Goal: Task Accomplishment & Management: Use online tool/utility

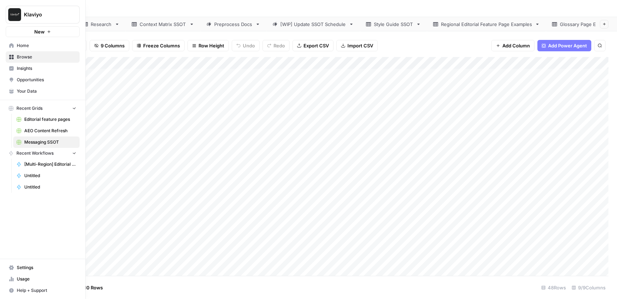
click at [9, 46] on icon at bounding box center [11, 45] width 5 height 5
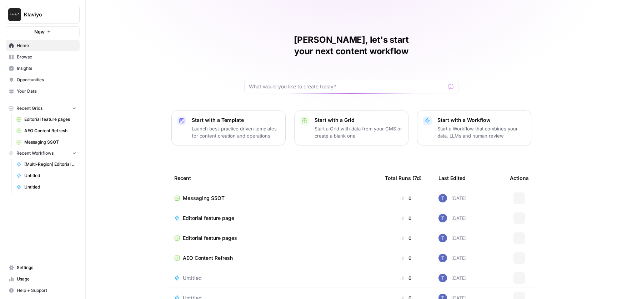
click at [45, 119] on span "Editorial feature pages" at bounding box center [50, 119] width 52 height 6
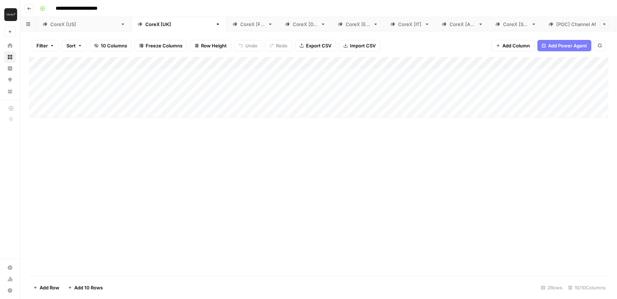
click at [226, 28] on link "CoreX [FR]" at bounding box center [252, 24] width 52 height 14
click at [113, 114] on div "Add Column" at bounding box center [318, 96] width 579 height 79
click at [404, 84] on div "Add Column" at bounding box center [318, 96] width 579 height 79
click at [145, 24] on div "CoreX [[GEOGRAPHIC_DATA]]" at bounding box center [178, 24] width 67 height 7
click at [72, 111] on div "Add Column" at bounding box center [318, 87] width 579 height 61
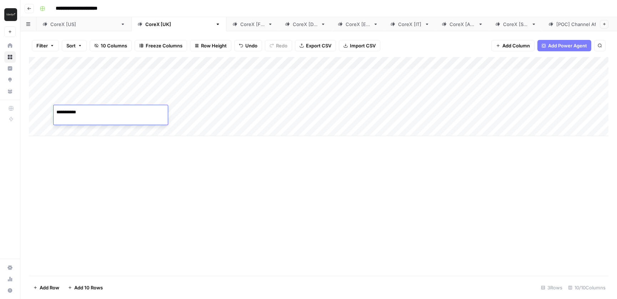
type textarea "**********"
click at [335, 116] on div "Add Column" at bounding box center [318, 96] width 579 height 79
click at [324, 106] on div "Add Column" at bounding box center [318, 96] width 579 height 79
click at [324, 106] on div at bounding box center [366, 115] width 163 height 20
click at [324, 108] on div at bounding box center [366, 113] width 163 height 12
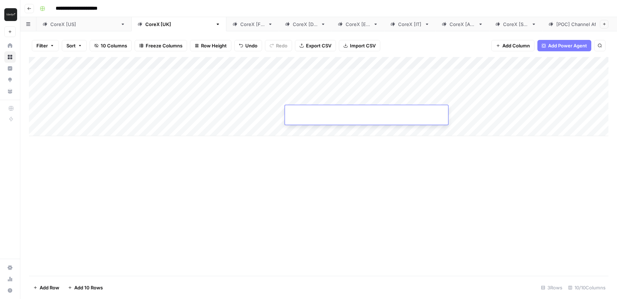
click at [318, 112] on input at bounding box center [345, 114] width 114 height 9
paste input "**********"
type input "**********"
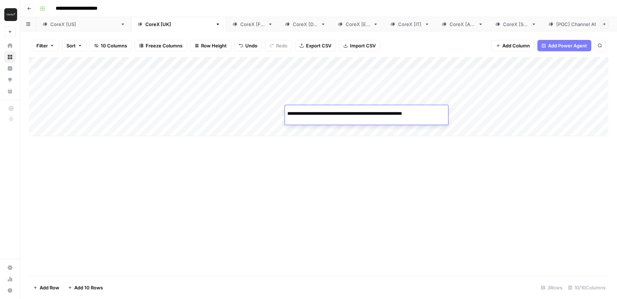
click at [236, 146] on div "Add Column" at bounding box center [318, 166] width 579 height 219
click at [121, 109] on div "Add Column" at bounding box center [318, 96] width 579 height 79
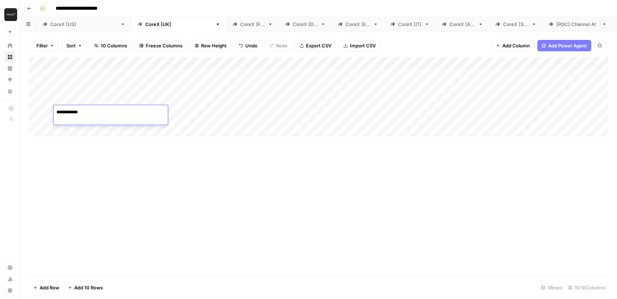
click at [121, 109] on textarea "**********" at bounding box center [111, 112] width 114 height 10
type textarea "**********"
click at [187, 109] on div "Add Column" at bounding box center [318, 96] width 579 height 79
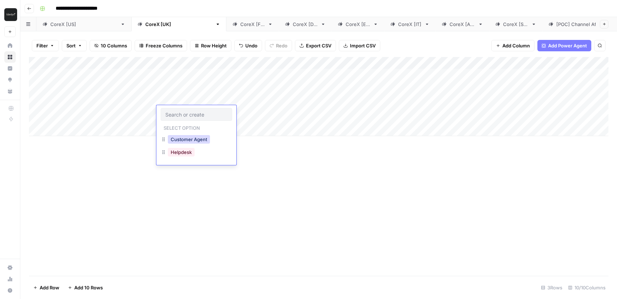
click at [191, 140] on button "Customer Agent" at bounding box center [189, 139] width 42 height 9
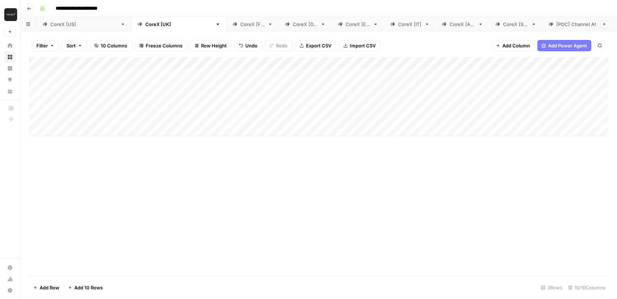
click at [243, 114] on div "Add Column" at bounding box center [318, 96] width 579 height 79
click at [248, 143] on div "AI" at bounding box center [260, 140] width 71 height 13
click at [240, 142] on button "AI" at bounding box center [237, 139] width 10 height 9
click at [285, 157] on div "Add Column" at bounding box center [318, 166] width 579 height 219
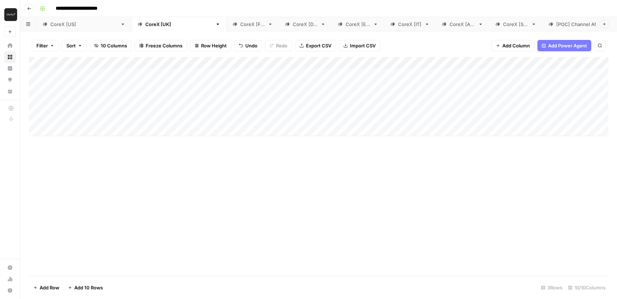
click at [505, 112] on div "Add Column" at bounding box center [318, 96] width 579 height 79
click at [240, 26] on div "CoreX [FR]" at bounding box center [252, 24] width 25 height 7
click at [317, 119] on div "Add Column" at bounding box center [318, 96] width 579 height 79
click at [322, 115] on div "Add Column" at bounding box center [318, 96] width 579 height 79
click at [322, 115] on input at bounding box center [345, 114] width 114 height 9
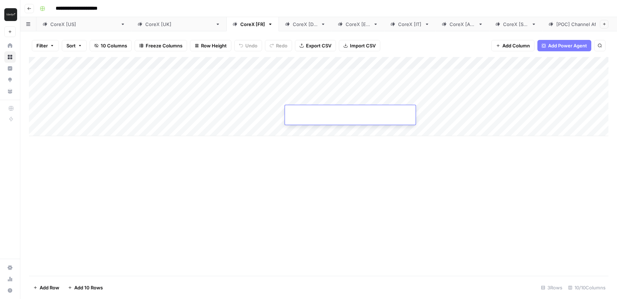
type input "**********"
click at [109, 69] on div "Add Column" at bounding box center [318, 96] width 579 height 79
click at [99, 72] on div "Add Column" at bounding box center [318, 96] width 579 height 79
click at [99, 72] on textarea "**********" at bounding box center [111, 75] width 114 height 10
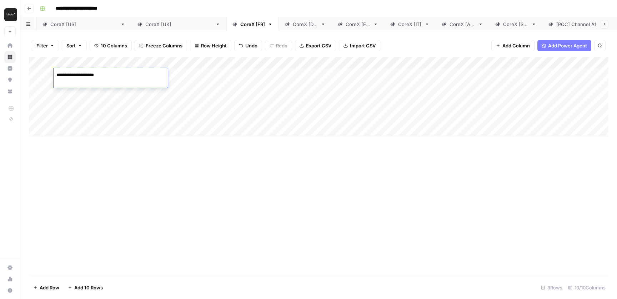
click at [99, 72] on textarea "**********" at bounding box center [111, 75] width 114 height 10
click at [96, 113] on div "Add Column" at bounding box center [318, 96] width 579 height 79
type textarea "**********"
click at [198, 115] on div "Add Column" at bounding box center [318, 96] width 579 height 79
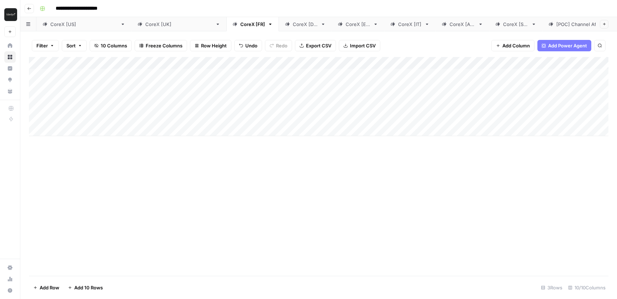
click at [192, 114] on div "Add Column" at bounding box center [318, 96] width 579 height 79
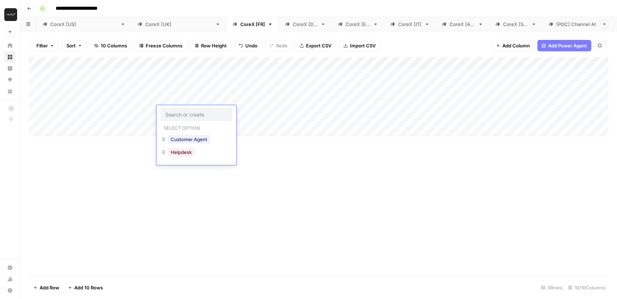
click at [191, 139] on button "Customer Agent" at bounding box center [189, 139] width 42 height 9
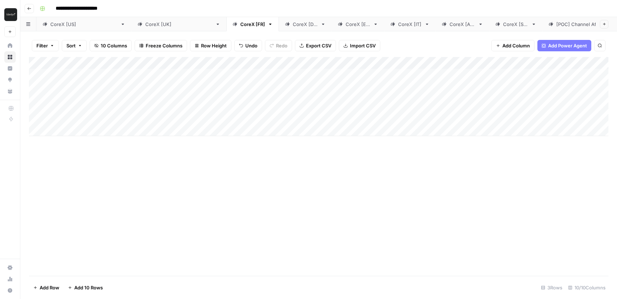
click at [232, 116] on div "Add Column" at bounding box center [318, 96] width 579 height 79
click at [238, 140] on button "AI" at bounding box center [237, 139] width 10 height 9
click at [438, 139] on div "Add Column" at bounding box center [318, 166] width 579 height 219
click at [472, 112] on div "Add Column" at bounding box center [318, 96] width 579 height 79
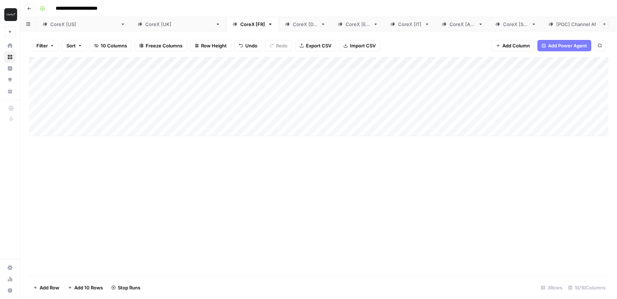
click at [293, 27] on div "CoreX [DE]" at bounding box center [305, 24] width 25 height 7
click at [77, 110] on div "Add Column" at bounding box center [318, 87] width 579 height 61
type textarea "**********"
click at [185, 117] on div "Add Column" at bounding box center [318, 96] width 579 height 79
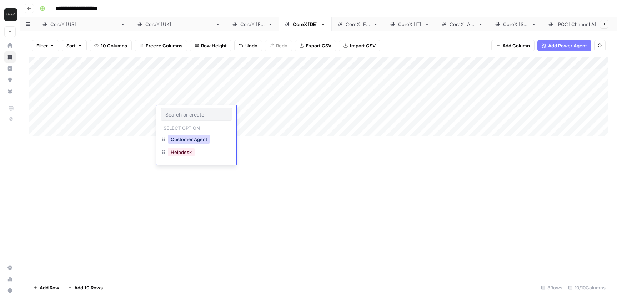
click at [183, 139] on button "Customer Agent" at bounding box center [189, 139] width 42 height 9
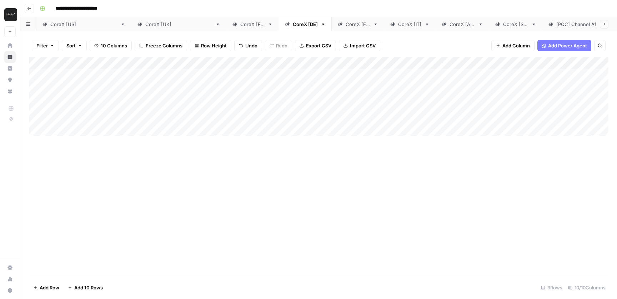
click at [233, 114] on div "Add Column" at bounding box center [318, 96] width 579 height 79
click at [239, 137] on button "AI" at bounding box center [237, 139] width 10 height 9
click at [330, 115] on div "Add Column" at bounding box center [318, 96] width 579 height 79
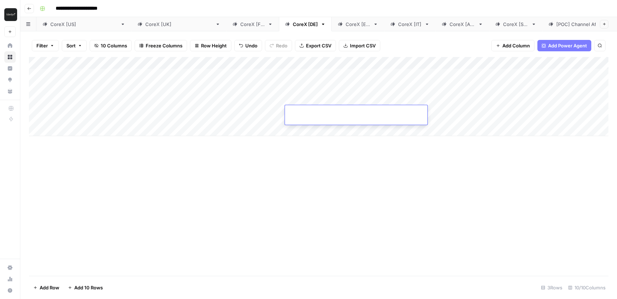
type input "**********"
click at [371, 173] on div "Add Column" at bounding box center [318, 166] width 579 height 219
click at [433, 112] on div "Add Column" at bounding box center [318, 96] width 579 height 79
click at [346, 22] on div "CoreX [ES]" at bounding box center [358, 24] width 25 height 7
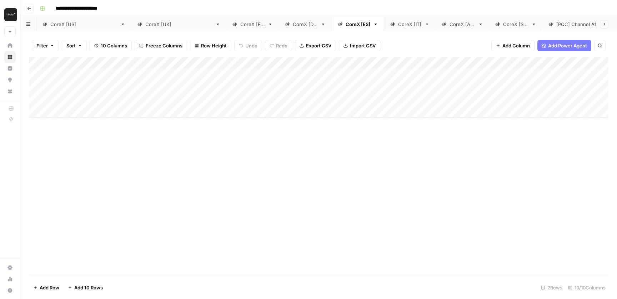
click at [80, 108] on div "Add Column" at bounding box center [318, 87] width 579 height 61
type textarea "**********"
click at [190, 112] on div "Add Column" at bounding box center [318, 96] width 579 height 79
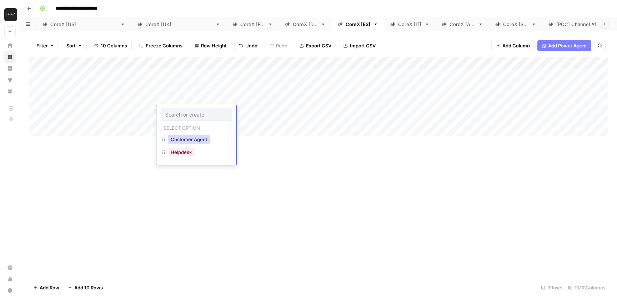
click at [192, 143] on button "Customer Agent" at bounding box center [189, 139] width 42 height 9
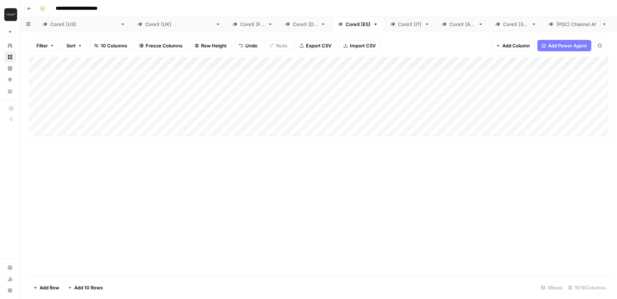
click at [234, 114] on div "Add Column" at bounding box center [318, 96] width 579 height 79
click at [239, 138] on button "AI" at bounding box center [237, 139] width 10 height 9
click at [307, 118] on div "Add Column" at bounding box center [318, 96] width 579 height 79
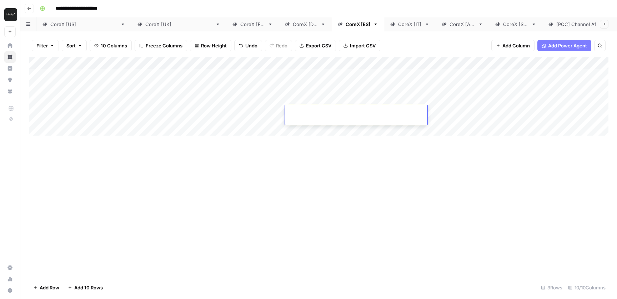
type input "**********"
click at [382, 173] on div "Add Column" at bounding box center [318, 166] width 579 height 219
click at [482, 114] on div "Add Column" at bounding box center [318, 96] width 579 height 79
click at [390, 24] on div "CoreX [IT]" at bounding box center [405, 24] width 31 height 7
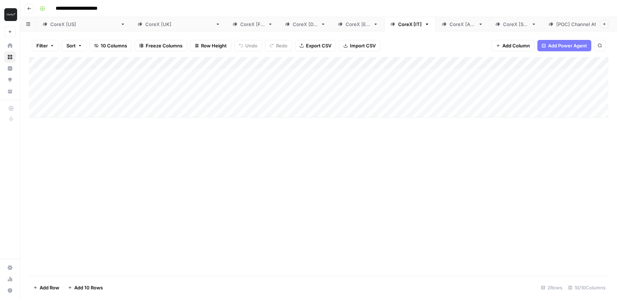
click at [81, 109] on div "Add Column" at bounding box center [318, 87] width 579 height 61
click at [318, 116] on div "Add Column" at bounding box center [318, 96] width 579 height 79
type input "**********"
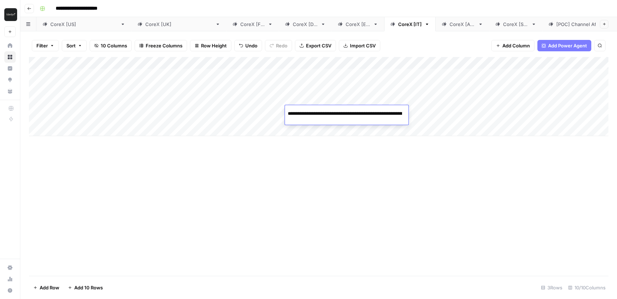
scroll to position [0, 125]
click at [140, 116] on div "Add Column" at bounding box center [318, 96] width 579 height 79
click at [96, 77] on div "Add Column" at bounding box center [318, 96] width 579 height 79
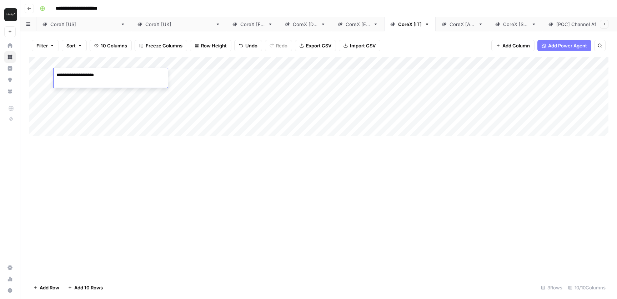
click at [96, 77] on textarea "**********" at bounding box center [111, 75] width 114 height 10
click at [96, 111] on div "Add Column" at bounding box center [318, 96] width 579 height 79
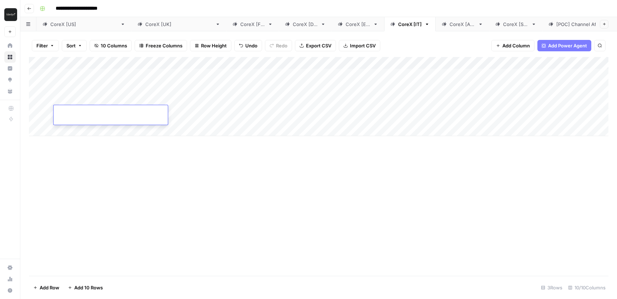
type textarea "**********"
click at [192, 111] on div "Add Column" at bounding box center [318, 96] width 579 height 79
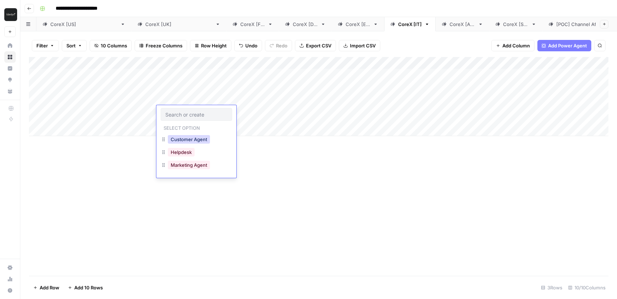
click at [190, 137] on button "Customer Agent" at bounding box center [189, 139] width 42 height 9
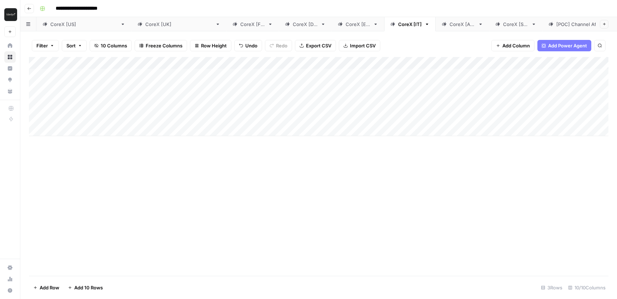
click at [248, 109] on div "Add Column" at bounding box center [318, 96] width 579 height 79
click at [245, 137] on div "AI" at bounding box center [260, 140] width 71 height 13
click at [240, 139] on button "AI" at bounding box center [237, 139] width 10 height 9
click at [367, 148] on div "Add Column" at bounding box center [318, 166] width 579 height 219
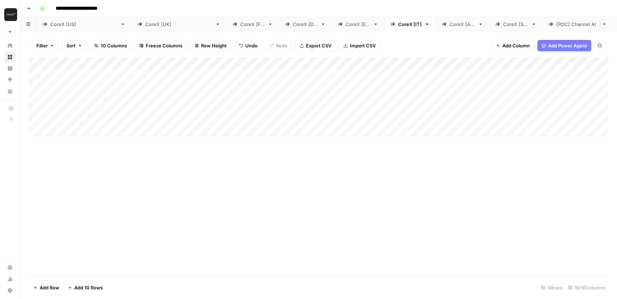
click at [423, 111] on div "Add Column" at bounding box center [318, 96] width 579 height 79
click at [449, 26] on div "CoreX [AU]" at bounding box center [462, 24] width 26 height 7
click at [75, 115] on div "Add Column" at bounding box center [318, 87] width 579 height 61
click at [324, 109] on div "Add Column" at bounding box center [318, 96] width 579 height 79
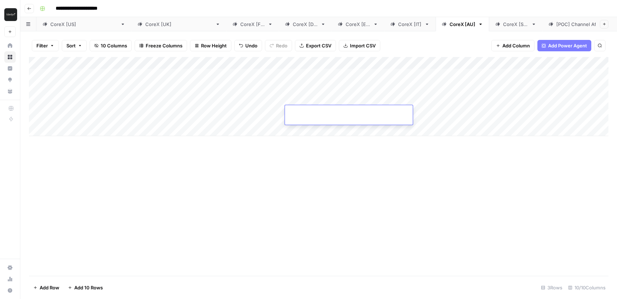
type input "**********"
click at [116, 109] on div "Add Column" at bounding box center [318, 96] width 579 height 79
click at [325, 111] on div "Add Column" at bounding box center [318, 96] width 579 height 79
click at [325, 111] on input "**********" at bounding box center [345, 114] width 114 height 9
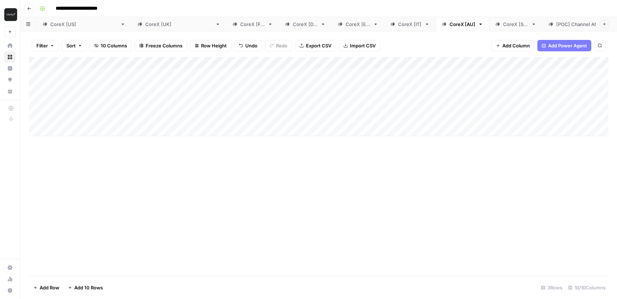
click at [103, 112] on div "Add Column" at bounding box center [318, 96] width 579 height 79
type textarea "**********"
click at [318, 112] on div "Add Column" at bounding box center [318, 96] width 579 height 79
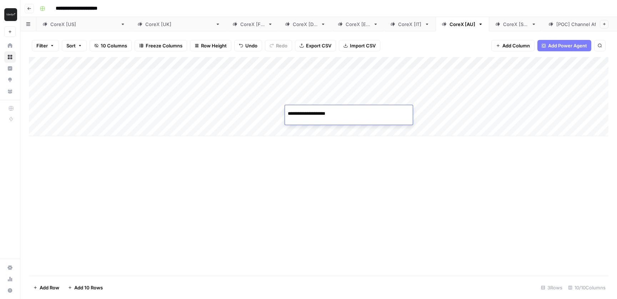
click at [318, 112] on input "**********" at bounding box center [345, 114] width 114 height 9
type input "**********"
click at [173, 110] on div "Add Column" at bounding box center [318, 96] width 579 height 79
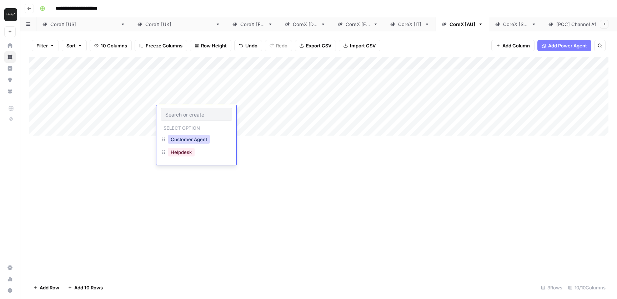
click at [183, 137] on button "Customer Agent" at bounding box center [189, 139] width 42 height 9
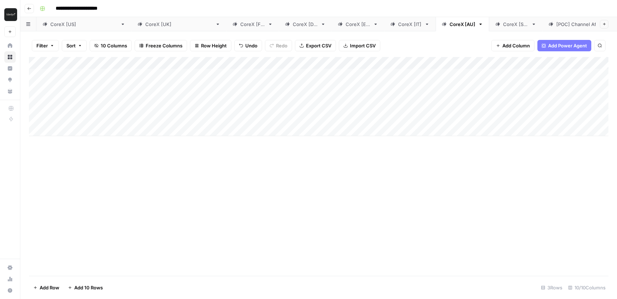
click at [241, 114] on div "Add Column" at bounding box center [318, 96] width 579 height 79
click at [240, 137] on button "AI" at bounding box center [237, 139] width 10 height 9
click at [421, 158] on div "Add Column" at bounding box center [318, 166] width 579 height 219
click at [452, 112] on div "Add Column" at bounding box center [318, 96] width 579 height 79
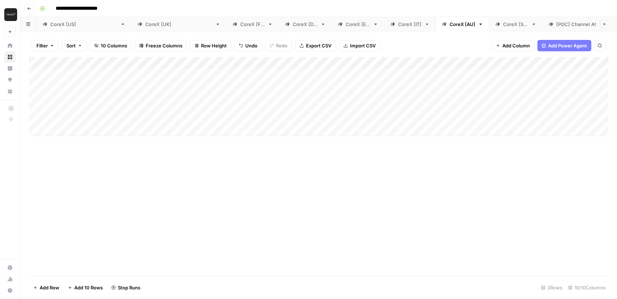
click at [39, 77] on div "Add Column" at bounding box center [318, 96] width 579 height 79
click at [49, 286] on span "Delete 1 Row" at bounding box center [47, 288] width 29 height 7
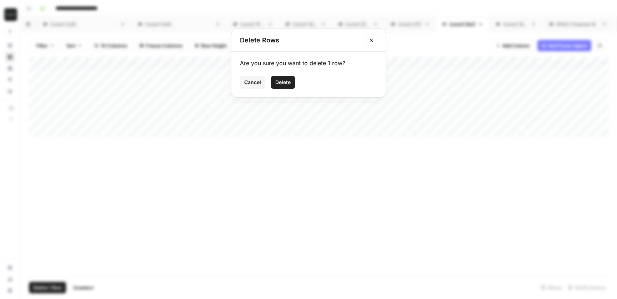
click at [277, 84] on span "Delete" at bounding box center [282, 82] width 15 height 7
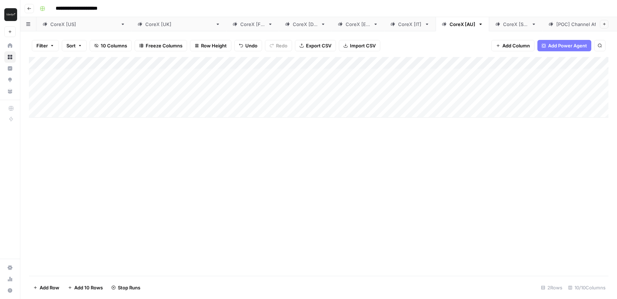
click at [36, 77] on div "Add Column" at bounding box center [318, 87] width 579 height 61
click at [34, 79] on div "Add Column" at bounding box center [318, 87] width 579 height 61
click at [503, 23] on div "CoreX [SG]" at bounding box center [515, 24] width 25 height 7
click at [77, 113] on div "Add Column" at bounding box center [318, 87] width 579 height 61
click at [352, 112] on div "Add Column" at bounding box center [318, 96] width 579 height 79
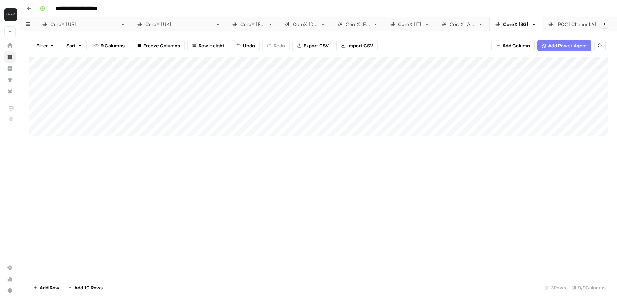
click at [352, 112] on div "Add Column" at bounding box center [318, 96] width 579 height 79
click at [131, 79] on div "Add Column" at bounding box center [318, 96] width 579 height 79
click at [131, 79] on textarea "**********" at bounding box center [111, 75] width 114 height 10
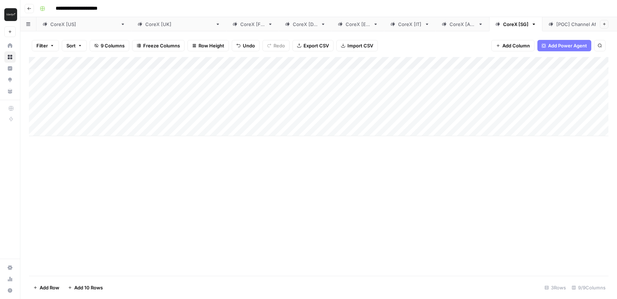
click at [126, 112] on div "Add Column" at bounding box center [318, 96] width 579 height 79
type textarea "**********"
click at [205, 113] on div "Add Column" at bounding box center [318, 96] width 579 height 79
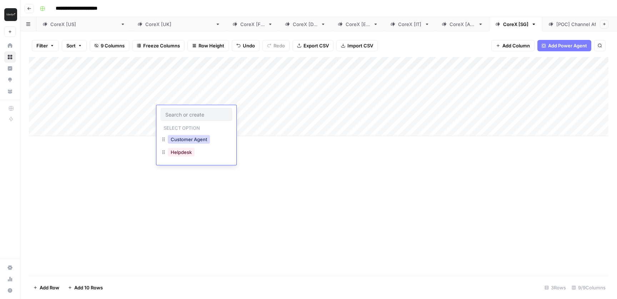
click at [202, 142] on button "Customer Agent" at bounding box center [189, 139] width 42 height 9
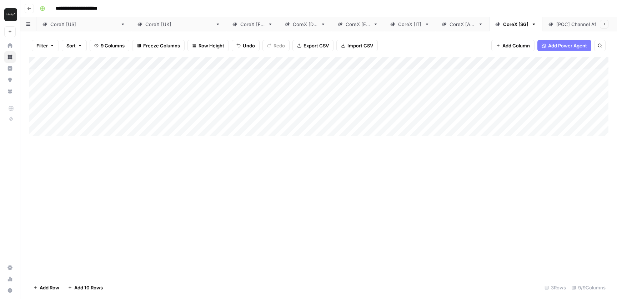
click at [239, 115] on div "Add Column" at bounding box center [318, 96] width 579 height 79
click at [245, 140] on div "AI" at bounding box center [260, 140] width 71 height 13
click at [423, 113] on div "Add Column" at bounding box center [318, 96] width 579 height 79
click at [145, 25] on div "CoreX [[GEOGRAPHIC_DATA]]" at bounding box center [178, 24] width 67 height 7
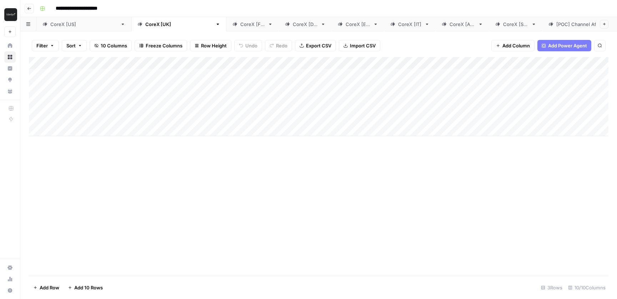
click at [75, 132] on div "Add Column" at bounding box center [318, 96] width 579 height 79
click at [325, 134] on div "Add Column" at bounding box center [318, 106] width 579 height 98
type input "**********"
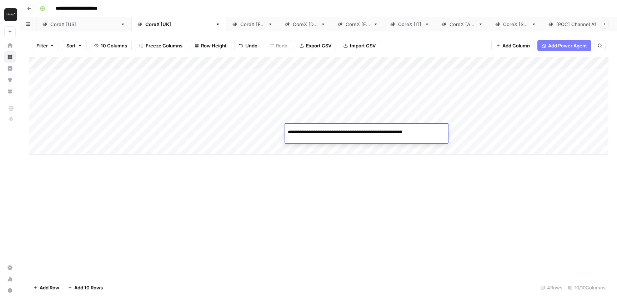
scroll to position [0, 117]
click at [114, 130] on div "Add Column" at bounding box center [318, 106] width 579 height 98
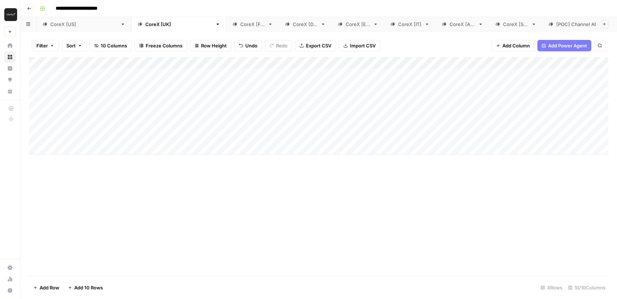
click at [111, 92] on div "Add Column" at bounding box center [318, 106] width 579 height 98
click at [111, 92] on textarea "**********" at bounding box center [111, 94] width 114 height 10
click at [102, 136] on div "Add Column" at bounding box center [318, 106] width 579 height 98
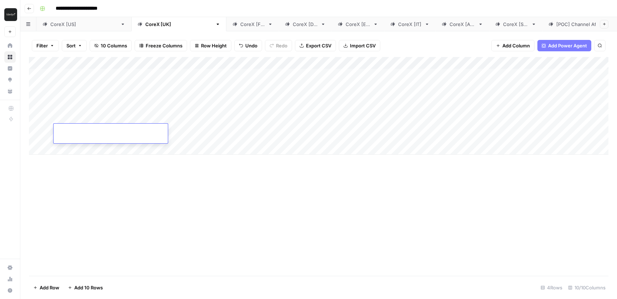
type textarea "**********"
click at [184, 130] on div "Add Column" at bounding box center [318, 106] width 579 height 98
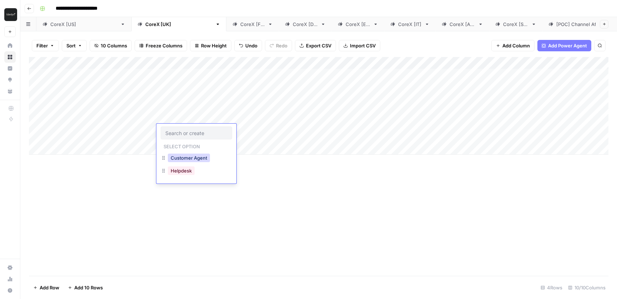
click at [192, 157] on button "Customer Agent" at bounding box center [189, 158] width 42 height 9
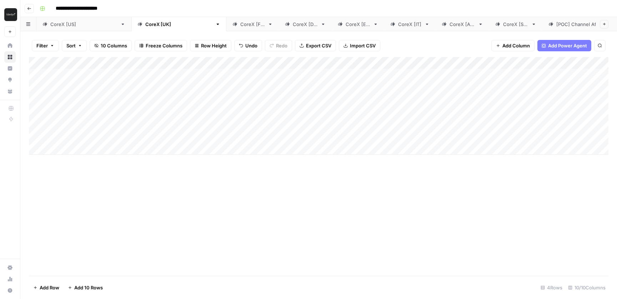
click at [240, 134] on div "Add Column" at bounding box center [318, 106] width 579 height 98
click at [244, 159] on div "AI" at bounding box center [260, 158] width 71 height 13
click at [265, 158] on div "AI" at bounding box center [260, 158] width 71 height 13
click at [241, 160] on button "AI" at bounding box center [237, 158] width 10 height 9
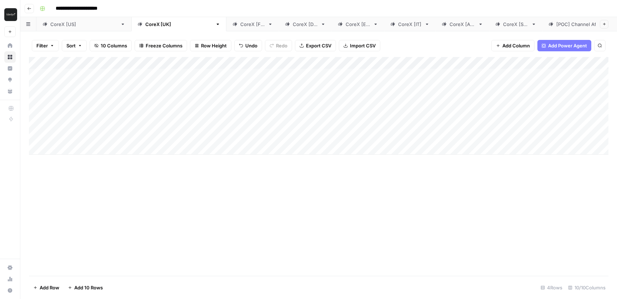
click at [328, 176] on div "Add Column" at bounding box center [318, 166] width 579 height 219
click at [501, 131] on div "Add Column" at bounding box center [318, 106] width 579 height 98
click at [38, 76] on div "Add Column" at bounding box center [318, 106] width 579 height 98
click at [37, 96] on div "Add Column" at bounding box center [318, 106] width 579 height 98
click at [53, 290] on span "Delete 2 Rows" at bounding box center [49, 288] width 32 height 7
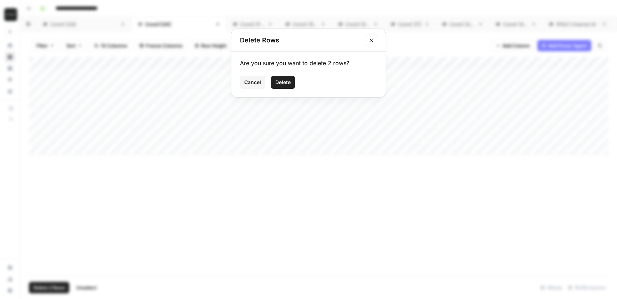
click at [287, 87] on button "Delete" at bounding box center [283, 82] width 24 height 13
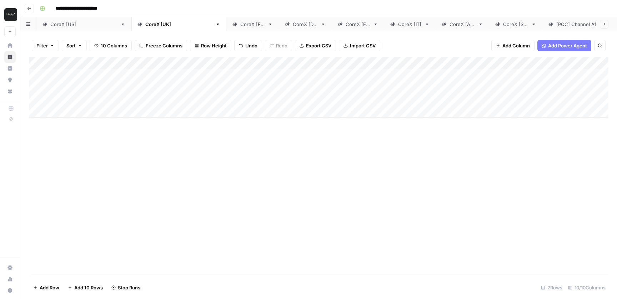
click at [240, 25] on div "CoreX [FR]" at bounding box center [252, 24] width 25 height 7
click at [35, 77] on div "Add Column" at bounding box center [318, 96] width 579 height 79
click at [35, 95] on div "Add Column" at bounding box center [318, 96] width 579 height 79
click at [68, 125] on div "Add Column" at bounding box center [318, 96] width 579 height 79
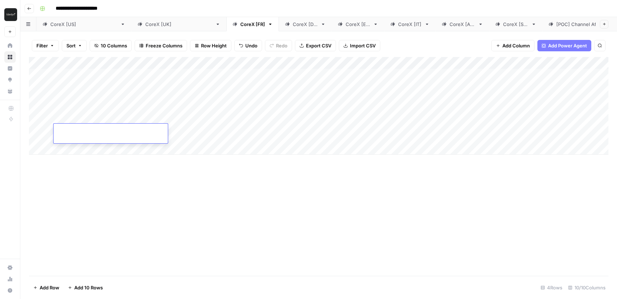
click at [320, 134] on div "Add Column" at bounding box center [318, 106] width 579 height 98
type input "**********"
click at [125, 131] on div "Add Column" at bounding box center [318, 106] width 579 height 98
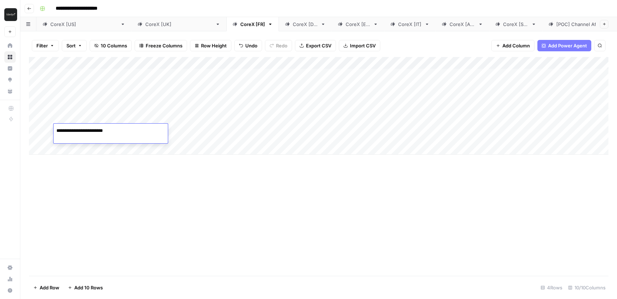
type textarea "**********"
click at [317, 128] on div "Add Column" at bounding box center [318, 106] width 579 height 98
type input "**********"
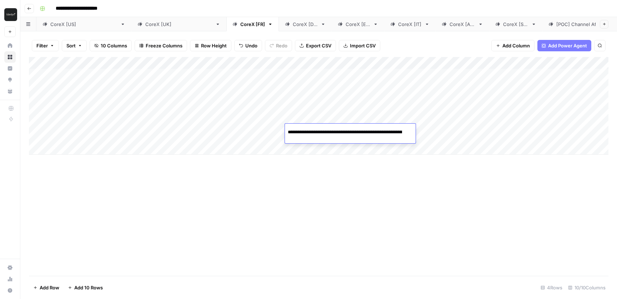
scroll to position [0, 117]
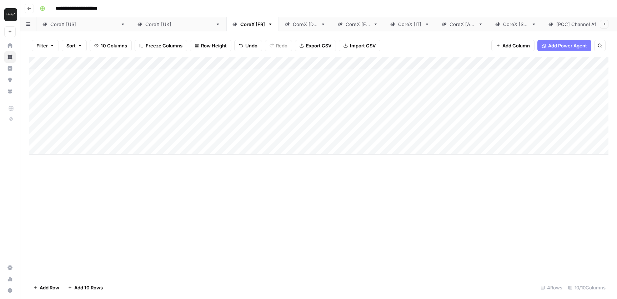
click at [180, 132] on div "Add Column" at bounding box center [318, 106] width 579 height 98
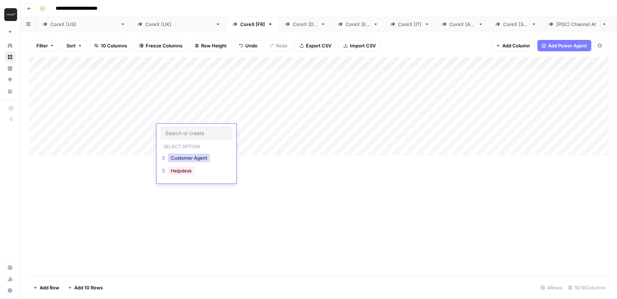
click at [188, 160] on button "Customer Agent" at bounding box center [189, 158] width 42 height 9
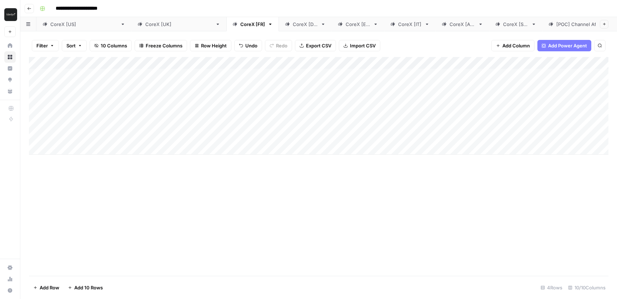
click at [239, 128] on div "Add Column" at bounding box center [318, 106] width 579 height 98
click at [244, 157] on div "AI" at bounding box center [260, 158] width 71 height 13
click at [236, 159] on button "AI" at bounding box center [237, 158] width 10 height 9
click at [418, 160] on div "Add Column" at bounding box center [318, 166] width 579 height 219
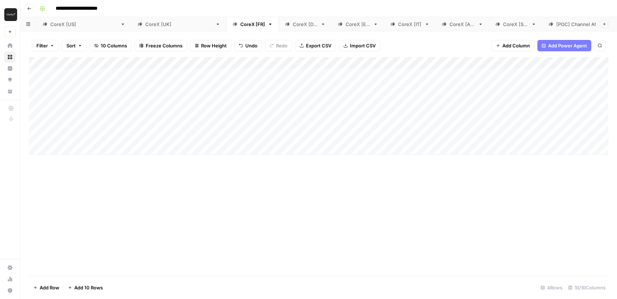
click at [469, 130] on div "Add Column" at bounding box center [318, 106] width 579 height 98
click at [37, 94] on div "Add Column" at bounding box center [318, 106] width 579 height 98
click at [37, 77] on div "Add Column" at bounding box center [318, 106] width 579 height 98
click at [49, 288] on span "Delete 2 Rows" at bounding box center [49, 288] width 32 height 7
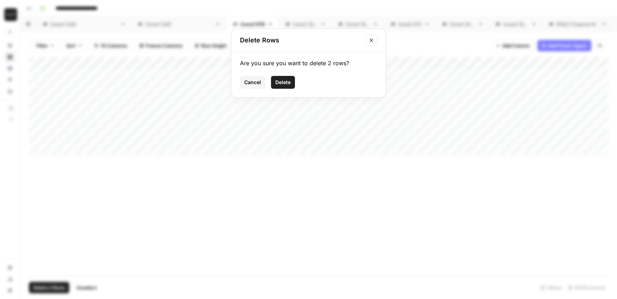
click at [283, 87] on button "Delete" at bounding box center [283, 82] width 24 height 13
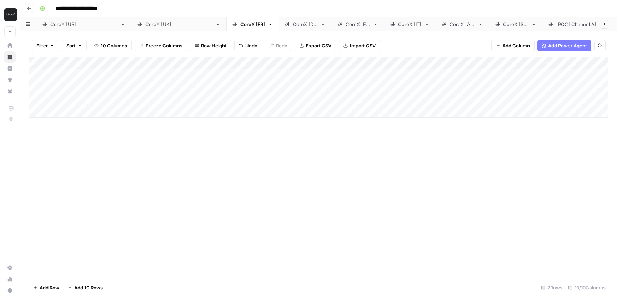
click at [279, 29] on link "CoreX [DE]" at bounding box center [305, 24] width 53 height 14
click at [90, 130] on div "Add Column" at bounding box center [318, 96] width 579 height 79
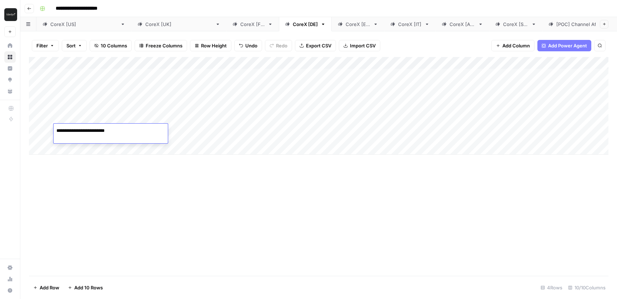
type textarea "**********"
click at [223, 181] on div "Add Column" at bounding box center [318, 166] width 579 height 219
click at [335, 130] on div "Add Column" at bounding box center [318, 106] width 579 height 98
type input "**********"
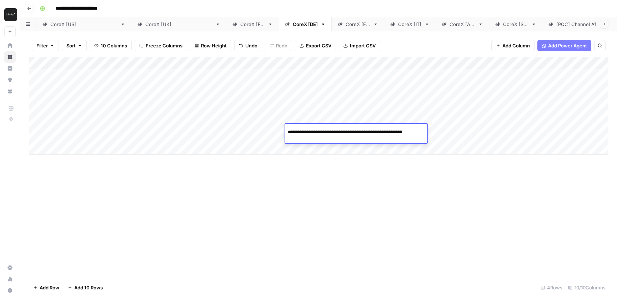
scroll to position [0, 117]
click at [202, 132] on div "Add Column" at bounding box center [318, 106] width 579 height 98
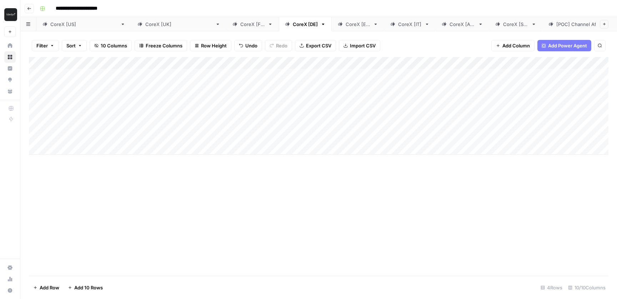
click at [202, 132] on div "Add Column" at bounding box center [318, 106] width 579 height 98
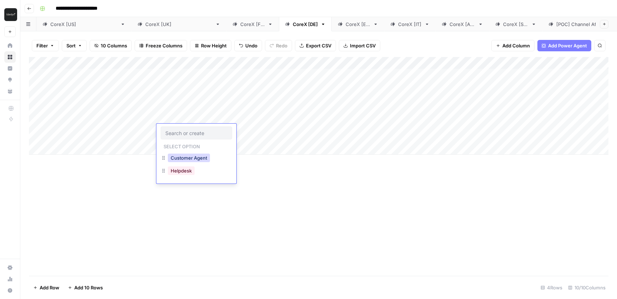
click at [198, 158] on button "Customer Agent" at bounding box center [189, 158] width 42 height 9
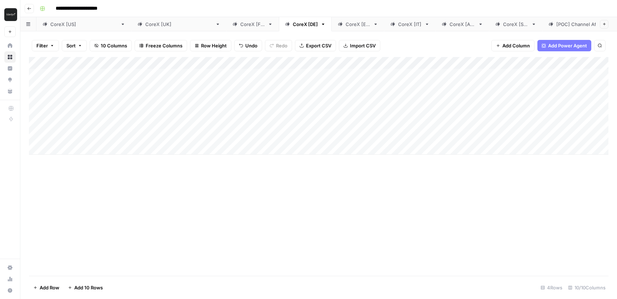
click at [238, 127] on div "Add Column" at bounding box center [318, 106] width 579 height 98
click at [240, 158] on button "AI" at bounding box center [237, 158] width 10 height 9
click at [404, 165] on div "Add Column" at bounding box center [318, 166] width 579 height 219
click at [100, 144] on div "Add Column" at bounding box center [318, 106] width 579 height 98
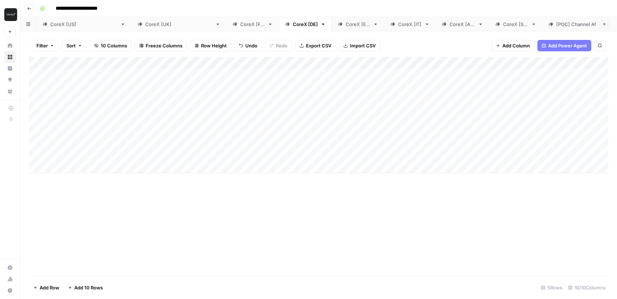
click at [100, 139] on div "Add Column" at bounding box center [318, 115] width 579 height 116
type textarea "**********"
click at [285, 230] on div "Add Column" at bounding box center [318, 166] width 579 height 219
click at [483, 128] on div "Add Column" at bounding box center [318, 115] width 579 height 116
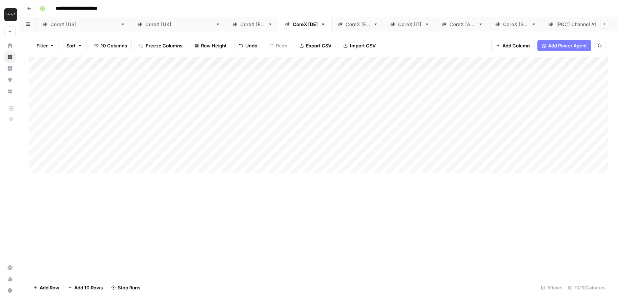
click at [39, 94] on div "Add Column" at bounding box center [318, 115] width 579 height 116
click at [37, 76] on div "Add Column" at bounding box center [318, 115] width 579 height 116
click at [49, 291] on span "Delete 2 Rows" at bounding box center [49, 288] width 32 height 7
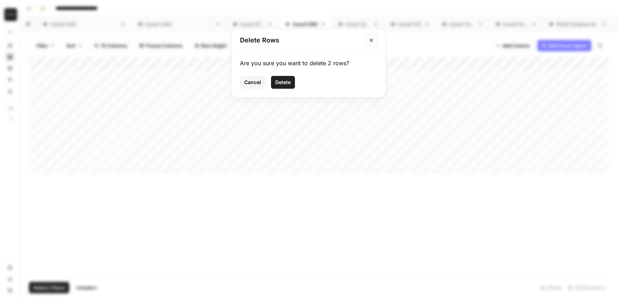
click at [283, 84] on span "Delete" at bounding box center [282, 82] width 15 height 7
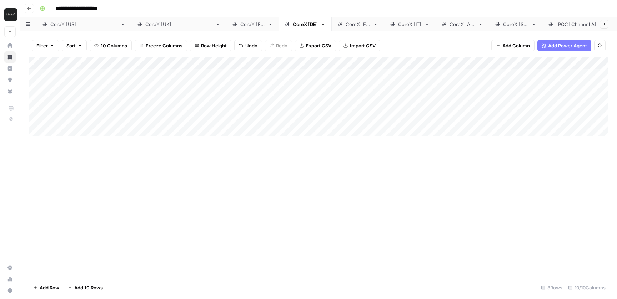
click at [338, 27] on div "CoreX [ES]" at bounding box center [354, 24] width 32 height 7
click at [81, 131] on div "Add Column" at bounding box center [318, 96] width 579 height 79
click at [323, 135] on div "Add Column" at bounding box center [318, 106] width 579 height 98
type input "**********"
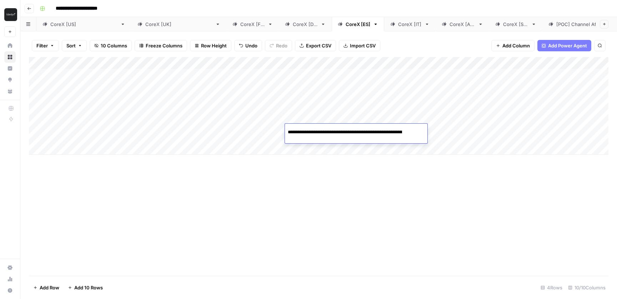
scroll to position [0, 117]
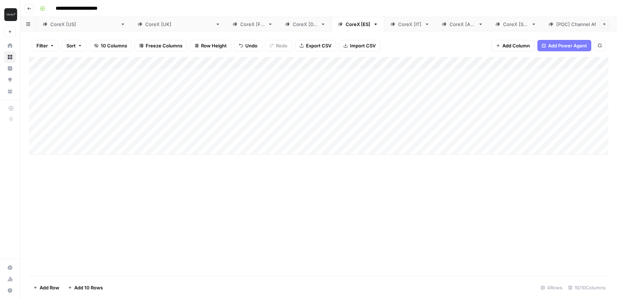
click at [240, 132] on div "Add Column" at bounding box center [318, 106] width 579 height 98
click at [240, 160] on button "AI" at bounding box center [237, 158] width 10 height 9
click at [188, 125] on div "Add Column" at bounding box center [318, 106] width 579 height 98
click at [183, 135] on div "Add Column" at bounding box center [318, 106] width 579 height 98
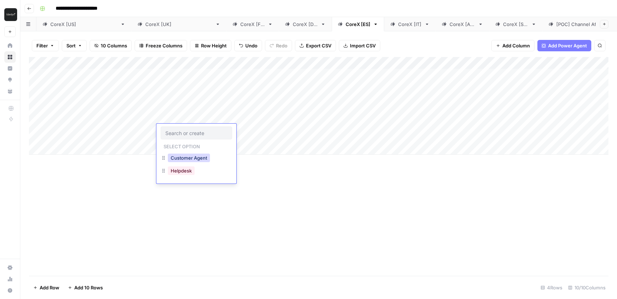
click at [183, 161] on button "Customer Agent" at bounding box center [189, 158] width 42 height 9
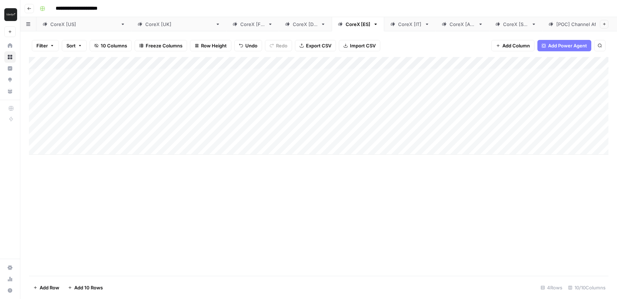
click at [121, 91] on div "Add Column" at bounding box center [318, 106] width 579 height 98
click at [107, 94] on textarea "**********" at bounding box center [111, 94] width 114 height 10
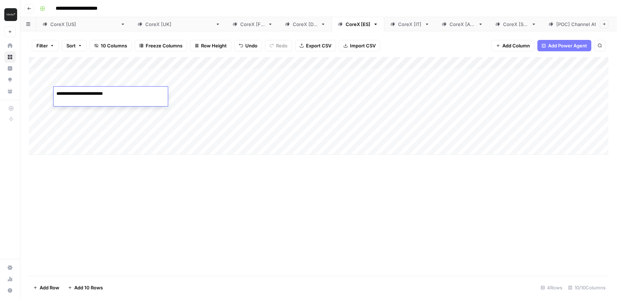
click at [104, 132] on div "Add Column" at bounding box center [318, 106] width 579 height 98
type textarea "**********"
click at [137, 187] on div "Add Column" at bounding box center [318, 166] width 579 height 219
click at [198, 179] on div "Add Column" at bounding box center [318, 166] width 579 height 219
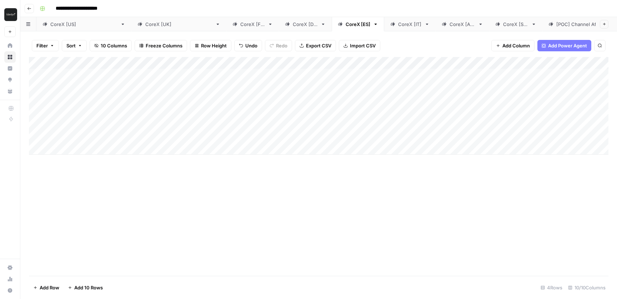
click at [448, 130] on div "Add Column" at bounding box center [318, 106] width 579 height 98
click at [38, 95] on div "Add Column" at bounding box center [318, 106] width 579 height 98
click at [36, 77] on div "Add Column" at bounding box center [318, 106] width 579 height 98
click at [47, 289] on span "Delete 2 Rows" at bounding box center [49, 288] width 32 height 7
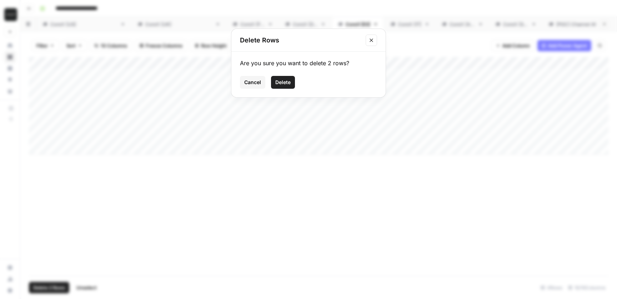
click at [287, 81] on span "Delete" at bounding box center [282, 82] width 15 height 7
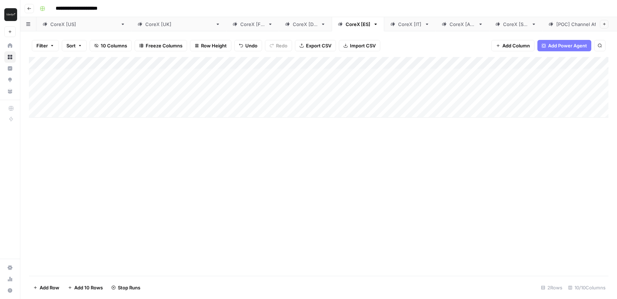
click at [398, 26] on div "CoreX [IT]" at bounding box center [410, 24] width 24 height 7
click at [106, 131] on div "Add Column" at bounding box center [318, 96] width 579 height 79
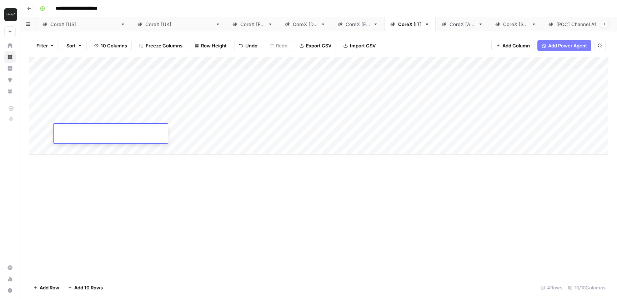
click at [346, 130] on div "Add Column" at bounding box center [318, 106] width 579 height 98
type input "**********"
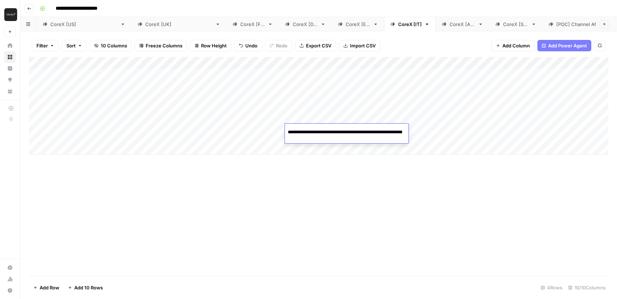
scroll to position [0, 117]
click at [114, 132] on div "Add Column" at bounding box center [318, 106] width 579 height 98
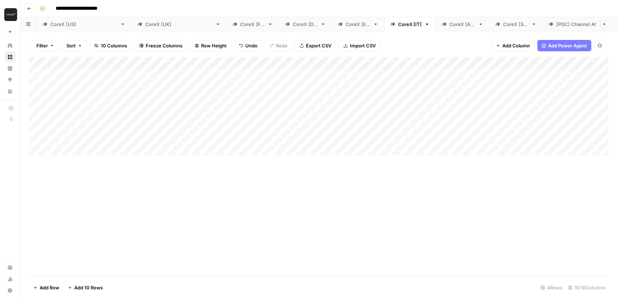
click at [114, 132] on div "Add Column" at bounding box center [318, 106] width 579 height 98
click at [105, 94] on div "Add Column" at bounding box center [318, 106] width 579 height 98
click at [105, 94] on textarea "**********" at bounding box center [111, 94] width 114 height 10
click at [109, 132] on div "Add Column" at bounding box center [318, 106] width 579 height 98
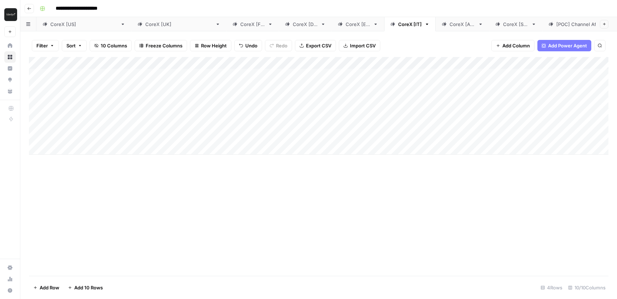
click at [109, 132] on div "Add Column" at bounding box center [318, 106] width 579 height 98
type textarea "**********"
click at [178, 134] on div "Add Column" at bounding box center [318, 106] width 579 height 98
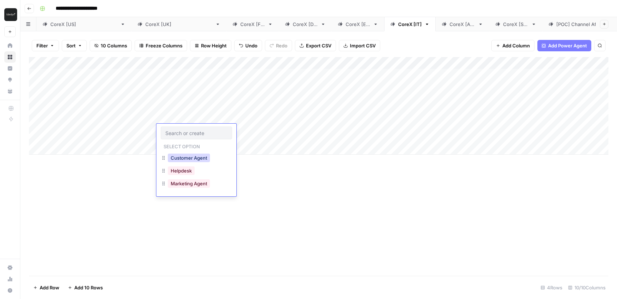
click at [191, 162] on button "Customer Agent" at bounding box center [189, 158] width 42 height 9
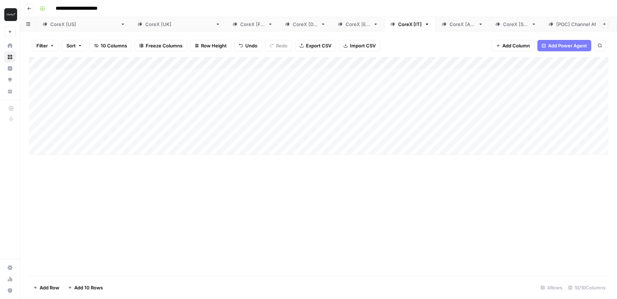
click at [251, 131] on div "Add Column" at bounding box center [318, 106] width 579 height 98
click at [240, 156] on button "AI" at bounding box center [237, 158] width 10 height 9
click at [425, 160] on div "Add Column" at bounding box center [318, 166] width 579 height 219
click at [463, 130] on div "Add Column" at bounding box center [318, 106] width 579 height 98
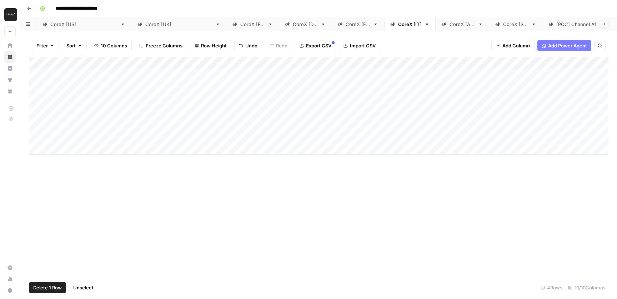
click at [37, 94] on div "Add Column" at bounding box center [318, 106] width 579 height 98
click at [37, 78] on div "Add Column" at bounding box center [318, 106] width 579 height 98
click at [41, 290] on span "Delete 2 Rows" at bounding box center [49, 288] width 32 height 7
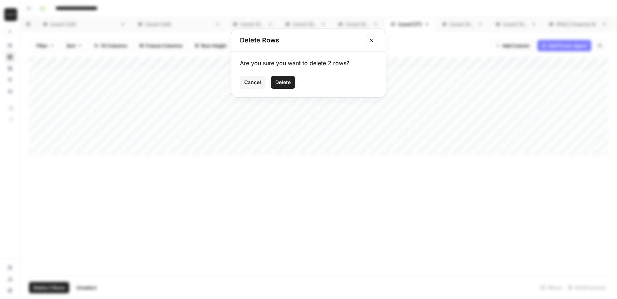
click at [292, 83] on button "Delete" at bounding box center [283, 82] width 24 height 13
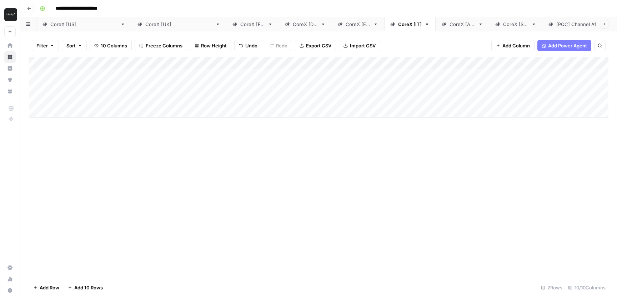
click at [449, 22] on div "CoreX [AU]" at bounding box center [462, 24] width 26 height 7
click at [86, 111] on div "Add Column" at bounding box center [318, 87] width 579 height 61
click at [312, 116] on div "Add Column" at bounding box center [318, 96] width 579 height 79
click at [136, 112] on div "Add Column" at bounding box center [318, 96] width 579 height 79
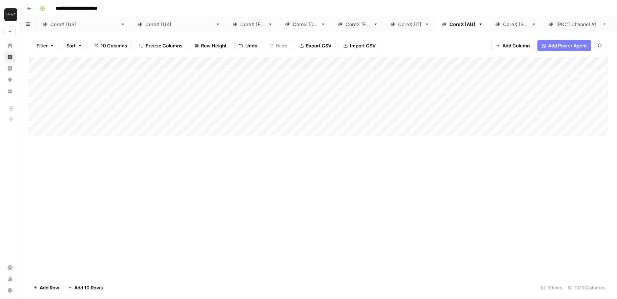
click at [136, 112] on div "Add Column" at bounding box center [318, 96] width 579 height 79
type textarea "**********"
click at [314, 112] on div "Add Column" at bounding box center [318, 96] width 579 height 79
type input "**********"
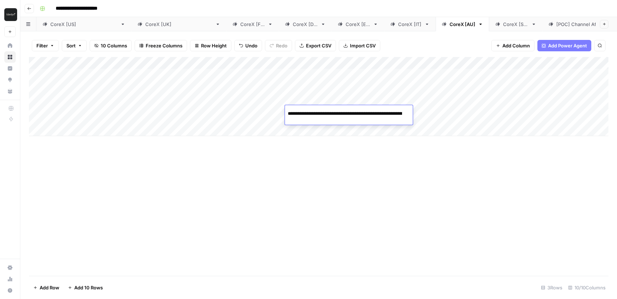
scroll to position [0, 117]
click at [181, 114] on div "Add Column" at bounding box center [318, 96] width 579 height 79
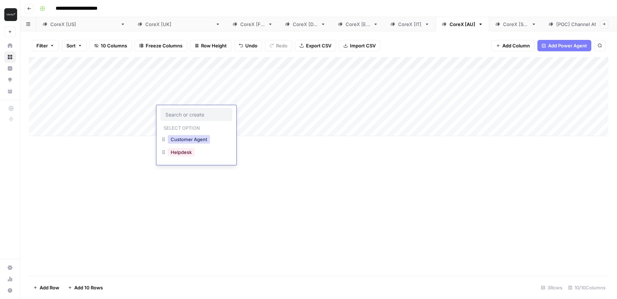
click at [186, 142] on button "Customer Agent" at bounding box center [189, 139] width 42 height 9
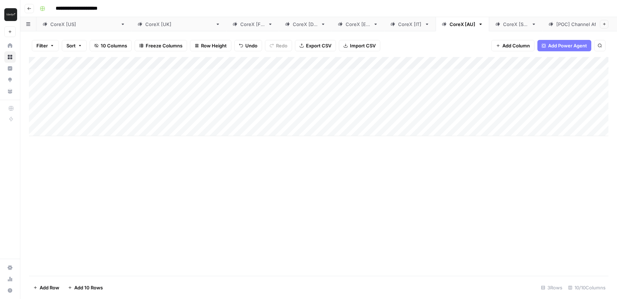
click at [230, 110] on div "Add Column" at bounding box center [318, 96] width 579 height 79
click at [242, 140] on button "AI" at bounding box center [237, 139] width 10 height 9
click at [314, 176] on div "Add Column" at bounding box center [318, 166] width 579 height 219
click at [457, 109] on div "Add Column" at bounding box center [318, 96] width 579 height 79
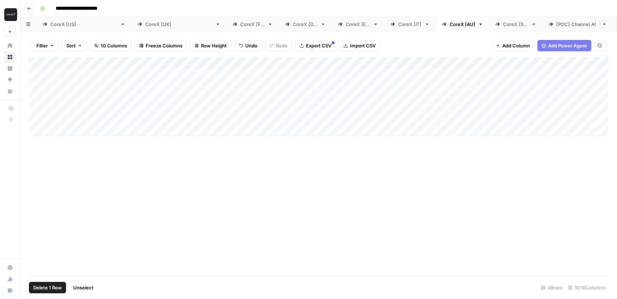
click at [38, 78] on div "Add Column" at bounding box center [318, 96] width 579 height 79
click at [50, 289] on span "Delete 1 Row" at bounding box center [47, 288] width 29 height 7
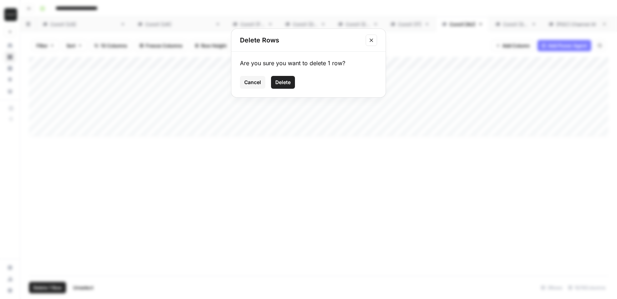
click at [283, 84] on span "Delete" at bounding box center [282, 82] width 15 height 7
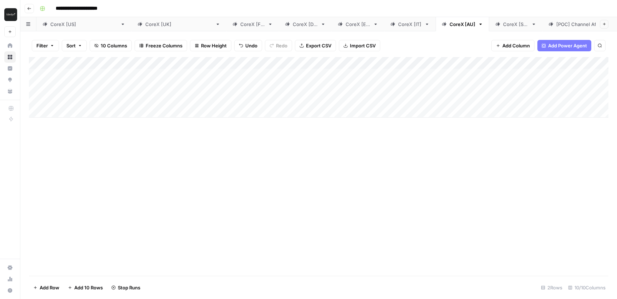
click at [503, 24] on div "CoreX [SG]" at bounding box center [515, 24] width 25 height 7
click at [71, 127] on div "Add Column" at bounding box center [318, 96] width 579 height 79
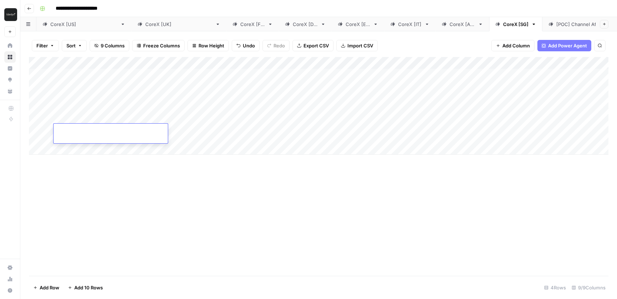
click at [331, 135] on div "Add Column" at bounding box center [318, 106] width 579 height 98
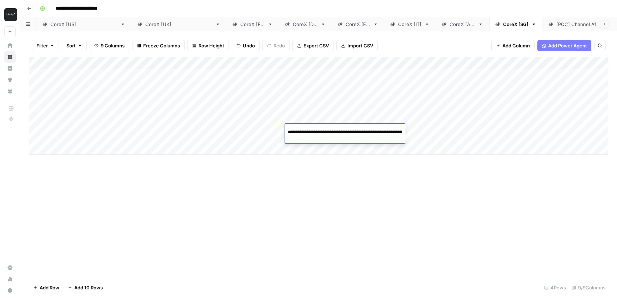
scroll to position [0, 117]
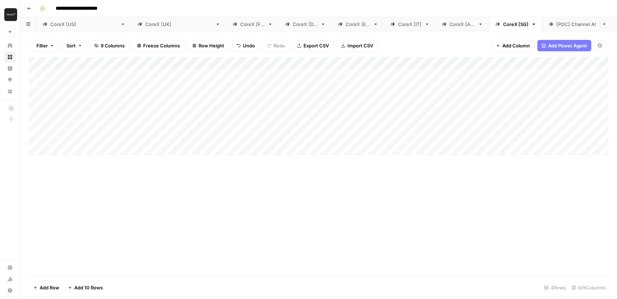
click at [227, 130] on div "Add Column" at bounding box center [318, 106] width 579 height 98
click at [241, 160] on button "AI" at bounding box center [237, 158] width 10 height 9
click at [188, 135] on div "Add Column" at bounding box center [318, 106] width 579 height 98
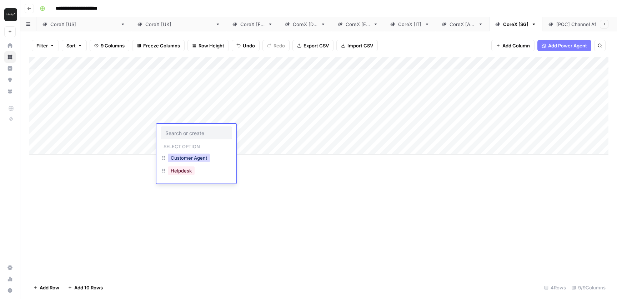
click at [192, 161] on button "Customer Agent" at bounding box center [189, 158] width 42 height 9
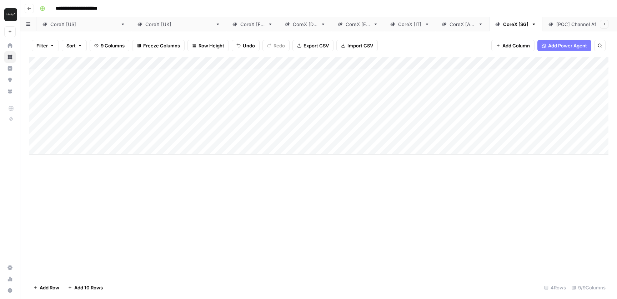
click at [241, 119] on div "Add Column" at bounding box center [318, 106] width 579 height 98
click at [238, 139] on button "AI" at bounding box center [237, 139] width 10 height 9
click at [106, 134] on div "Add Column" at bounding box center [318, 106] width 579 height 98
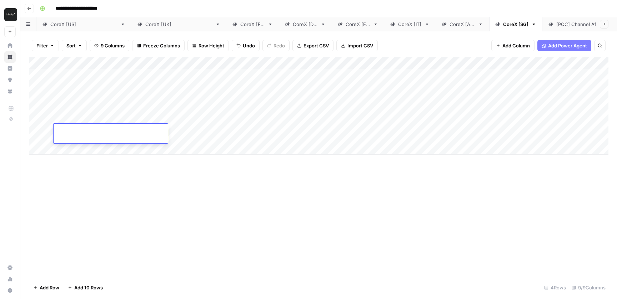
click at [89, 91] on div "Add Column" at bounding box center [318, 106] width 579 height 98
click at [87, 130] on div "Add Column" at bounding box center [318, 106] width 579 height 98
type textarea "**********"
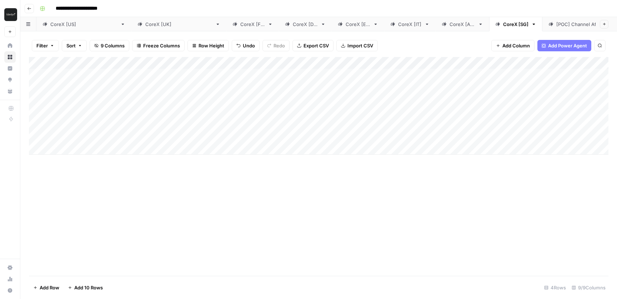
click at [91, 163] on div "Add Column" at bounding box center [318, 166] width 579 height 219
click at [40, 93] on div "Add Column" at bounding box center [318, 106] width 579 height 98
click at [35, 74] on div "Add Column" at bounding box center [318, 106] width 579 height 98
click at [36, 78] on div "Add Column" at bounding box center [318, 106] width 579 height 98
click at [35, 97] on div "Add Column" at bounding box center [318, 106] width 579 height 98
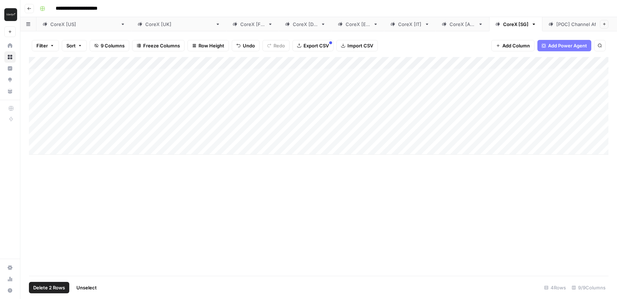
click at [49, 287] on span "Delete 2 Rows" at bounding box center [49, 288] width 32 height 7
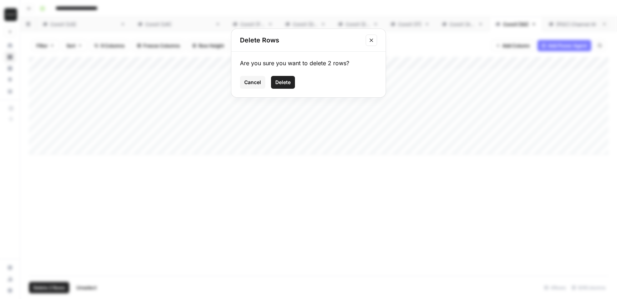
click at [289, 80] on span "Delete" at bounding box center [282, 82] width 15 height 7
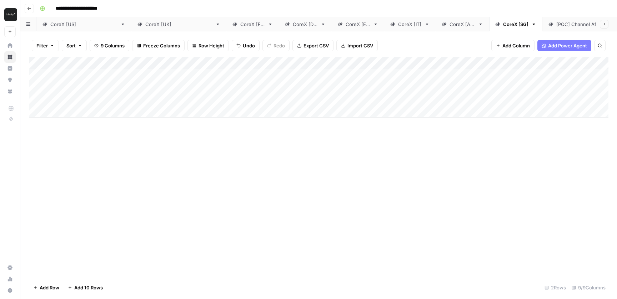
click at [469, 96] on div "Add Column" at bounding box center [318, 87] width 579 height 61
click at [58, 29] on link "CoreX [[GEOGRAPHIC_DATA]]" at bounding box center [83, 24] width 95 height 14
click at [145, 27] on div "CoreX [[GEOGRAPHIC_DATA]]" at bounding box center [178, 24] width 67 height 7
click at [82, 112] on div "Add Column" at bounding box center [318, 87] width 579 height 61
type textarea "**********"
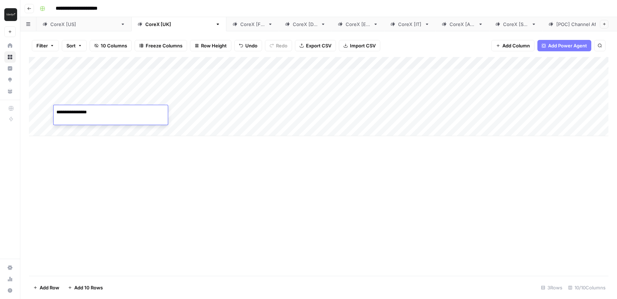
click at [324, 114] on div "Add Column" at bounding box center [318, 96] width 579 height 79
type input "**********"
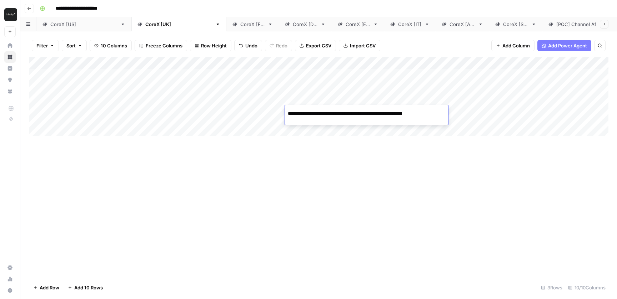
scroll to position [0, 113]
click at [181, 114] on div "Add Column" at bounding box center [318, 96] width 579 height 79
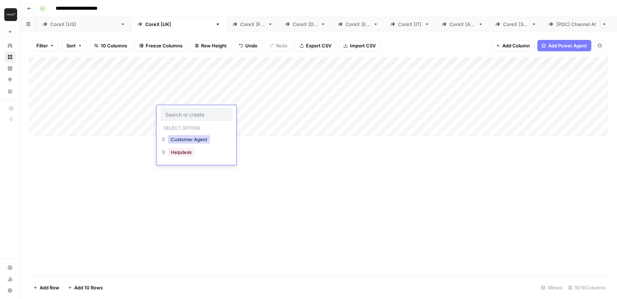
click at [186, 141] on button "Customer Agent" at bounding box center [189, 139] width 42 height 9
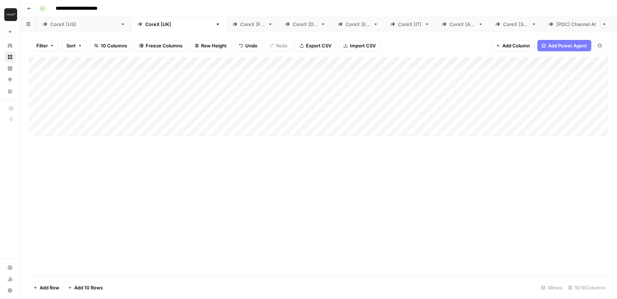
click at [242, 111] on div "Add Column" at bounding box center [318, 96] width 579 height 79
click at [241, 138] on button "AI" at bounding box center [237, 139] width 10 height 9
click at [506, 112] on div "Add Column" at bounding box center [318, 96] width 579 height 79
click at [232, 25] on div "CoreX [FR]" at bounding box center [248, 24] width 32 height 7
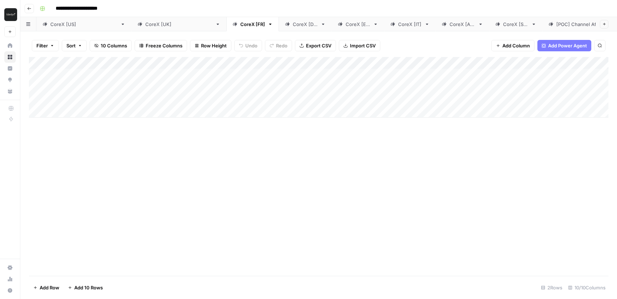
click at [325, 109] on div "Add Column" at bounding box center [318, 87] width 579 height 61
type input "**********"
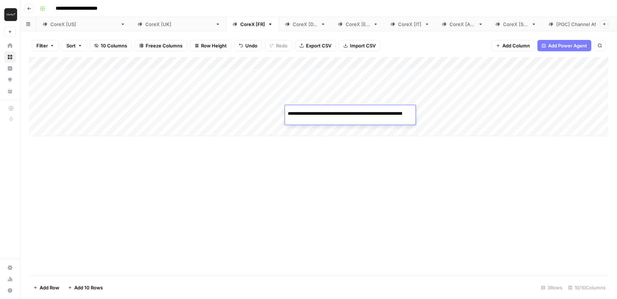
scroll to position [0, 113]
click at [103, 109] on div "Add Column" at bounding box center [318, 96] width 579 height 79
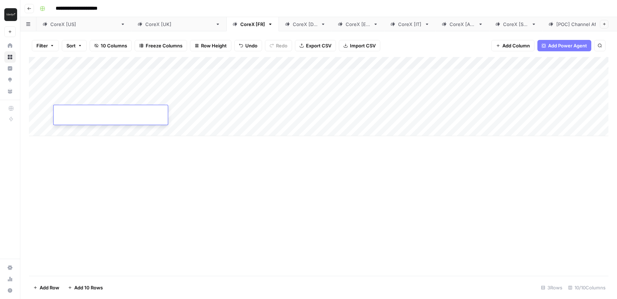
paste textarea "**********"
type textarea "**********"
click at [203, 117] on div "Add Column" at bounding box center [318, 96] width 579 height 79
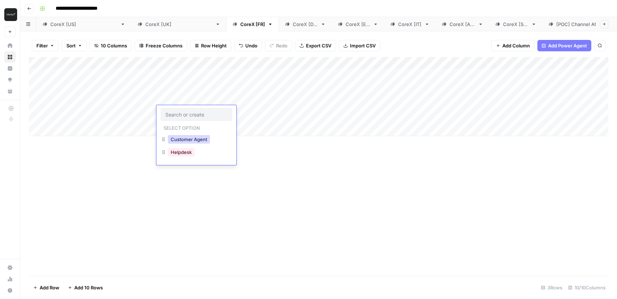
click at [198, 136] on button "Customer Agent" at bounding box center [189, 139] width 42 height 9
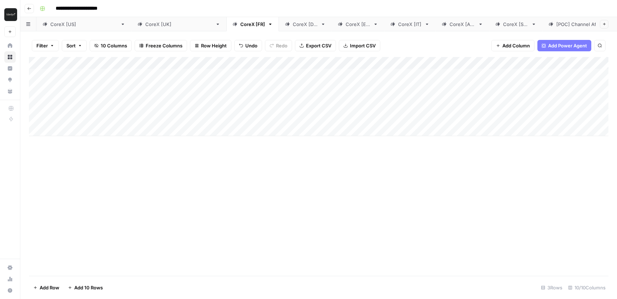
click at [241, 115] on div "Add Column" at bounding box center [318, 96] width 579 height 79
click at [240, 137] on button "AI" at bounding box center [237, 139] width 10 height 9
click at [83, 120] on div "Add Column" at bounding box center [318, 96] width 579 height 79
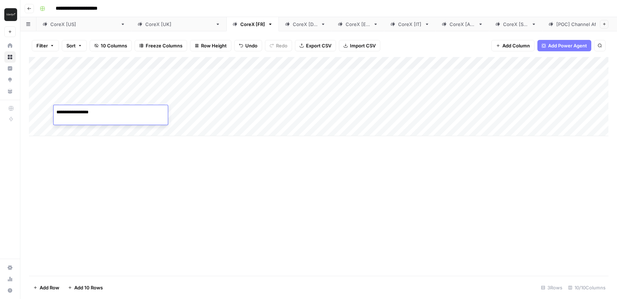
type textarea "**********"
click at [131, 161] on div "Add Column" at bounding box center [318, 166] width 579 height 219
click at [468, 110] on div "Add Column" at bounding box center [318, 96] width 579 height 79
click at [293, 25] on div "CoreX [DE]" at bounding box center [305, 24] width 25 height 7
click at [94, 116] on div "Add Column" at bounding box center [318, 96] width 579 height 79
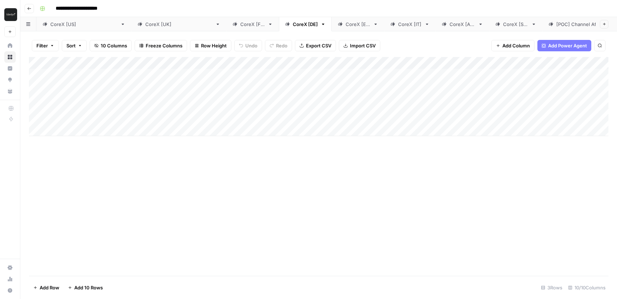
click at [94, 116] on div "Add Column" at bounding box center [318, 96] width 579 height 79
type textarea "**********"
click at [197, 117] on div "Add Column" at bounding box center [318, 96] width 579 height 79
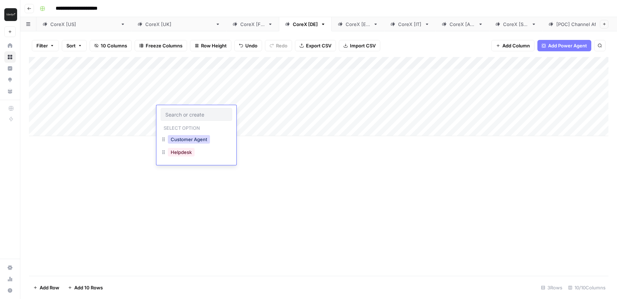
click at [188, 137] on button "Customer Agent" at bounding box center [189, 139] width 42 height 9
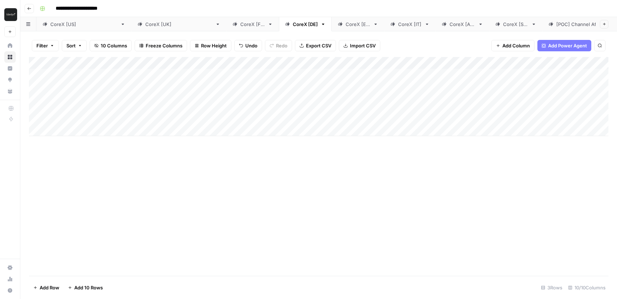
click at [240, 111] on div "Add Column" at bounding box center [318, 96] width 579 height 79
click at [240, 137] on button "AI" at bounding box center [237, 139] width 10 height 9
click at [343, 117] on div "Add Column" at bounding box center [318, 96] width 579 height 79
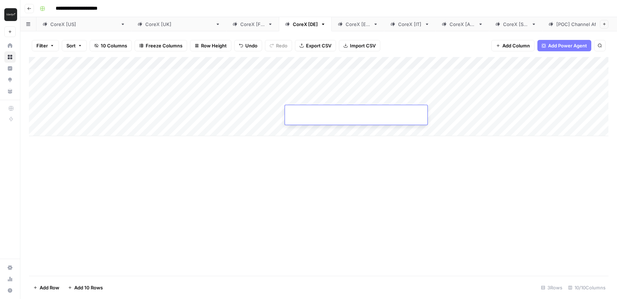
type input "**********"
click at [381, 181] on div "Add Column" at bounding box center [318, 166] width 579 height 219
click at [483, 113] on div "Add Column" at bounding box center [318, 96] width 579 height 79
click at [346, 26] on div "CoreX [ES]" at bounding box center [358, 24] width 25 height 7
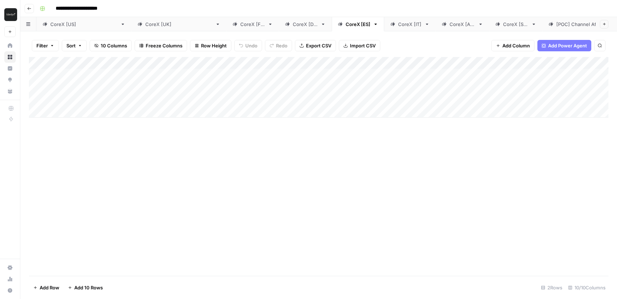
click at [335, 115] on div "Add Column" at bounding box center [318, 87] width 579 height 61
click at [335, 113] on input at bounding box center [345, 114] width 114 height 9
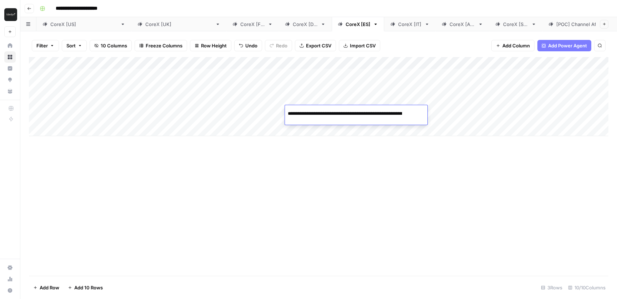
scroll to position [0, 113]
type input "**********"
click at [124, 110] on div "Add Column" at bounding box center [318, 96] width 579 height 79
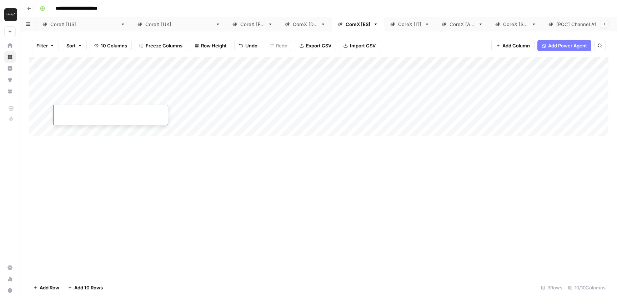
type textarea "**********"
click at [202, 112] on div "Add Column" at bounding box center [318, 96] width 579 height 79
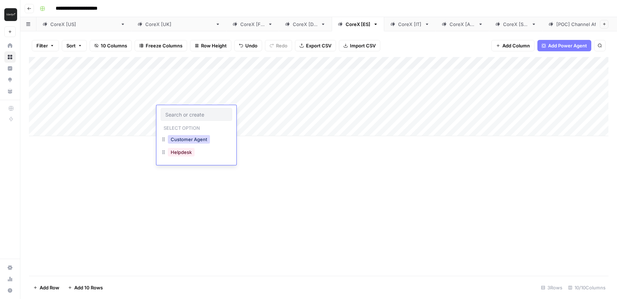
click at [198, 139] on button "Customer Agent" at bounding box center [189, 139] width 42 height 9
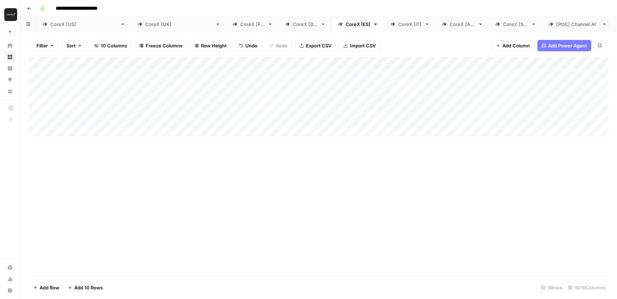
click at [246, 111] on div "Add Column" at bounding box center [318, 96] width 579 height 79
click at [243, 140] on div "AI" at bounding box center [237, 140] width 13 height 10
click at [238, 142] on button "AI" at bounding box center [237, 139] width 10 height 9
click at [383, 154] on div "Add Column" at bounding box center [318, 166] width 579 height 219
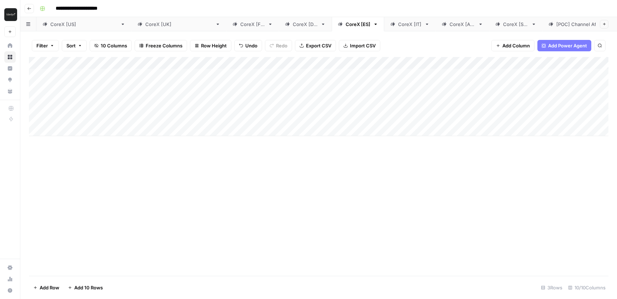
click at [444, 114] on div "Add Column" at bounding box center [318, 96] width 579 height 79
click at [173, 179] on div "Add Column" at bounding box center [318, 166] width 579 height 219
click at [398, 26] on div "CoreX [IT]" at bounding box center [410, 24] width 24 height 7
type input "**********"
click at [337, 112] on div "Add Column" at bounding box center [318, 87] width 579 height 61
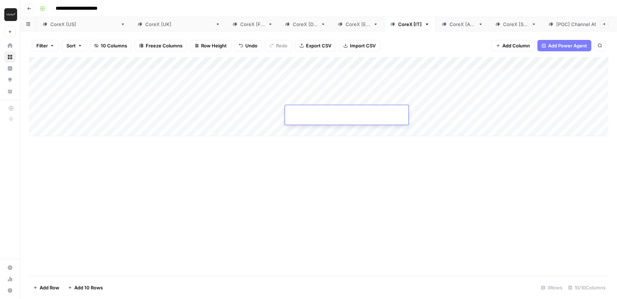
click at [336, 114] on input at bounding box center [345, 114] width 114 height 9
type input "**********"
click at [104, 114] on div "Add Column" at bounding box center [318, 96] width 579 height 79
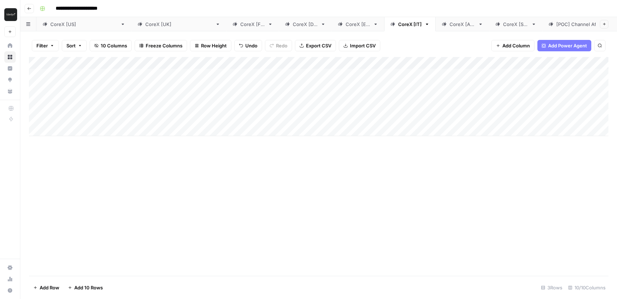
click at [104, 114] on div "Add Column" at bounding box center [318, 96] width 579 height 79
type textarea "**********"
click at [178, 113] on div "Add Column" at bounding box center [318, 96] width 579 height 79
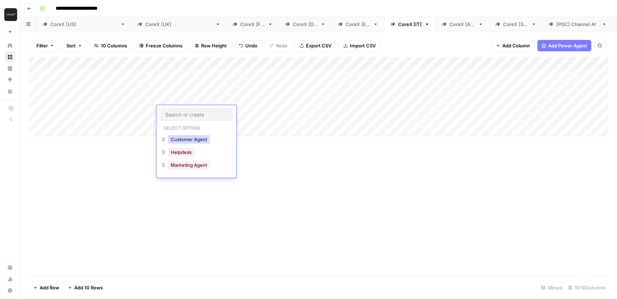
click at [180, 139] on button "Customer Agent" at bounding box center [189, 139] width 42 height 9
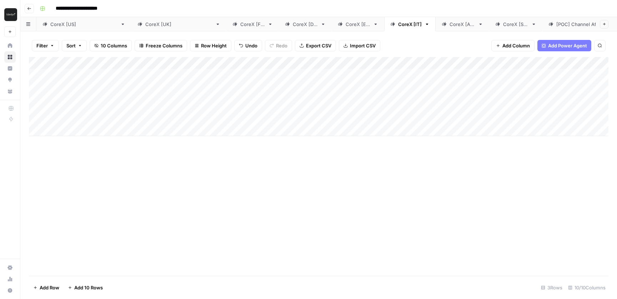
click at [244, 116] on div "Add Column" at bounding box center [318, 96] width 579 height 79
click at [244, 141] on div "AI" at bounding box center [260, 140] width 71 height 13
click at [239, 142] on button "AI" at bounding box center [237, 139] width 10 height 9
click at [331, 152] on div "Add Column" at bounding box center [318, 166] width 579 height 219
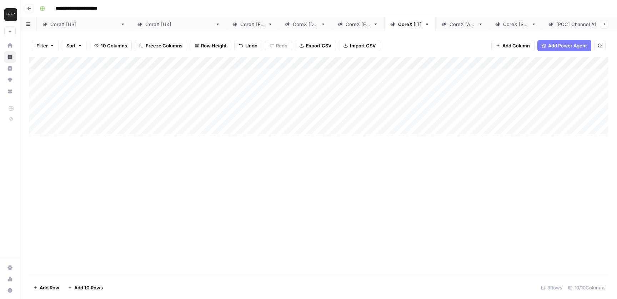
click at [464, 116] on div "Add Column" at bounding box center [318, 96] width 579 height 79
click at [449, 26] on div "CoreX [AU]" at bounding box center [462, 24] width 26 height 7
click at [316, 108] on div "Add Column" at bounding box center [318, 87] width 579 height 61
type input "**********"
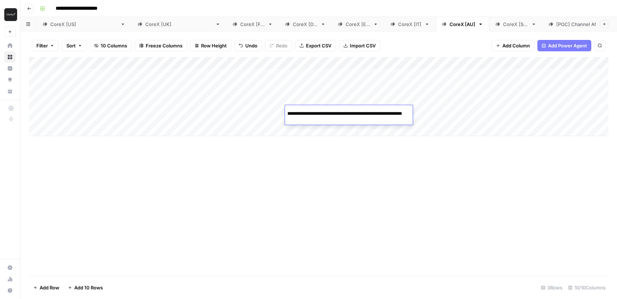
click at [95, 117] on div "Add Column" at bounding box center [318, 96] width 579 height 79
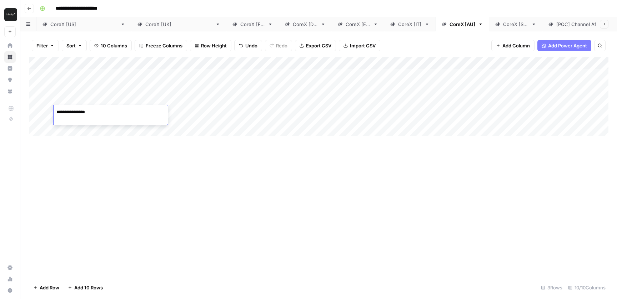
type textarea "**********"
click at [191, 122] on div "Add Column" at bounding box center [318, 96] width 579 height 79
click at [190, 116] on div "Add Column" at bounding box center [318, 96] width 579 height 79
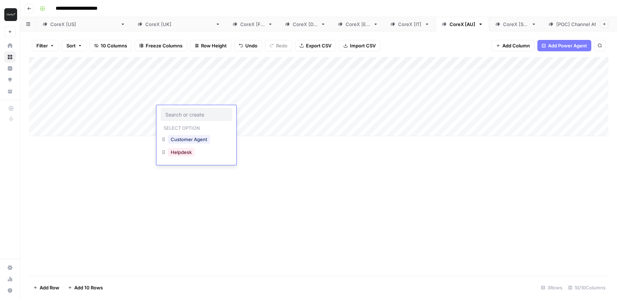
click at [190, 116] on input "text" at bounding box center [196, 114] width 62 height 6
click at [183, 142] on button "Customer Agent" at bounding box center [189, 139] width 42 height 9
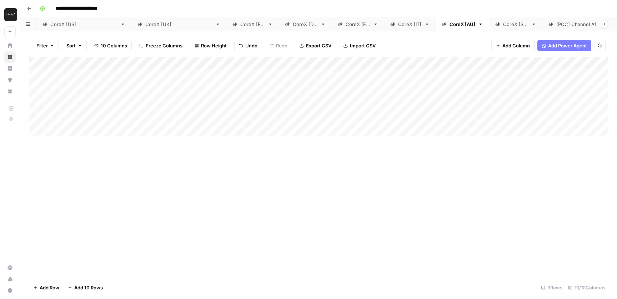
click at [247, 117] on div "Add Column" at bounding box center [318, 96] width 579 height 79
click at [242, 140] on button "AI" at bounding box center [237, 139] width 10 height 9
click at [441, 112] on div "Add Column" at bounding box center [318, 96] width 579 height 79
click at [503, 24] on div "CoreX [SG]" at bounding box center [515, 24] width 25 height 7
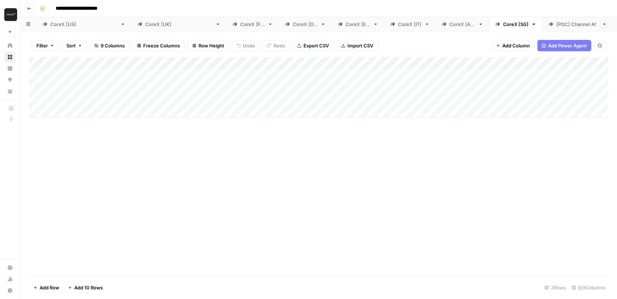
click at [326, 111] on div "Add Column" at bounding box center [318, 87] width 579 height 61
type input "**********"
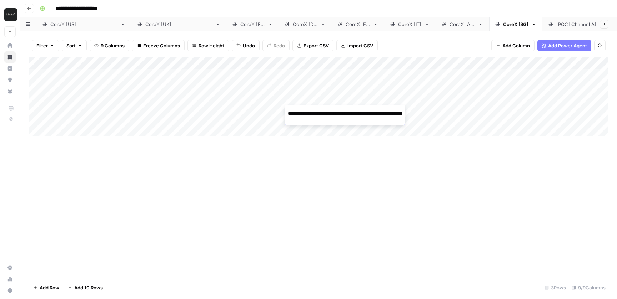
scroll to position [0, 113]
click at [229, 109] on div "Add Column" at bounding box center [318, 96] width 579 height 79
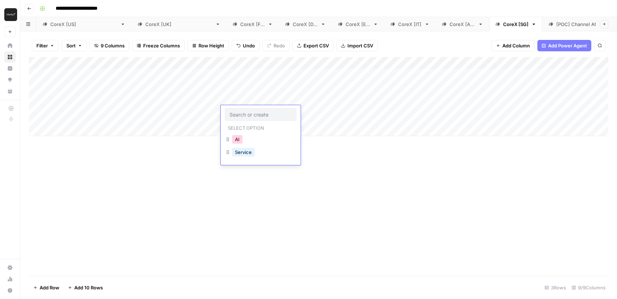
click at [239, 139] on button "AI" at bounding box center [237, 139] width 10 height 9
click at [187, 116] on div "Add Column" at bounding box center [318, 96] width 579 height 79
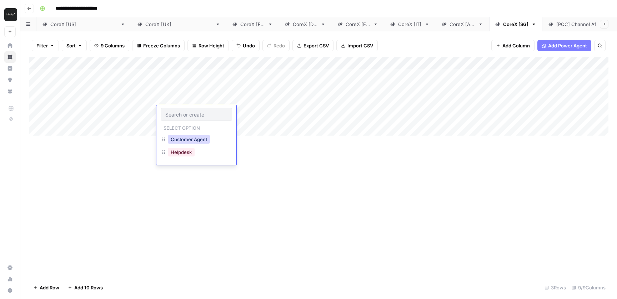
click at [182, 140] on button "Customer Agent" at bounding box center [189, 139] width 42 height 9
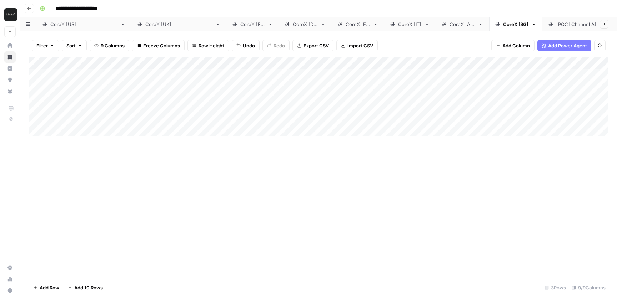
click at [120, 116] on div "Add Column" at bounding box center [318, 96] width 579 height 79
type textarea "**********"
click at [270, 227] on div "Add Column" at bounding box center [318, 166] width 579 height 219
click at [454, 115] on div "Add Column" at bounding box center [318, 96] width 579 height 79
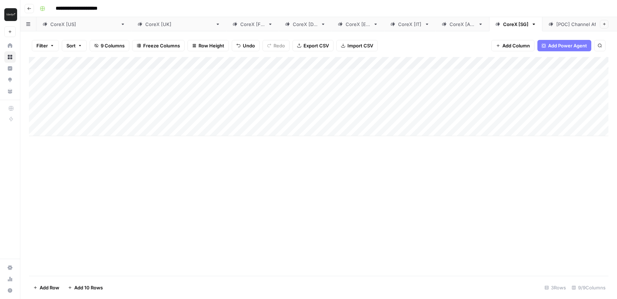
click at [145, 26] on div "CoreX [[GEOGRAPHIC_DATA]]" at bounding box center [178, 24] width 67 height 7
click at [96, 132] on div "Add Column" at bounding box center [318, 96] width 579 height 79
click at [327, 132] on div "Add Column" at bounding box center [318, 106] width 579 height 98
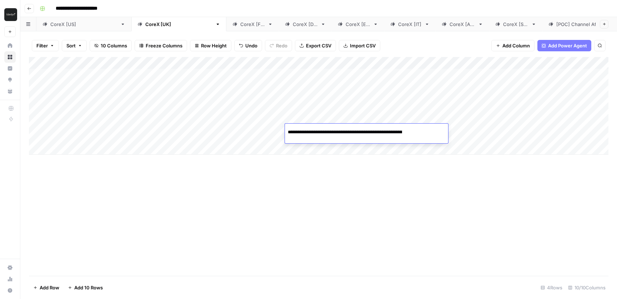
scroll to position [0, 121]
click at [92, 133] on div "Add Column" at bounding box center [318, 106] width 579 height 98
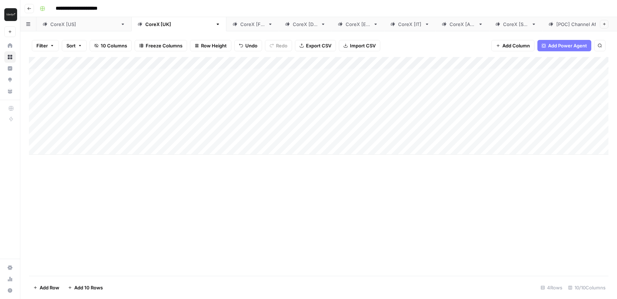
click at [92, 133] on div "Add Column" at bounding box center [318, 106] width 579 height 98
type textarea "**********"
click at [246, 135] on div "Add Column" at bounding box center [318, 106] width 579 height 98
click at [245, 160] on div "AI" at bounding box center [260, 158] width 71 height 13
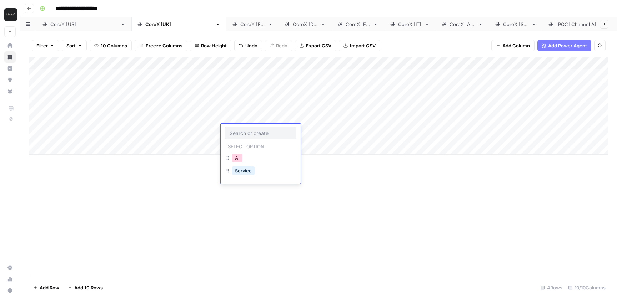
click at [238, 159] on button "AI" at bounding box center [237, 158] width 10 height 9
click at [389, 179] on div "Add Column" at bounding box center [318, 166] width 579 height 219
click at [504, 131] on div "Add Column" at bounding box center [318, 106] width 579 height 98
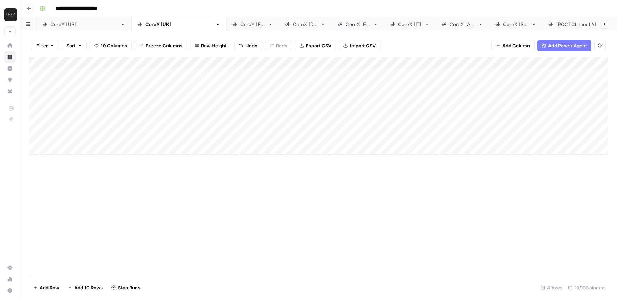
click at [226, 28] on link "CoreX [FR]" at bounding box center [252, 24] width 52 height 14
click at [333, 131] on div "Add Column" at bounding box center [318, 96] width 579 height 79
click at [333, 132] on input at bounding box center [345, 132] width 114 height 9
type input "**********"
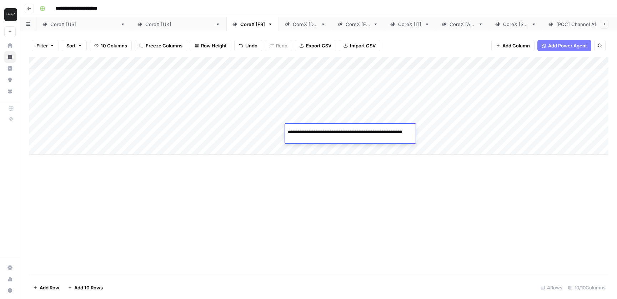
scroll to position [0, 121]
click at [115, 133] on div "Add Column" at bounding box center [318, 106] width 579 height 98
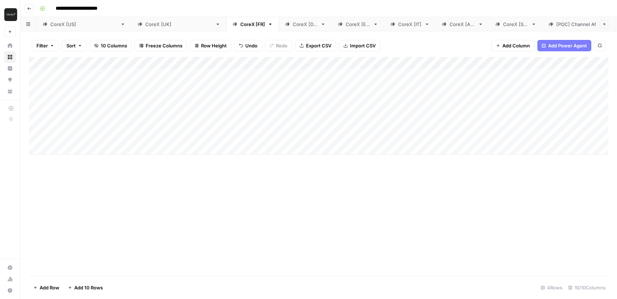
click at [115, 133] on div "Add Column" at bounding box center [318, 106] width 579 height 98
type textarea "**********"
click at [202, 131] on div "Add Column" at bounding box center [318, 106] width 579 height 98
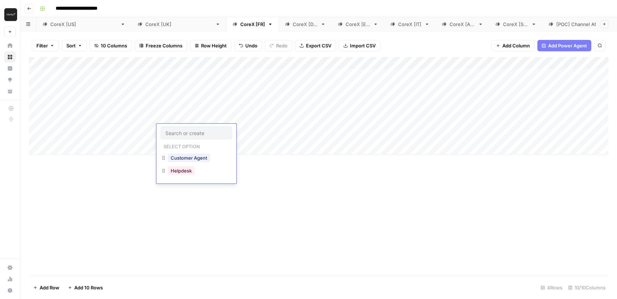
click at [196, 164] on div "Customer Agent" at bounding box center [196, 158] width 71 height 13
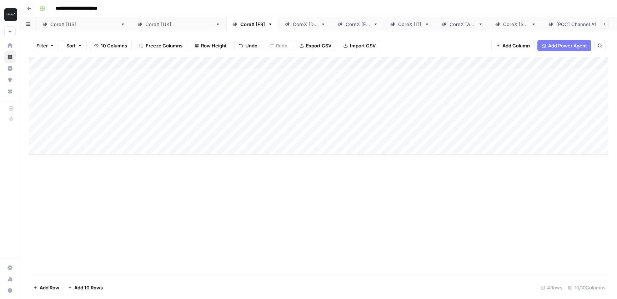
click at [247, 137] on div "Add Column" at bounding box center [318, 106] width 579 height 98
click at [239, 158] on button "AI" at bounding box center [237, 158] width 10 height 9
click at [472, 131] on div "Add Column" at bounding box center [318, 106] width 579 height 98
click at [293, 21] on div "CoreX [DE]" at bounding box center [305, 24] width 25 height 7
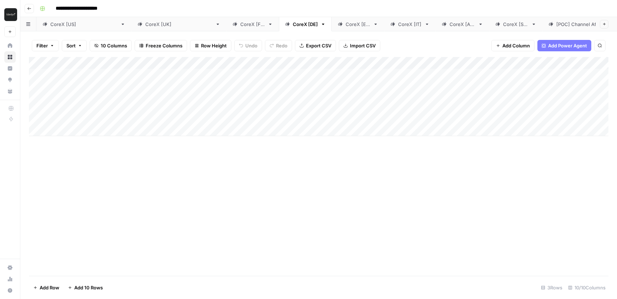
click at [324, 131] on div "Add Column" at bounding box center [318, 96] width 579 height 79
click at [318, 137] on div "Add Column" at bounding box center [318, 106] width 579 height 98
type input "**********"
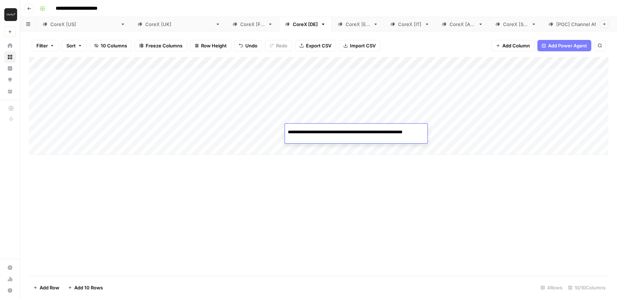
scroll to position [0, 121]
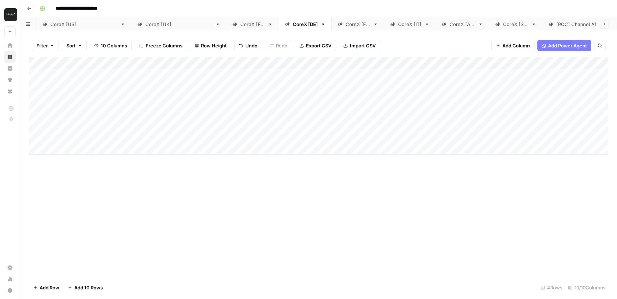
click at [107, 125] on div "Add Column" at bounding box center [318, 106] width 579 height 98
click at [97, 140] on div "Add Column" at bounding box center [318, 106] width 579 height 98
click at [97, 140] on div at bounding box center [111, 134] width 114 height 20
click at [99, 132] on textarea at bounding box center [111, 131] width 114 height 10
type textarea "**********"
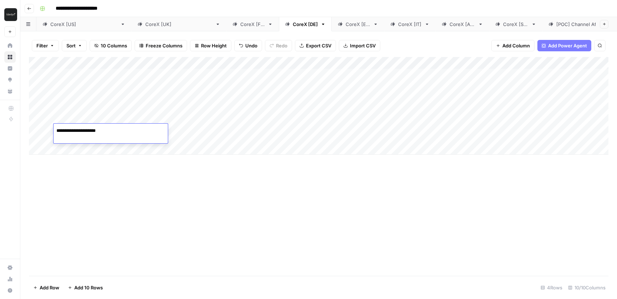
click at [251, 132] on div "Add Column" at bounding box center [318, 106] width 579 height 98
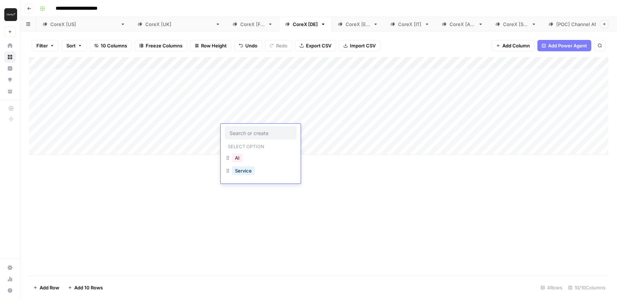
click at [239, 158] on button "AI" at bounding box center [237, 158] width 10 height 9
click at [482, 133] on div "Add Column" at bounding box center [318, 106] width 579 height 98
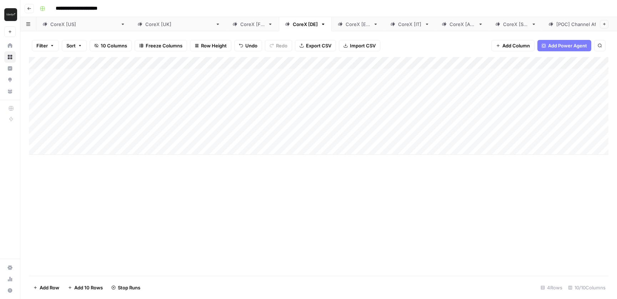
click at [346, 22] on div "CoreX [ES]" at bounding box center [358, 24] width 25 height 7
click at [317, 128] on div "Add Column" at bounding box center [318, 96] width 579 height 79
type input "**********"
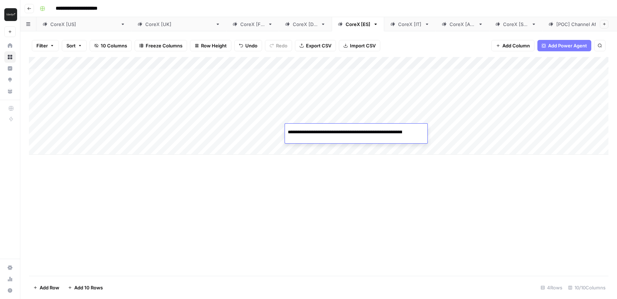
scroll to position [0, 121]
click at [124, 136] on div "Add Column" at bounding box center [318, 106] width 579 height 98
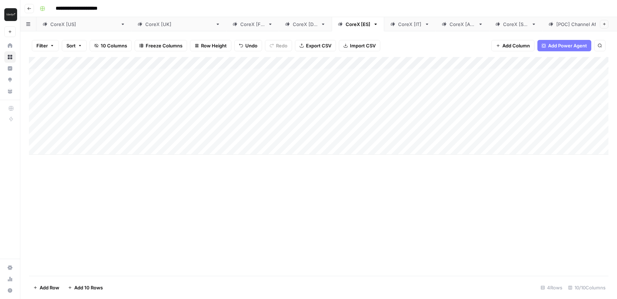
click at [124, 136] on div "Add Column" at bounding box center [318, 106] width 579 height 98
type textarea "**********"
click at [241, 138] on div "Add Column" at bounding box center [318, 106] width 579 height 98
click at [237, 158] on button "AI" at bounding box center [237, 158] width 10 height 9
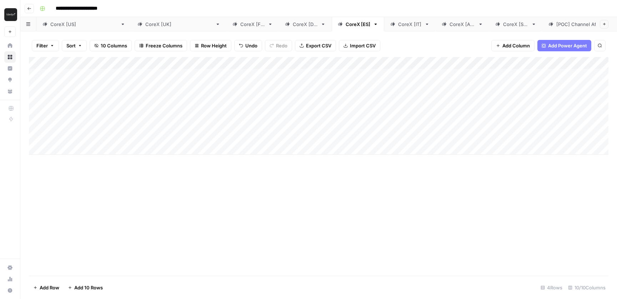
click at [353, 155] on div "Add Column" at bounding box center [318, 166] width 579 height 219
click at [453, 128] on div "Add Column" at bounding box center [318, 106] width 579 height 98
click at [398, 26] on div "CoreX [IT]" at bounding box center [410, 24] width 24 height 7
click at [328, 132] on div "Add Column" at bounding box center [318, 96] width 579 height 79
type input "**********"
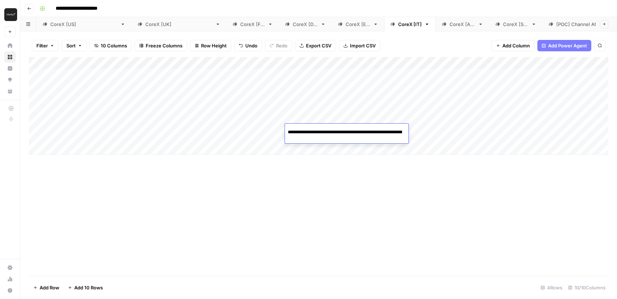
scroll to position [0, 121]
click at [94, 136] on div "Add Column" at bounding box center [318, 106] width 579 height 98
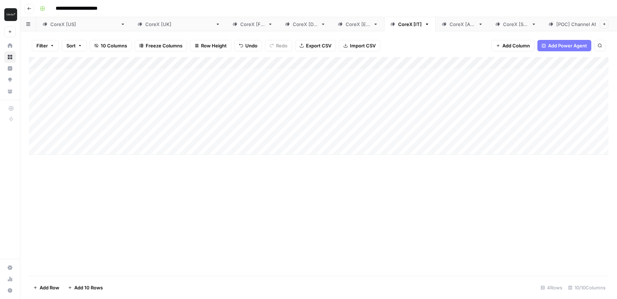
click at [94, 136] on div "Add Column" at bounding box center [318, 106] width 579 height 98
type textarea "**********"
click at [256, 132] on div "Add Column" at bounding box center [318, 106] width 579 height 98
click at [239, 160] on button "AI" at bounding box center [237, 158] width 10 height 9
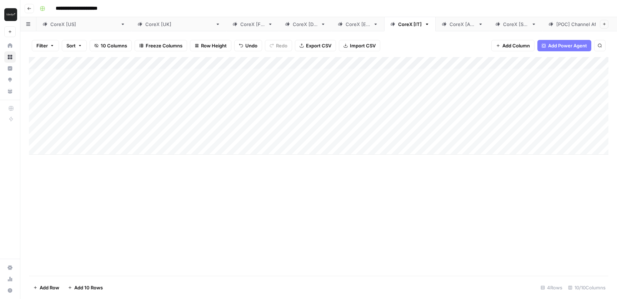
click at [429, 130] on div "Add Column" at bounding box center [318, 106] width 579 height 98
click at [449, 27] on div "CoreX [AU]" at bounding box center [462, 24] width 26 height 7
click at [334, 134] on div "Add Column" at bounding box center [318, 96] width 579 height 79
click at [334, 134] on input at bounding box center [345, 132] width 114 height 9
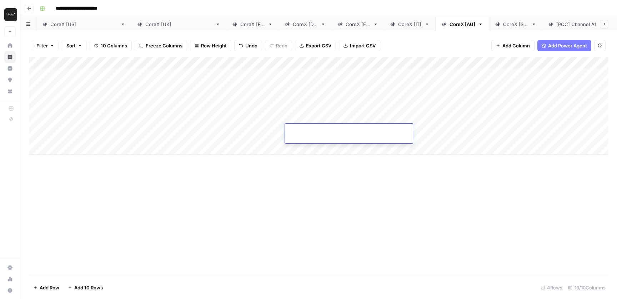
type input "**********"
click at [121, 130] on div "Add Column" at bounding box center [318, 106] width 579 height 98
type textarea "**********"
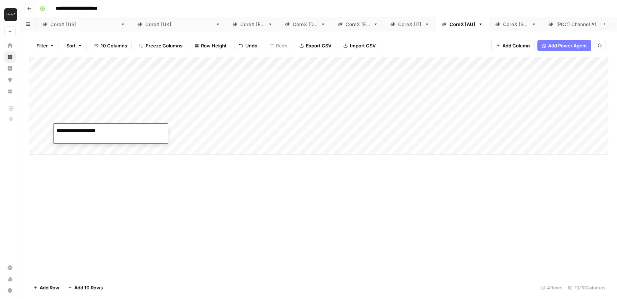
click at [238, 133] on div "Add Column" at bounding box center [318, 106] width 579 height 98
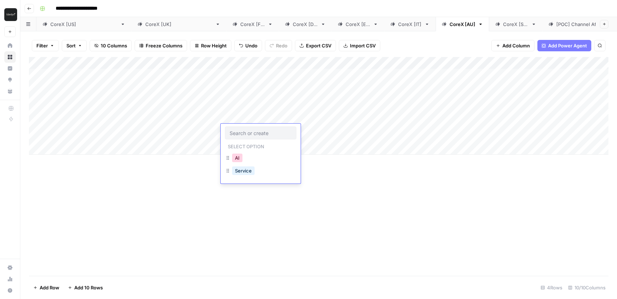
click at [237, 157] on button "AI" at bounding box center [237, 158] width 10 height 9
click at [450, 127] on div "Add Column" at bounding box center [318, 106] width 579 height 98
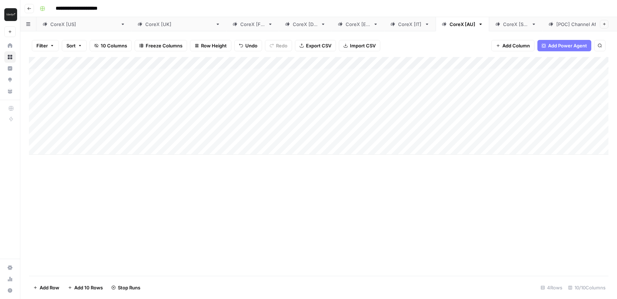
click at [489, 28] on link "CoreX [SG]" at bounding box center [515, 24] width 53 height 14
click at [316, 133] on div "Add Column" at bounding box center [318, 96] width 579 height 79
click at [319, 133] on input at bounding box center [345, 132] width 114 height 9
type input "**********"
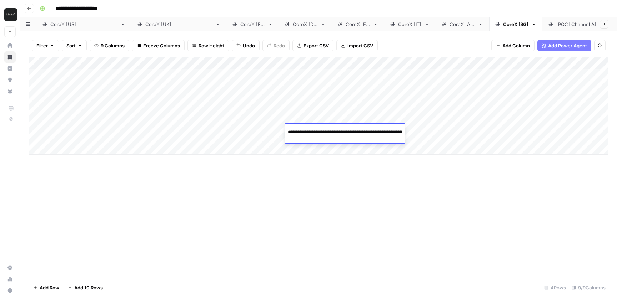
scroll to position [0, 121]
click at [131, 133] on div "Add Column" at bounding box center [318, 106] width 579 height 98
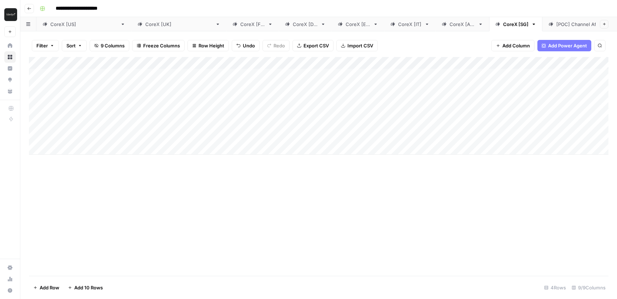
click at [131, 133] on div "Add Column" at bounding box center [318, 106] width 579 height 98
type textarea "**********"
click at [264, 131] on div "Add Column" at bounding box center [318, 106] width 579 height 98
click at [237, 158] on button "AI" at bounding box center [237, 158] width 10 height 9
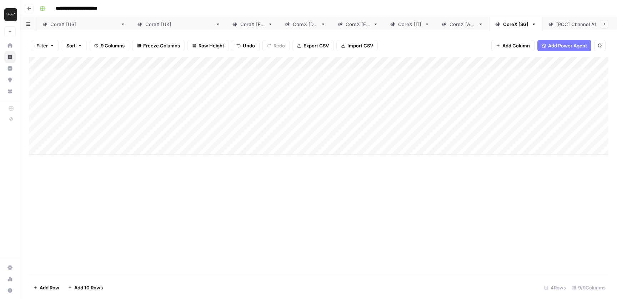
click at [437, 130] on div "Add Column" at bounding box center [318, 106] width 579 height 98
click at [62, 27] on div "CoreX [[GEOGRAPHIC_DATA]]" at bounding box center [83, 24] width 67 height 7
click at [145, 26] on div "CoreX [[GEOGRAPHIC_DATA]]" at bounding box center [178, 24] width 67 height 7
click at [81, 150] on div "Add Column" at bounding box center [318, 106] width 579 height 98
click at [188, 153] on div "Add Column" at bounding box center [318, 115] width 579 height 116
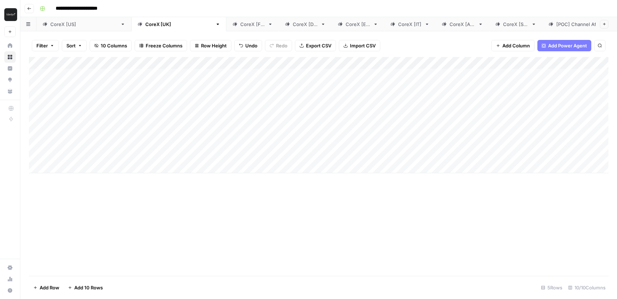
click at [188, 153] on div "Add Column" at bounding box center [318, 115] width 579 height 116
type input "Marketing Agent"
click at [206, 176] on button "Marketing Agent" at bounding box center [203, 176] width 42 height 9
click at [136, 155] on div "Add Column" at bounding box center [318, 115] width 579 height 116
click at [122, 150] on div "Add Column" at bounding box center [318, 115] width 579 height 116
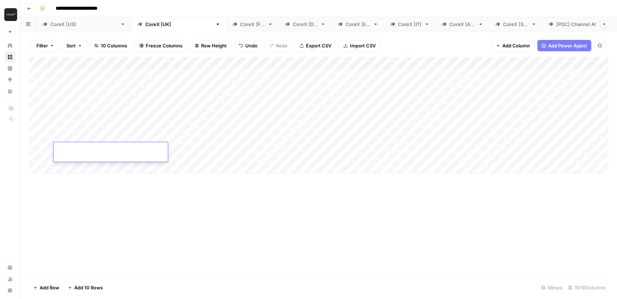
click at [122, 150] on textarea at bounding box center [111, 150] width 114 height 10
click at [314, 151] on div "Add Column" at bounding box center [318, 115] width 579 height 116
type input "**********"
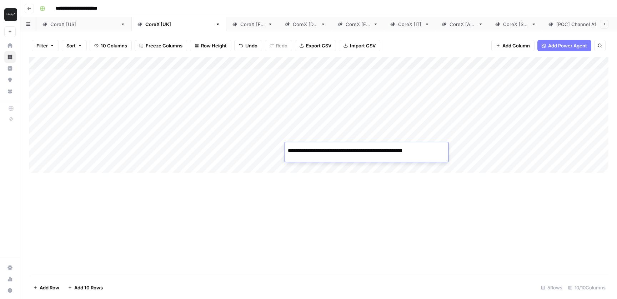
scroll to position [0, 124]
click at [247, 147] on div "Add Column" at bounding box center [318, 115] width 579 height 116
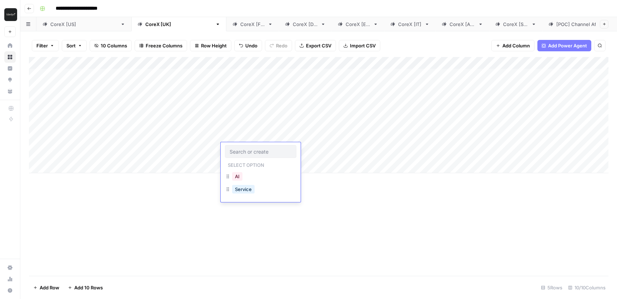
click at [243, 176] on div "AI" at bounding box center [237, 177] width 13 height 10
click at [236, 179] on button "AI" at bounding box center [237, 176] width 10 height 9
click at [129, 146] on div "Add Column" at bounding box center [318, 115] width 579 height 116
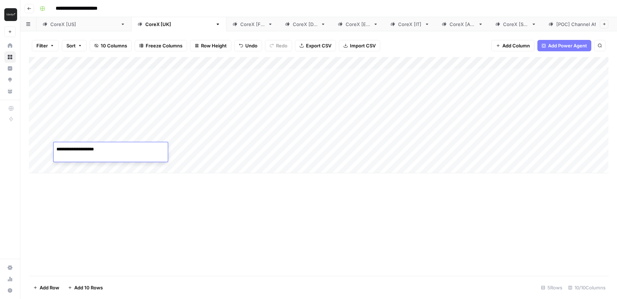
type textarea "**********"
click at [183, 197] on div "Add Column" at bounding box center [318, 166] width 579 height 219
click at [470, 151] on div "Add Column" at bounding box center [318, 115] width 579 height 116
click at [240, 24] on div "CoreX [FR]" at bounding box center [252, 24] width 25 height 7
click at [311, 146] on div "Add Column" at bounding box center [318, 106] width 579 height 98
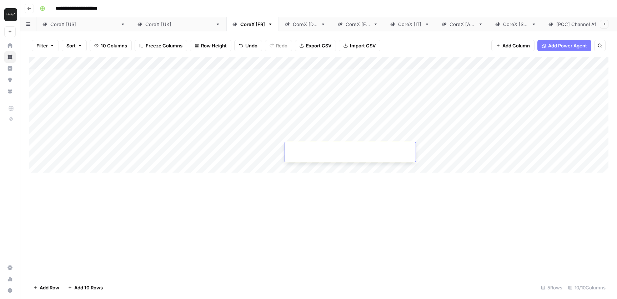
type input "**********"
click at [152, 154] on div "Add Column" at bounding box center [318, 115] width 579 height 116
click at [139, 153] on div "Add Column" at bounding box center [318, 115] width 579 height 116
type textarea "**********"
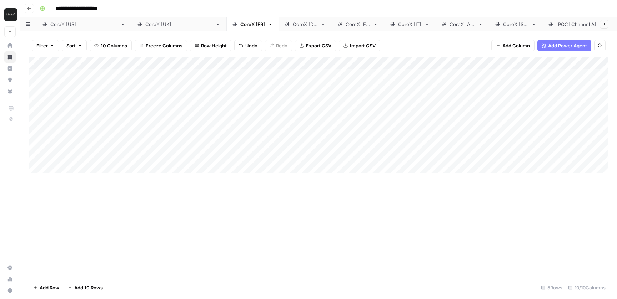
click at [235, 152] on div "Add Column" at bounding box center [318, 115] width 579 height 116
click at [240, 180] on button "AI" at bounding box center [237, 176] width 10 height 9
click at [465, 149] on div "Add Column" at bounding box center [318, 115] width 579 height 116
click at [293, 24] on div "CoreX [DE]" at bounding box center [305, 24] width 25 height 7
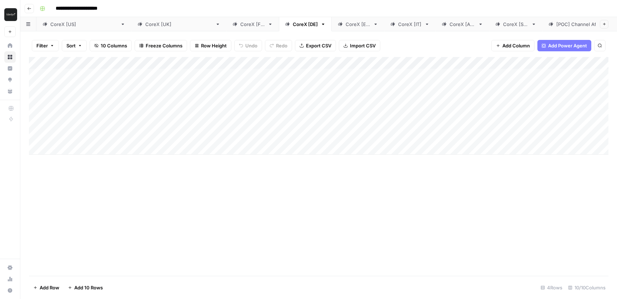
click at [327, 152] on div "Add Column" at bounding box center [318, 106] width 579 height 98
click at [323, 153] on input at bounding box center [345, 151] width 114 height 9
type input "**********"
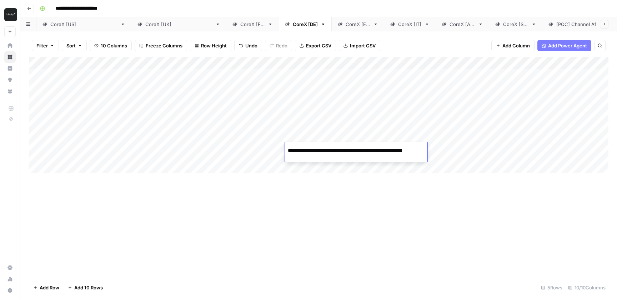
scroll to position [0, 124]
click at [103, 152] on div "Add Column" at bounding box center [318, 115] width 579 height 116
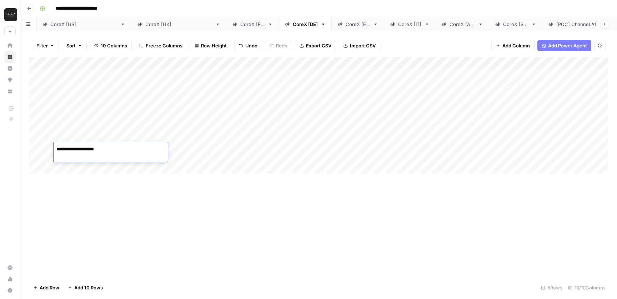
type textarea "**********"
click at [232, 155] on div "Add Column" at bounding box center [318, 115] width 579 height 116
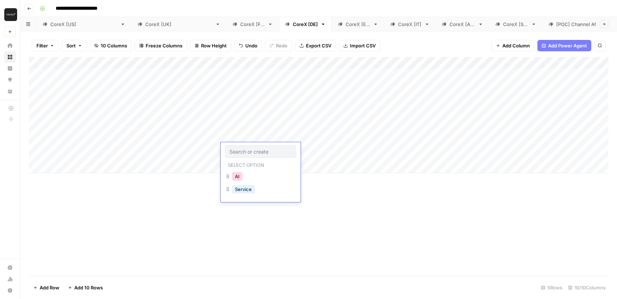
click at [239, 176] on button "AI" at bounding box center [237, 176] width 10 height 9
click at [349, 190] on div "Add Column" at bounding box center [318, 166] width 579 height 219
click at [458, 146] on div "Add Column" at bounding box center [318, 115] width 579 height 116
click at [346, 22] on div "CoreX [ES]" at bounding box center [358, 24] width 25 height 7
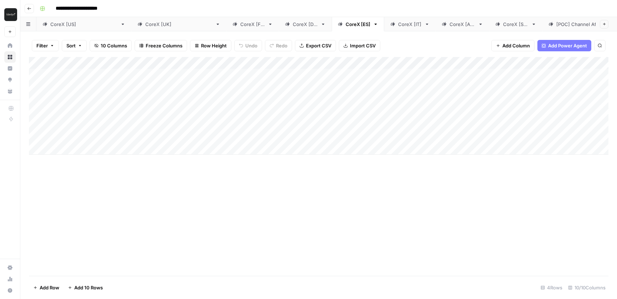
click at [308, 147] on div "Add Column" at bounding box center [318, 106] width 579 height 98
type input "**********"
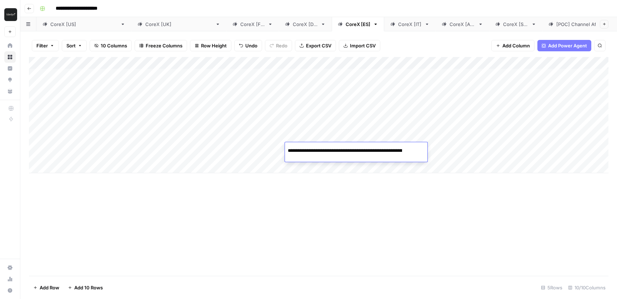
scroll to position [0, 124]
click at [87, 156] on div "Add Column" at bounding box center [318, 115] width 579 height 116
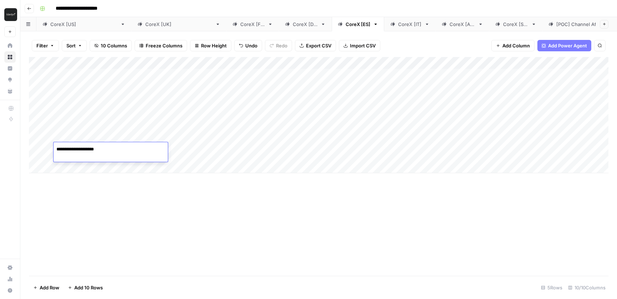
type textarea "**********"
click at [236, 152] on div "Add Column" at bounding box center [318, 115] width 579 height 116
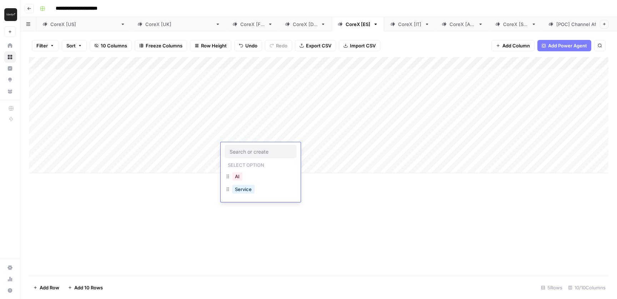
click at [242, 178] on button "AI" at bounding box center [237, 176] width 10 height 9
click at [326, 194] on div "Add Column" at bounding box center [318, 166] width 579 height 219
click at [461, 152] on div "Add Column" at bounding box center [318, 115] width 579 height 116
click at [398, 26] on div "CoreX [IT]" at bounding box center [410, 24] width 24 height 7
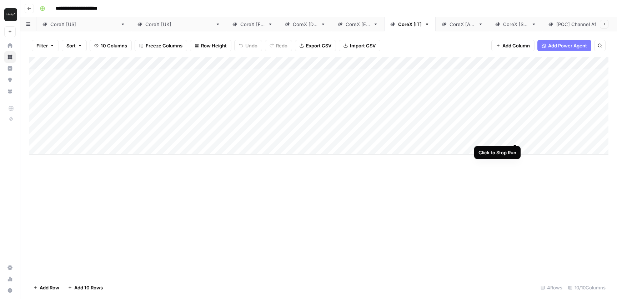
click at [516, 130] on div "Add Column" at bounding box center [318, 106] width 579 height 98
click at [145, 22] on div "CoreX [[GEOGRAPHIC_DATA]]" at bounding box center [178, 24] width 67 height 7
click at [240, 26] on div "CoreX [FR]" at bounding box center [252, 24] width 25 height 7
click at [524, 147] on div "Add Column" at bounding box center [318, 115] width 579 height 116
click at [293, 22] on div "CoreX [DE]" at bounding box center [305, 24] width 25 height 7
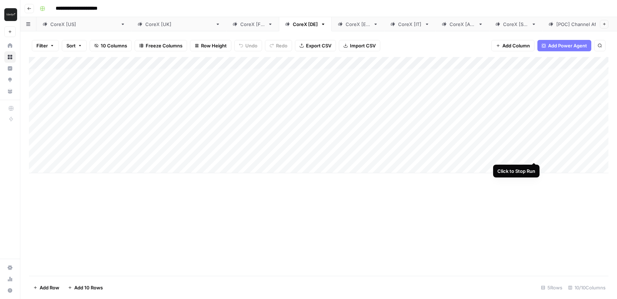
click at [535, 149] on div "Add Column" at bounding box center [318, 115] width 579 height 116
click at [346, 26] on div "CoreX [ES]" at bounding box center [358, 24] width 25 height 7
click at [533, 148] on div "Add Column" at bounding box center [318, 115] width 579 height 116
click at [398, 26] on div "CoreX [IT]" at bounding box center [410, 24] width 24 height 7
click at [240, 25] on div "CoreX [FR]" at bounding box center [252, 24] width 25 height 7
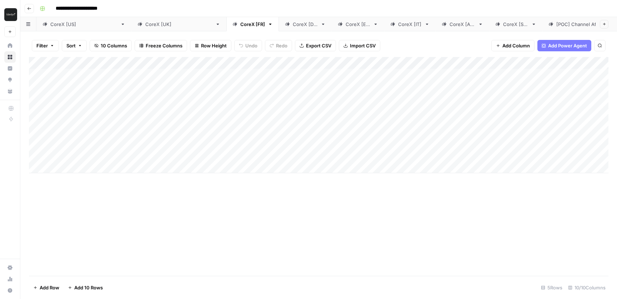
click at [191, 153] on div "Add Column" at bounding box center [318, 115] width 579 height 116
type input "m"
type input "a"
type input "Marketing Agent"
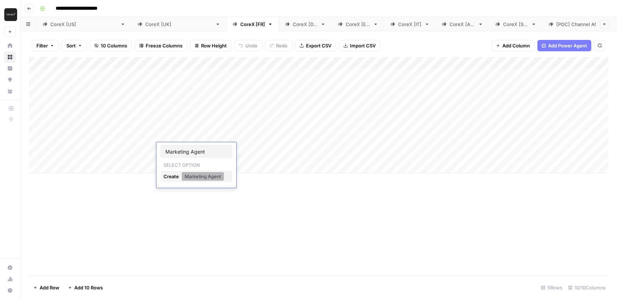
click at [208, 176] on button "Marketing Agent" at bounding box center [203, 176] width 42 height 9
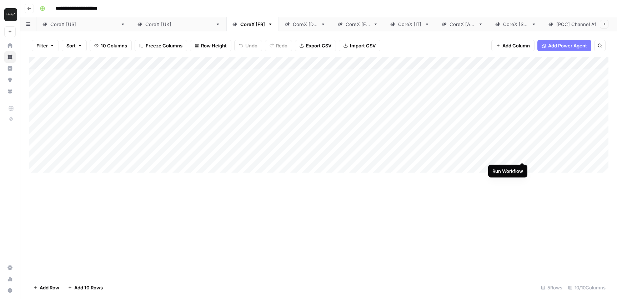
click at [521, 150] on div "Add Column" at bounding box center [318, 115] width 579 height 116
click at [293, 25] on div "CoreX [DE]" at bounding box center [305, 24] width 25 height 7
click at [185, 157] on div "Add Column" at bounding box center [318, 115] width 579 height 116
click at [184, 152] on div "Add Column" at bounding box center [318, 115] width 579 height 116
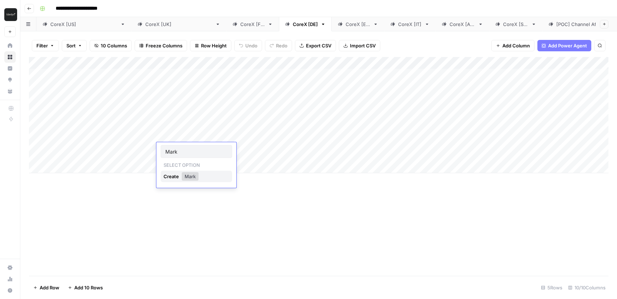
type input "Marketing Agent"
click at [209, 176] on button "Marketing Agent" at bounding box center [203, 176] width 42 height 9
click at [535, 147] on div "Add Column" at bounding box center [318, 115] width 579 height 116
click at [346, 26] on div "CoreX [ES]" at bounding box center [358, 24] width 25 height 7
click at [186, 144] on div "Add Column" at bounding box center [318, 115] width 579 height 116
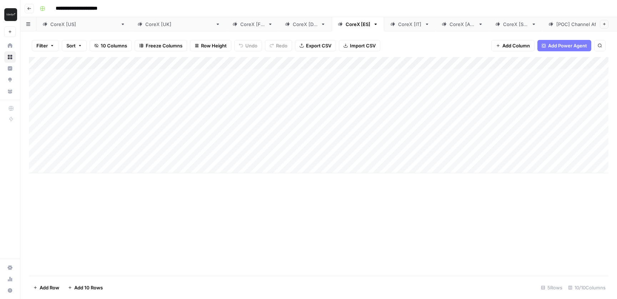
click at [181, 149] on div "Add Column" at bounding box center [318, 115] width 579 height 116
type input "Marketing Agent"
click at [203, 177] on button "Marketing Agent" at bounding box center [203, 176] width 42 height 9
click at [534, 149] on div "Add Column" at bounding box center [318, 115] width 579 height 116
click at [398, 24] on div "CoreX [IT]" at bounding box center [410, 24] width 24 height 7
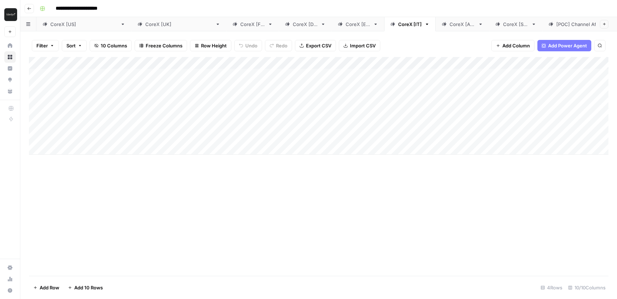
click at [91, 149] on div "Add Column" at bounding box center [318, 106] width 579 height 98
click at [317, 152] on div "Add Column" at bounding box center [318, 115] width 579 height 116
type input "**********"
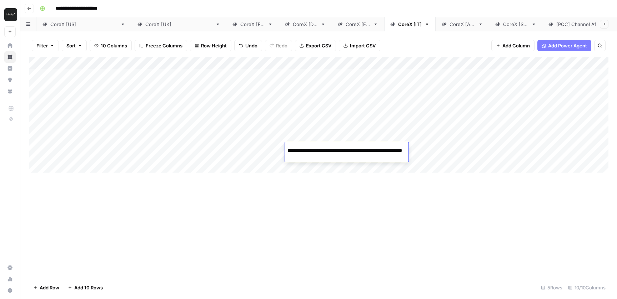
click at [88, 156] on div "Add Column" at bounding box center [318, 115] width 579 height 116
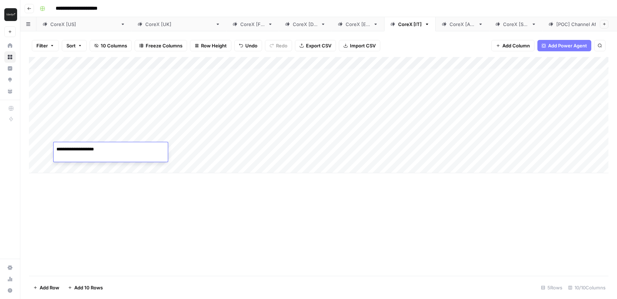
type textarea "**********"
click at [192, 155] on div "Add Column" at bounding box center [318, 115] width 579 height 116
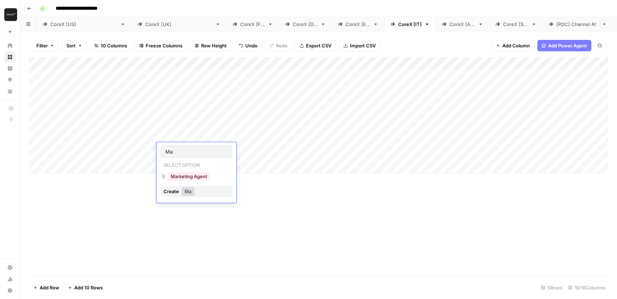
type input "Ma"
click at [202, 180] on button "Marketing Agent" at bounding box center [189, 176] width 42 height 9
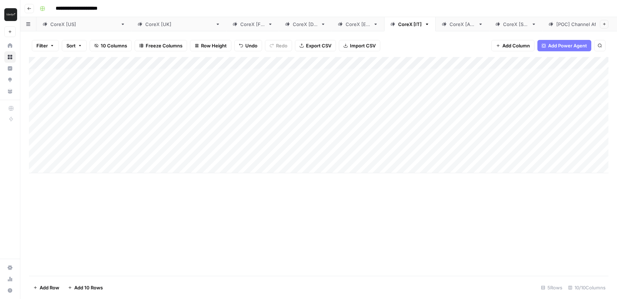
click at [250, 150] on div "Add Column" at bounding box center [318, 115] width 579 height 116
click at [238, 176] on button "AI" at bounding box center [237, 176] width 10 height 9
click at [455, 149] on div "Add Column" at bounding box center [318, 115] width 579 height 116
click at [449, 26] on div "CoreX [AU]" at bounding box center [462, 24] width 26 height 7
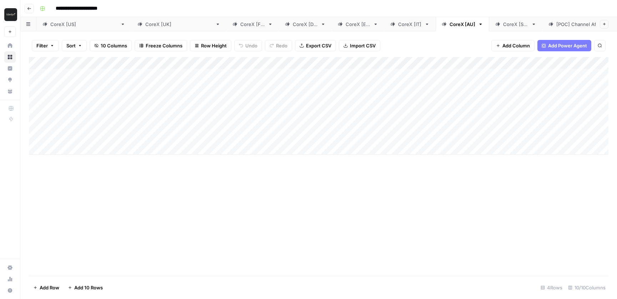
click at [324, 147] on div "Add Column" at bounding box center [318, 106] width 579 height 98
type input "**********"
click at [103, 153] on div "Add Column" at bounding box center [318, 115] width 579 height 116
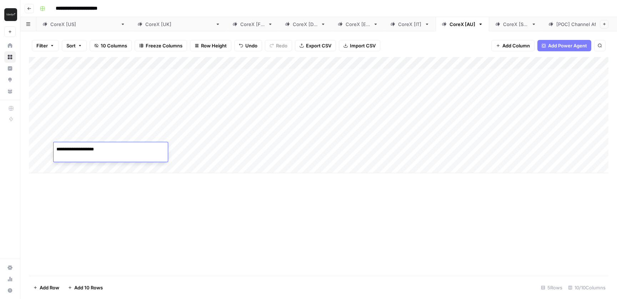
type textarea "**********"
click at [198, 152] on div "Add Column" at bounding box center [318, 115] width 579 height 116
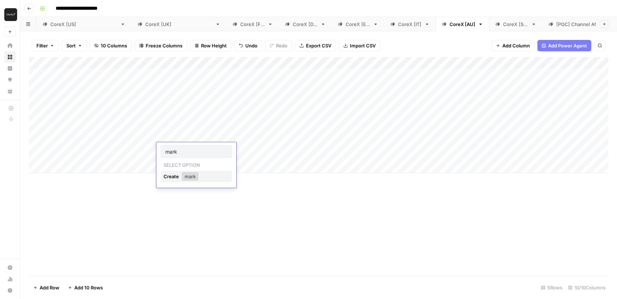
type input "Marketing Agent"
click at [204, 173] on button "Marketing Agent" at bounding box center [203, 176] width 42 height 9
click at [257, 148] on div "Add Column" at bounding box center [318, 115] width 579 height 116
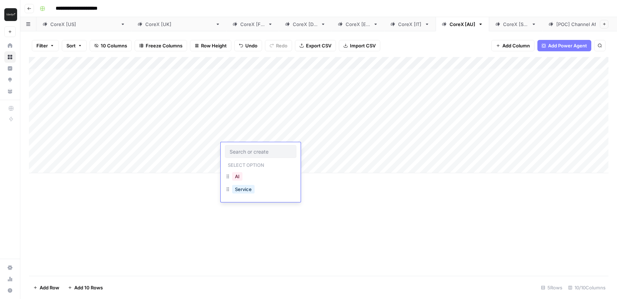
click at [241, 178] on button "AI" at bounding box center [237, 176] width 10 height 9
click at [453, 148] on div "Add Column" at bounding box center [318, 115] width 579 height 116
click at [503, 25] on div "CoreX [SG]" at bounding box center [515, 24] width 25 height 7
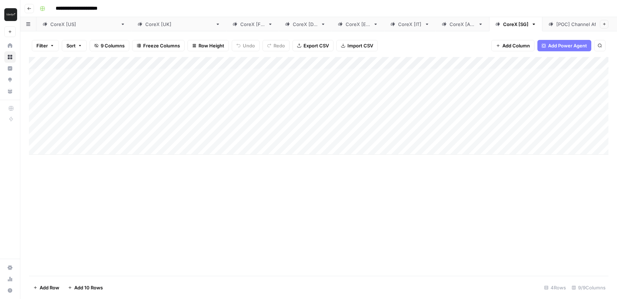
click at [343, 151] on div "Add Column" at bounding box center [318, 106] width 579 height 98
type input "**********"
click at [87, 152] on div "Add Column" at bounding box center [318, 115] width 579 height 116
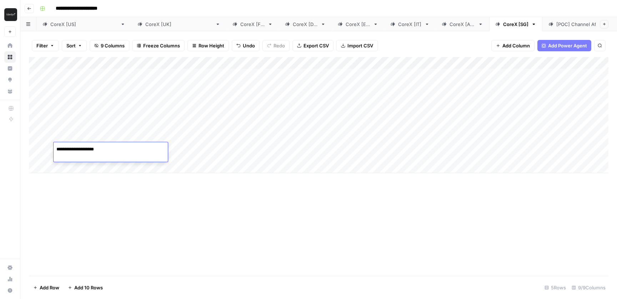
type textarea "**********"
click at [198, 154] on div "Add Column" at bounding box center [318, 115] width 579 height 116
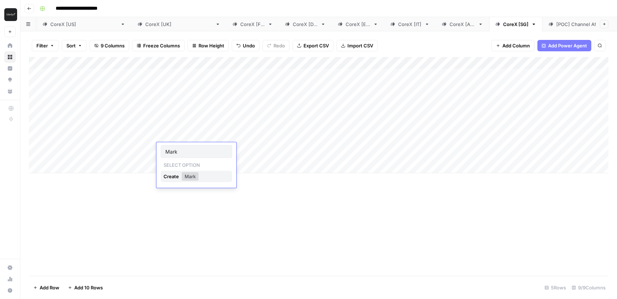
type input "Marketing Agent"
click at [211, 179] on button "Marketing Agent" at bounding box center [203, 176] width 42 height 9
click at [252, 156] on div "Add Column" at bounding box center [318, 115] width 579 height 116
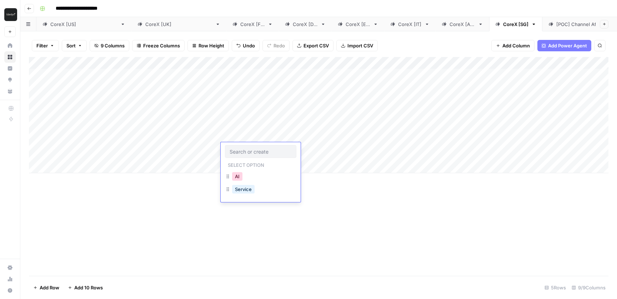
click at [241, 176] on button "AI" at bounding box center [237, 176] width 10 height 9
click at [458, 150] on div "Add Column" at bounding box center [318, 115] width 579 height 116
click at [145, 22] on div "CoreX [[GEOGRAPHIC_DATA]]" at bounding box center [178, 24] width 67 height 7
click at [92, 169] on div "Add Column" at bounding box center [318, 115] width 579 height 116
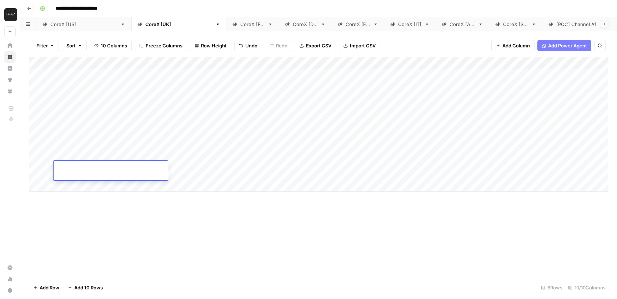
click at [314, 173] on div "Add Column" at bounding box center [318, 124] width 579 height 135
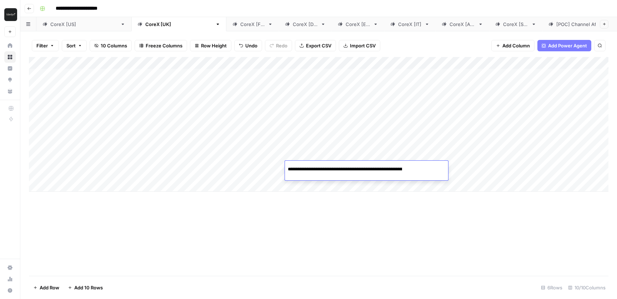
scroll to position [0, 120]
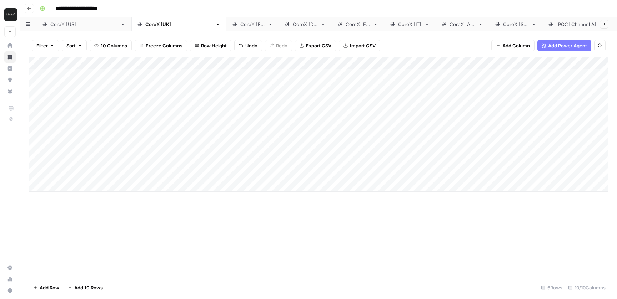
click at [129, 172] on div "Add Column" at bounding box center [318, 124] width 579 height 135
type textarea "**********"
click at [188, 173] on div "Add Column" at bounding box center [318, 124] width 579 height 135
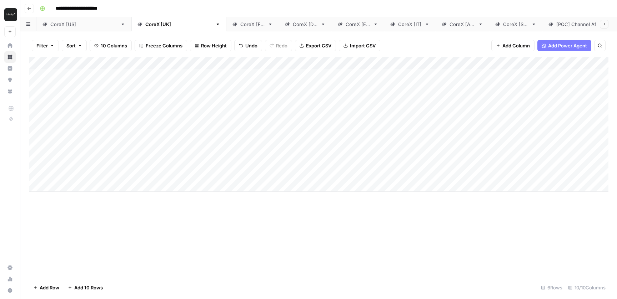
click at [248, 170] on div "Add Column" at bounding box center [318, 124] width 579 height 135
click at [237, 196] on button "AI" at bounding box center [237, 195] width 10 height 9
click at [483, 166] on div "Add Column" at bounding box center [318, 124] width 579 height 135
click at [240, 26] on div "CoreX [FR]" at bounding box center [252, 24] width 25 height 7
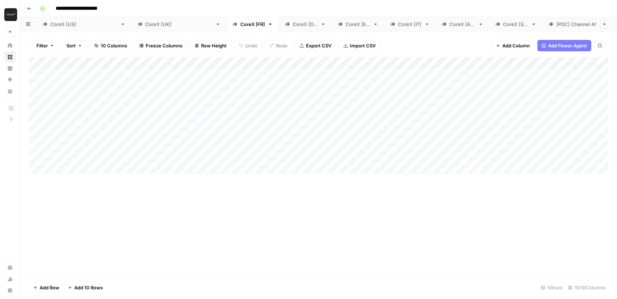
click at [328, 163] on div "Add Column" at bounding box center [318, 115] width 579 height 116
type input "**********"
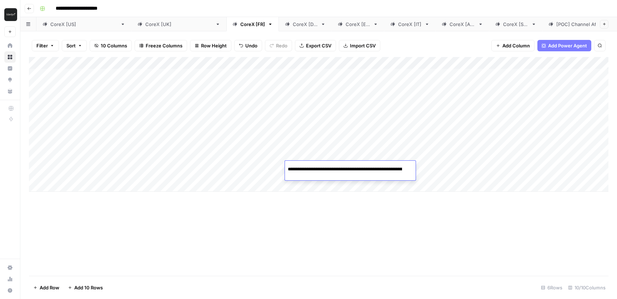
scroll to position [0, 120]
click at [99, 168] on div "Add Column" at bounding box center [318, 124] width 579 height 135
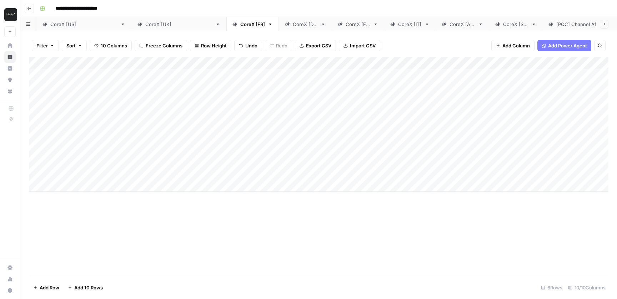
click at [99, 168] on div "Add Column" at bounding box center [318, 124] width 579 height 135
type textarea "**********"
click at [201, 170] on div "Add Column" at bounding box center [318, 124] width 579 height 135
click at [251, 167] on div "Add Column" at bounding box center [318, 124] width 579 height 135
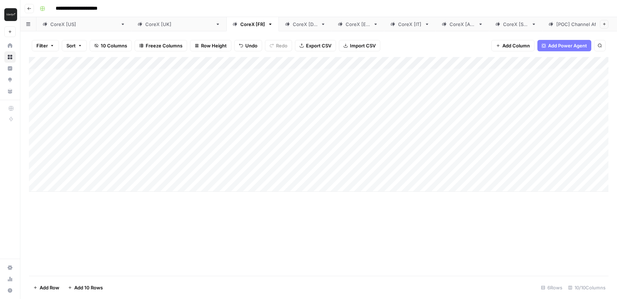
click at [251, 167] on div "Add Column" at bounding box center [318, 124] width 579 height 135
click at [236, 195] on button "AI" at bounding box center [237, 195] width 10 height 9
click at [469, 170] on div "Add Column" at bounding box center [318, 124] width 579 height 135
click at [293, 24] on div "CoreX [DE]" at bounding box center [305, 24] width 25 height 7
click at [305, 165] on div "Add Column" at bounding box center [318, 115] width 579 height 116
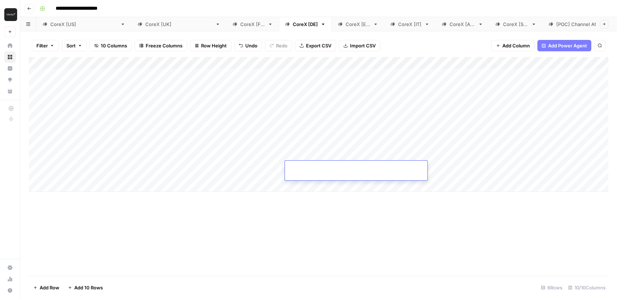
type input "**********"
click at [110, 175] on div "Add Column" at bounding box center [318, 124] width 579 height 135
type textarea "**********"
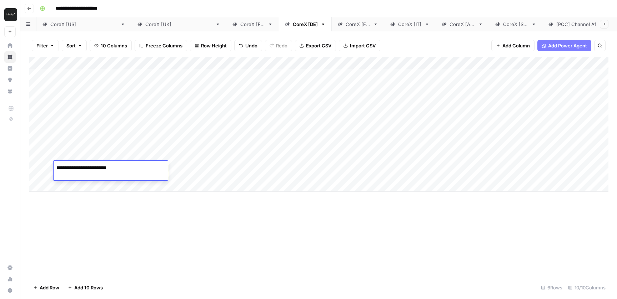
click at [242, 171] on div "Add Column" at bounding box center [318, 124] width 579 height 135
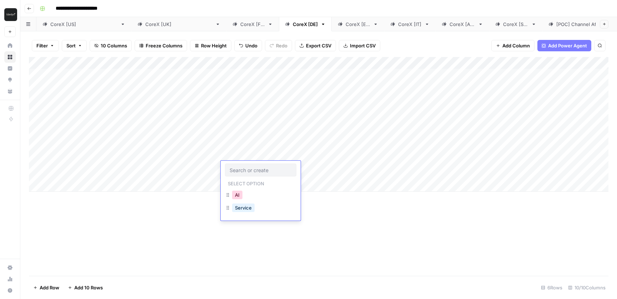
click at [239, 195] on button "AI" at bounding box center [237, 195] width 10 height 9
click at [471, 171] on div "Add Column" at bounding box center [318, 124] width 579 height 135
click at [332, 27] on link "CoreX [ES]" at bounding box center [358, 24] width 52 height 14
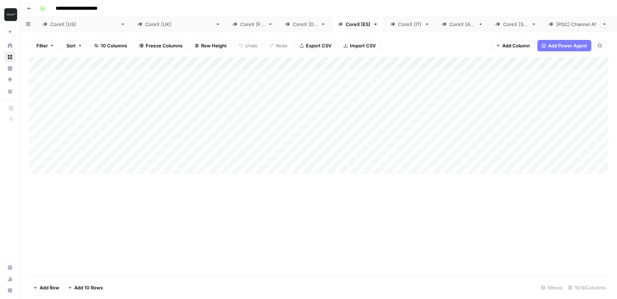
click at [338, 167] on div "Add Column" at bounding box center [318, 115] width 579 height 116
type input "**********"
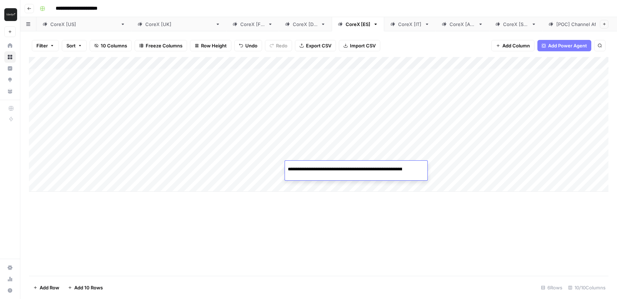
scroll to position [0, 120]
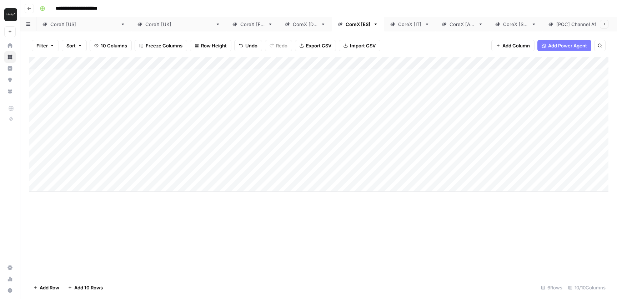
click at [109, 171] on div "Add Column" at bounding box center [318, 124] width 579 height 135
type textarea "**********"
click at [242, 169] on div "Add Column" at bounding box center [318, 124] width 579 height 135
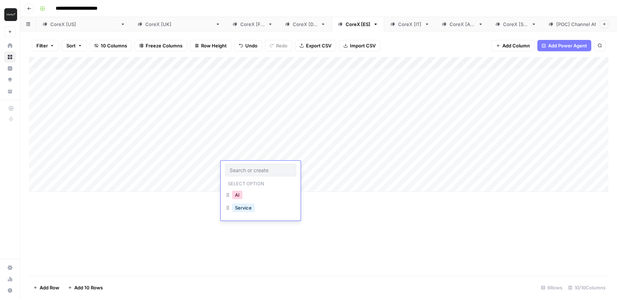
click at [239, 198] on button "AI" at bounding box center [237, 195] width 10 height 9
click at [474, 167] on div "Add Column" at bounding box center [318, 124] width 579 height 135
click at [398, 24] on div "CoreX [IT]" at bounding box center [410, 24] width 24 height 7
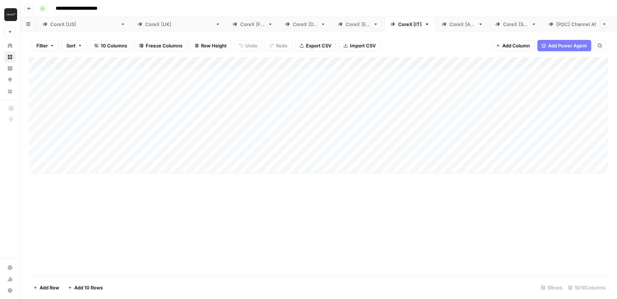
click at [323, 168] on div "Add Column" at bounding box center [318, 115] width 579 height 116
type input "**********"
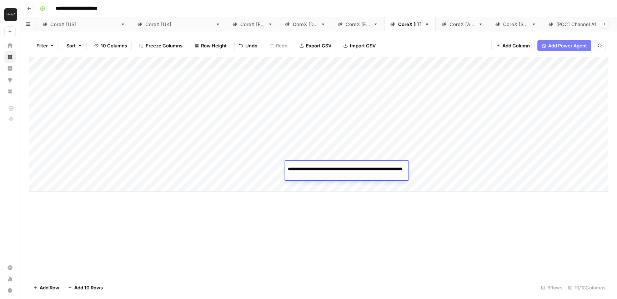
scroll to position [0, 120]
click at [115, 167] on div "Add Column" at bounding box center [318, 124] width 579 height 135
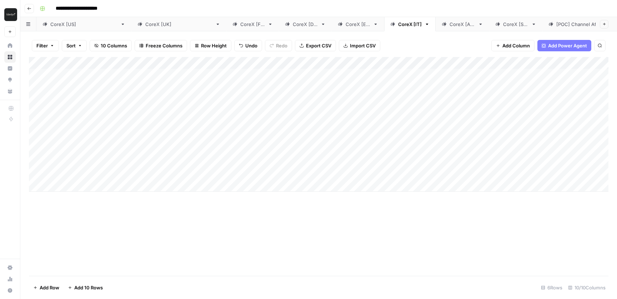
click at [115, 167] on div "Add Column" at bounding box center [318, 124] width 579 height 135
type textarea "**********"
click at [240, 173] on div "Add Column" at bounding box center [318, 124] width 579 height 135
click at [240, 194] on button "AI" at bounding box center [237, 195] width 10 height 9
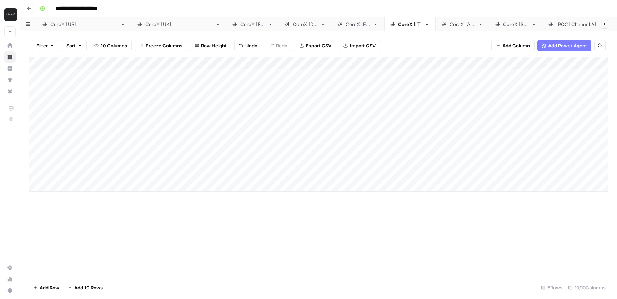
click at [456, 166] on div "Add Column" at bounding box center [318, 124] width 579 height 135
click at [436, 29] on link "CoreX [AU]" at bounding box center [463, 24] width 54 height 14
click at [328, 170] on div "Add Column" at bounding box center [318, 115] width 579 height 116
type input "**********"
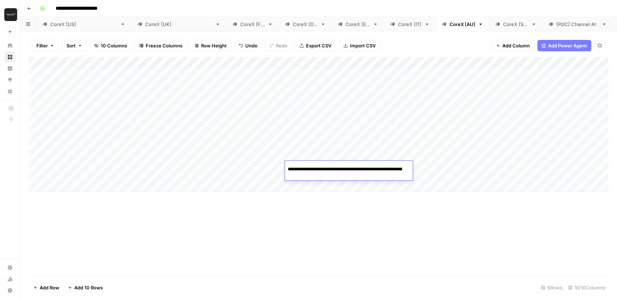
scroll to position [0, 120]
click at [117, 165] on div "Add Column" at bounding box center [318, 124] width 579 height 135
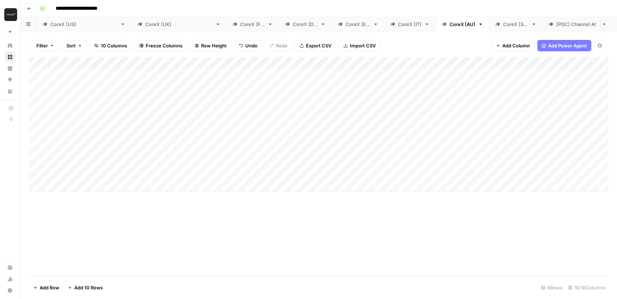
click at [117, 165] on div "Add Column" at bounding box center [318, 124] width 579 height 135
type textarea "**********"
click at [240, 171] on div "Add Column" at bounding box center [318, 124] width 579 height 135
click at [238, 191] on button "AI" at bounding box center [237, 195] width 10 height 9
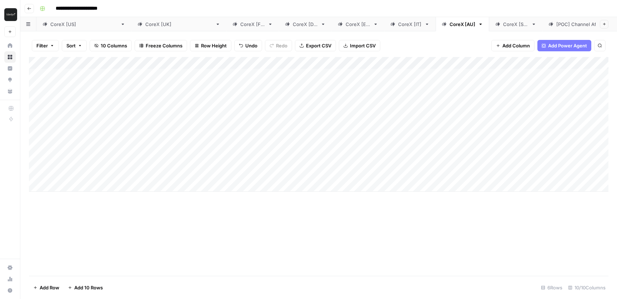
click at [451, 169] on div "Add Column" at bounding box center [318, 124] width 579 height 135
click at [503, 27] on div "CoreX [SG]" at bounding box center [515, 24] width 25 height 7
click at [331, 168] on div "Add Column" at bounding box center [318, 115] width 579 height 116
type input "**********"
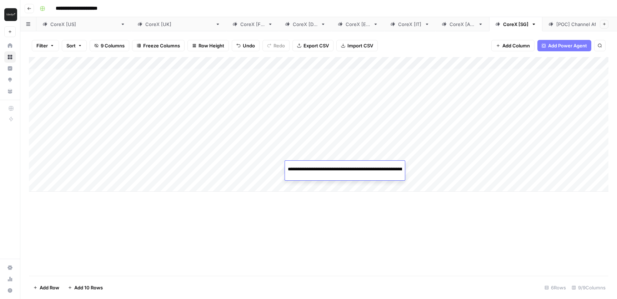
scroll to position [0, 120]
click at [78, 180] on div "Add Column" at bounding box center [318, 124] width 579 height 135
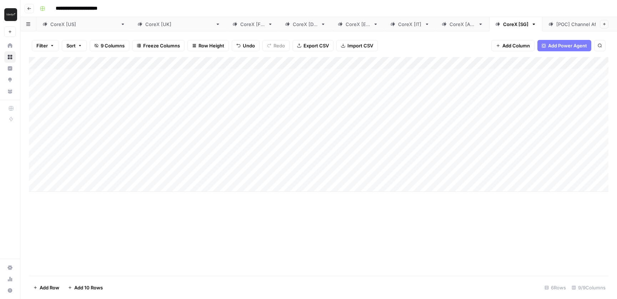
click at [78, 175] on div "Add Column" at bounding box center [318, 124] width 579 height 135
click at [78, 175] on div at bounding box center [111, 171] width 114 height 20
click at [81, 170] on textarea at bounding box center [111, 168] width 114 height 10
type textarea "**********"
click at [250, 168] on div "Add Column" at bounding box center [318, 124] width 579 height 135
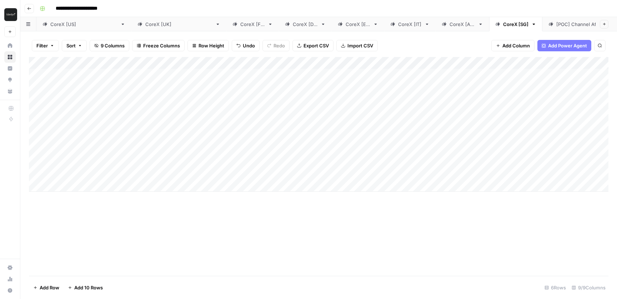
click at [250, 168] on div "Add Column" at bounding box center [318, 124] width 579 height 135
click at [239, 200] on div "AI" at bounding box center [237, 195] width 13 height 10
click at [237, 197] on button "AI" at bounding box center [237, 195] width 10 height 9
click at [301, 209] on div "Add Column" at bounding box center [318, 166] width 579 height 219
click at [439, 167] on div "Add Column" at bounding box center [318, 124] width 579 height 135
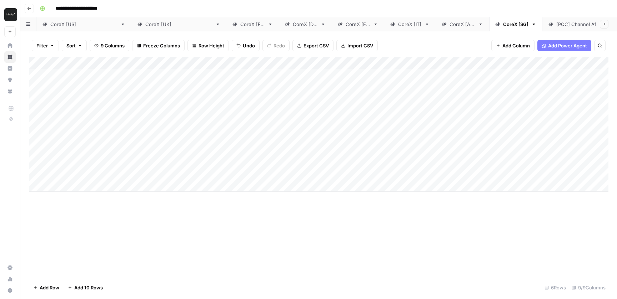
click at [131, 28] on link "CoreX [[GEOGRAPHIC_DATA]]" at bounding box center [178, 24] width 95 height 14
click at [328, 185] on div "Add Column" at bounding box center [318, 124] width 579 height 135
click at [325, 189] on input at bounding box center [345, 188] width 114 height 9
type input "**********"
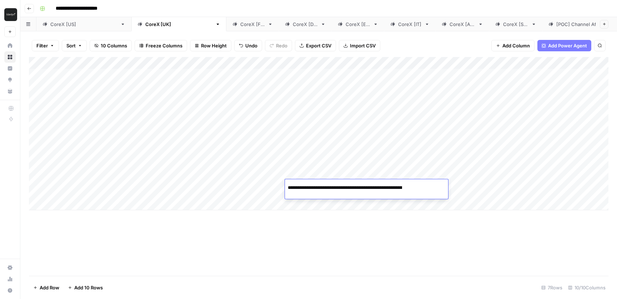
scroll to position [0, 123]
click at [119, 187] on div "Add Column" at bounding box center [318, 133] width 579 height 153
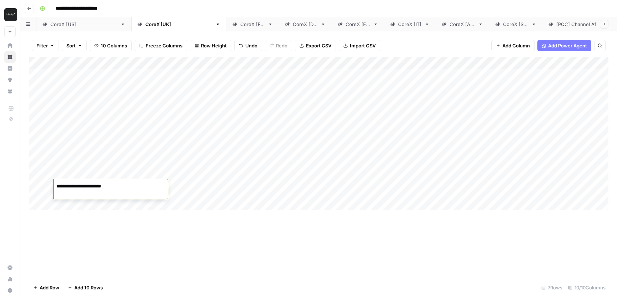
type textarea "**********"
click at [185, 190] on div "Add Column" at bounding box center [318, 133] width 579 height 153
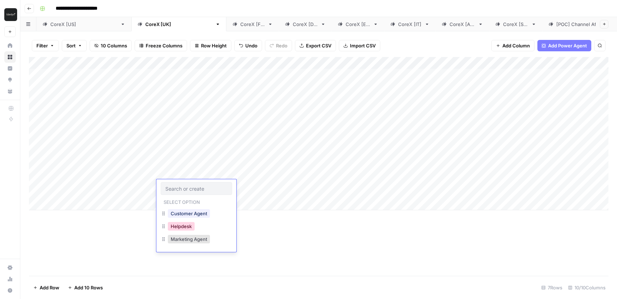
click at [183, 230] on button "Helpdesk" at bounding box center [181, 226] width 27 height 9
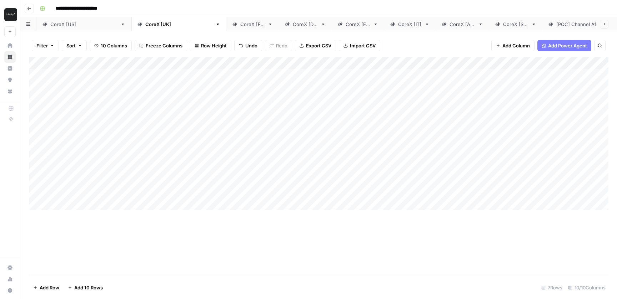
click at [245, 191] on div "Add Column" at bounding box center [318, 133] width 579 height 153
click at [242, 228] on button "Service" at bounding box center [243, 226] width 22 height 9
click at [506, 186] on div "Add Column" at bounding box center [318, 133] width 579 height 153
click at [240, 27] on div "CoreX [FR]" at bounding box center [252, 24] width 25 height 7
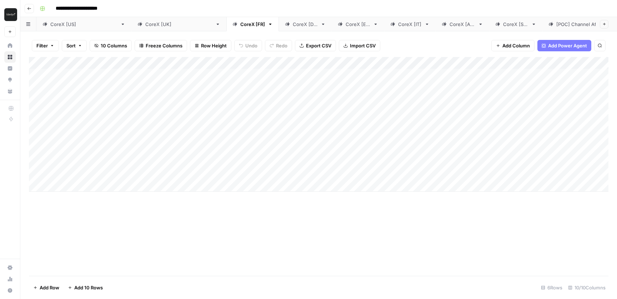
click at [145, 26] on div "CoreX [[GEOGRAPHIC_DATA]]" at bounding box center [178, 24] width 67 height 7
click at [240, 24] on div "CoreX [FR]" at bounding box center [252, 24] width 25 height 7
click at [322, 185] on div "Add Column" at bounding box center [318, 124] width 579 height 135
type input "**********"
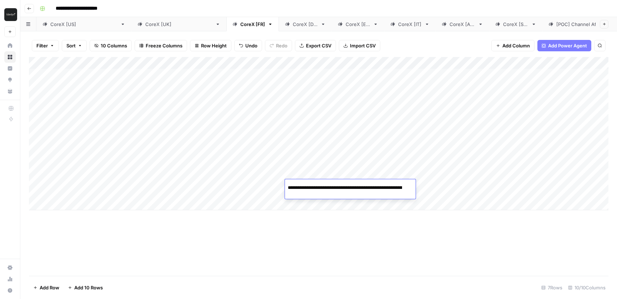
scroll to position [0, 123]
click at [112, 180] on div "Add Column" at bounding box center [318, 133] width 579 height 153
click at [109, 188] on div "Add Column" at bounding box center [318, 133] width 579 height 153
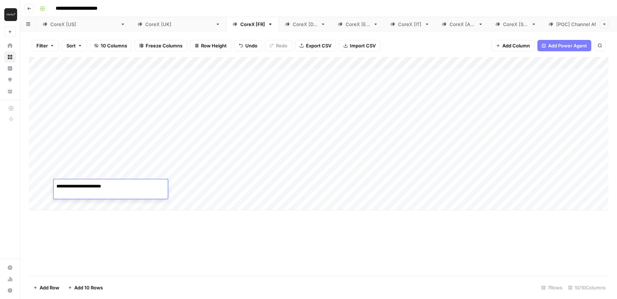
type textarea "**********"
click at [205, 191] on div "Add Column" at bounding box center [318, 133] width 579 height 153
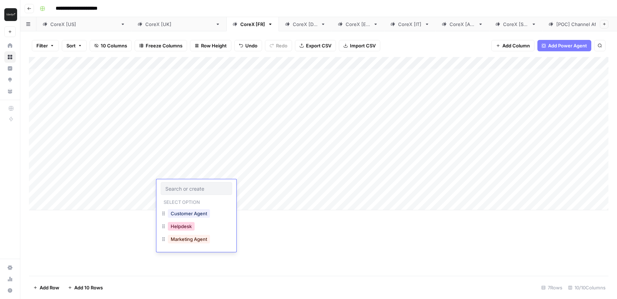
click at [185, 227] on button "Helpdesk" at bounding box center [181, 226] width 27 height 9
click at [244, 191] on div "Add Column" at bounding box center [318, 133] width 579 height 153
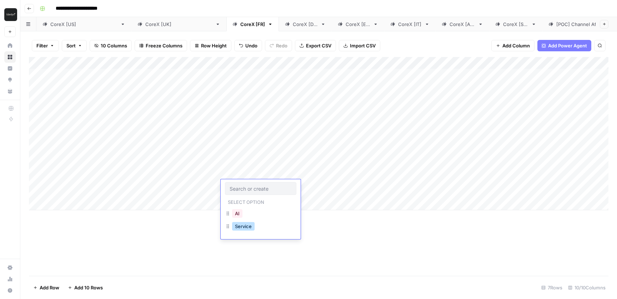
click at [249, 227] on button "Service" at bounding box center [243, 226] width 22 height 9
click at [466, 188] on div "Add Column" at bounding box center [318, 133] width 579 height 153
click at [293, 27] on div "CoreX [DE]" at bounding box center [305, 24] width 25 height 7
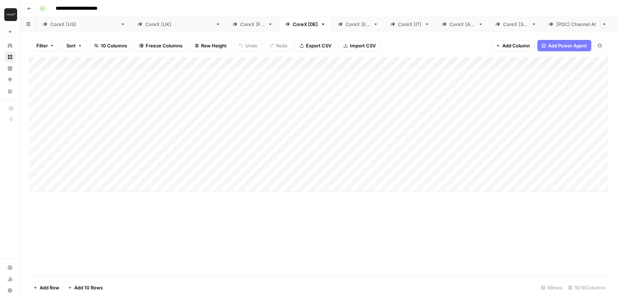
click at [236, 184] on div "Add Column" at bounding box center [318, 124] width 579 height 135
click at [324, 185] on div "Add Column" at bounding box center [318, 133] width 579 height 153
type input "**********"
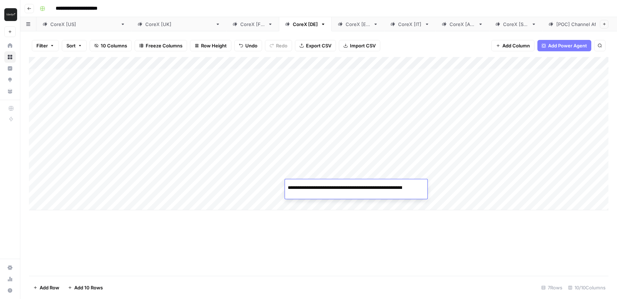
scroll to position [0, 123]
click at [114, 192] on div "Add Column" at bounding box center [318, 133] width 579 height 153
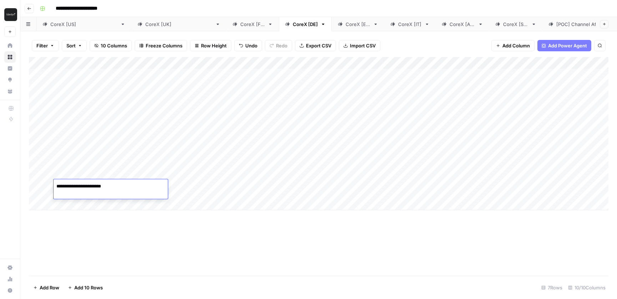
type textarea "**********"
click at [206, 191] on div "Add Column" at bounding box center [318, 133] width 579 height 153
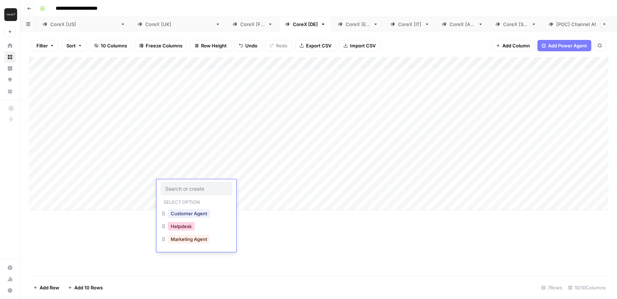
click at [192, 228] on button "Helpdesk" at bounding box center [181, 226] width 27 height 9
click at [242, 196] on div "Add Column" at bounding box center [318, 133] width 579 height 153
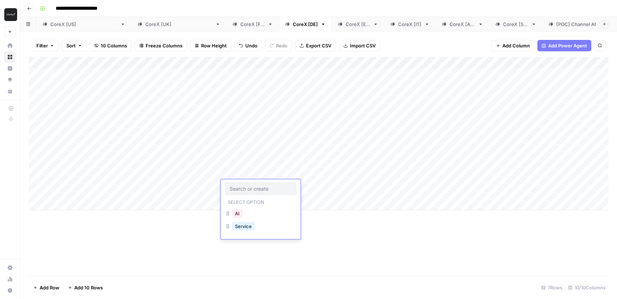
click at [243, 213] on div "AI" at bounding box center [237, 214] width 13 height 10
click at [241, 213] on button "AI" at bounding box center [237, 214] width 10 height 9
click at [482, 188] on div "Add Column" at bounding box center [318, 133] width 579 height 153
click at [332, 20] on link "CoreX [ES]" at bounding box center [358, 24] width 52 height 14
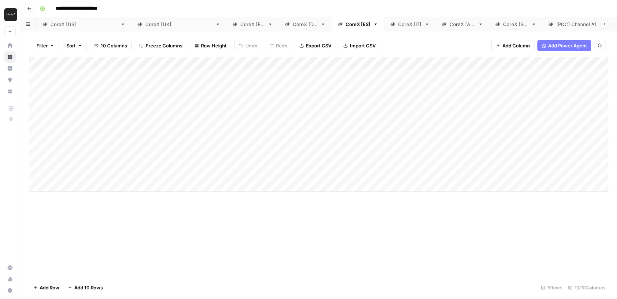
click at [301, 182] on div "Add Column" at bounding box center [318, 124] width 579 height 135
type input "**********"
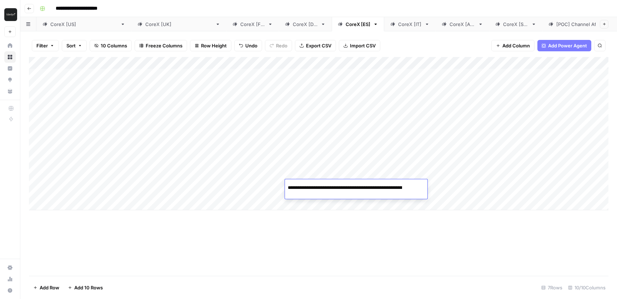
scroll to position [0, 123]
click at [109, 189] on div "Add Column" at bounding box center [318, 133] width 579 height 153
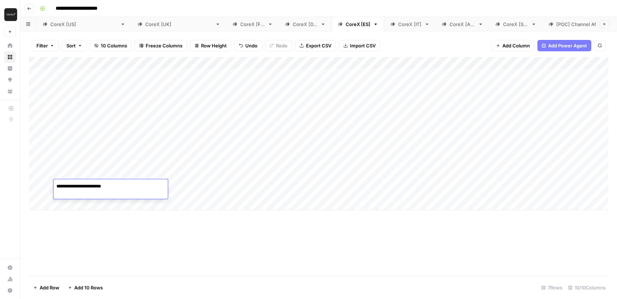
type textarea "**********"
click at [247, 191] on div "Add Column" at bounding box center [318, 133] width 579 height 153
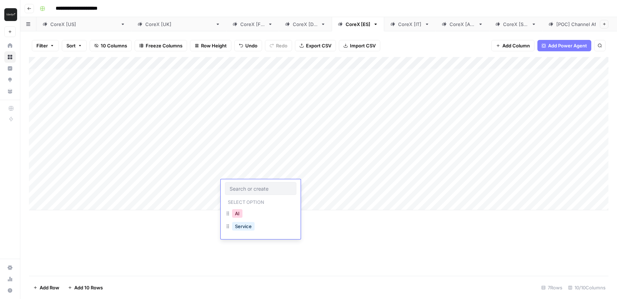
click at [240, 217] on button "AI" at bounding box center [237, 214] width 10 height 9
click at [243, 188] on div "Add Column" at bounding box center [318, 133] width 579 height 153
click at [243, 228] on button "Service" at bounding box center [243, 226] width 22 height 9
click at [193, 191] on div "Add Column" at bounding box center [318, 133] width 579 height 153
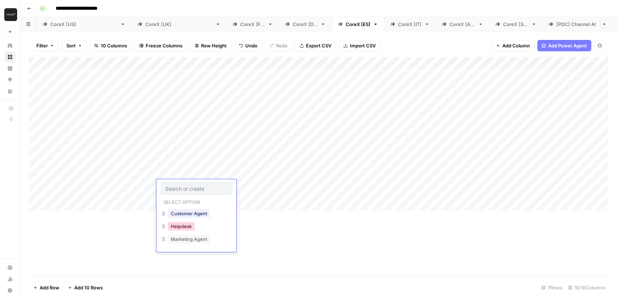
click at [189, 226] on button "Helpdesk" at bounding box center [181, 226] width 27 height 9
click at [486, 187] on div "Add Column" at bounding box center [318, 133] width 579 height 153
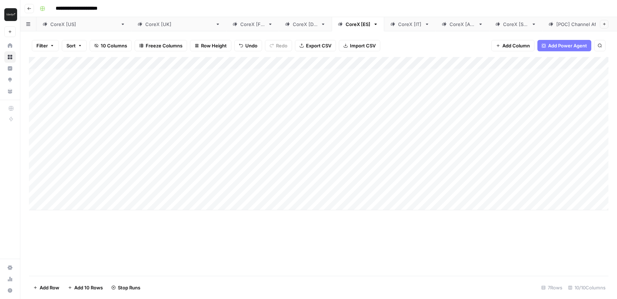
click at [398, 25] on div "CoreX [IT]" at bounding box center [410, 24] width 24 height 7
click at [328, 182] on div "Add Column" at bounding box center [318, 124] width 579 height 135
type input "**********"
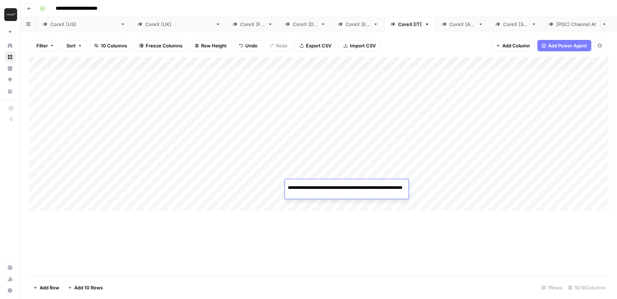
scroll to position [0, 123]
click at [123, 193] on div "Add Column" at bounding box center [318, 133] width 579 height 153
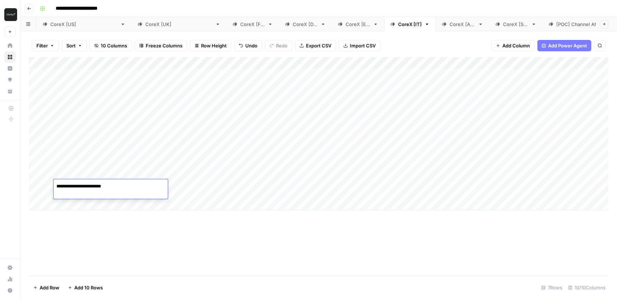
type textarea "**********"
click at [191, 190] on div "Add Column" at bounding box center [318, 133] width 579 height 153
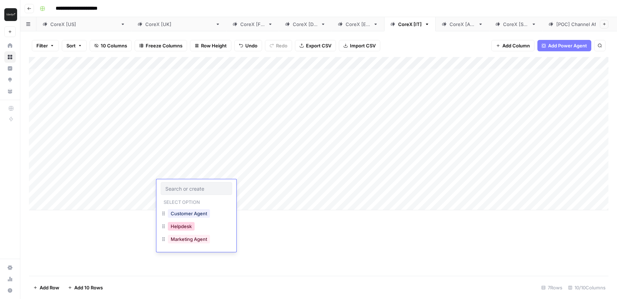
click at [186, 228] on button "Helpdesk" at bounding box center [181, 226] width 27 height 9
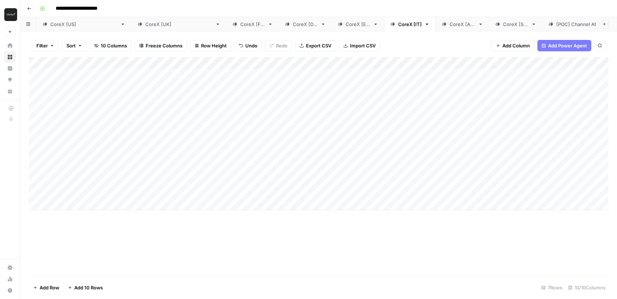
click at [240, 193] on div "Add Column" at bounding box center [318, 133] width 579 height 153
click at [246, 227] on button "Service" at bounding box center [243, 226] width 22 height 9
click at [457, 186] on div "Add Column" at bounding box center [318, 133] width 579 height 153
click at [449, 24] on div "CoreX [AU]" at bounding box center [462, 24] width 26 height 7
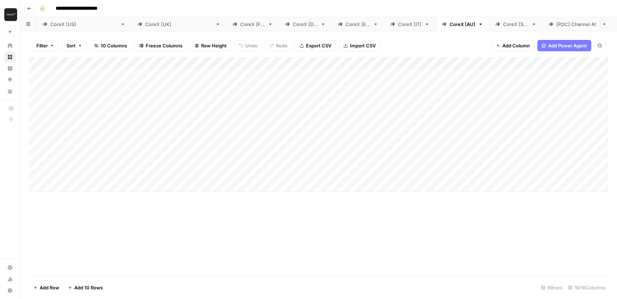
click at [351, 186] on div "Add Column" at bounding box center [318, 124] width 579 height 135
type input "**********"
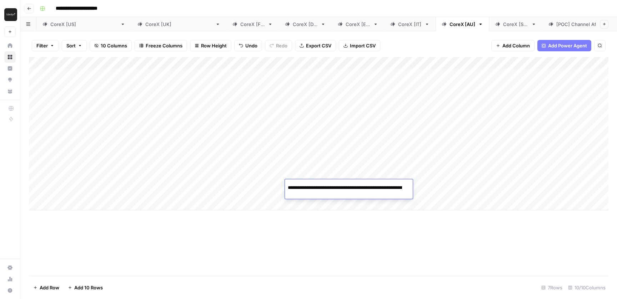
scroll to position [0, 123]
click at [102, 186] on div "Add Column" at bounding box center [318, 133] width 579 height 153
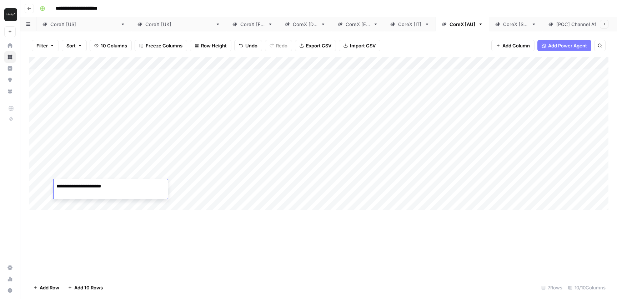
type textarea "**********"
click at [201, 190] on div "Add Column" at bounding box center [318, 133] width 579 height 153
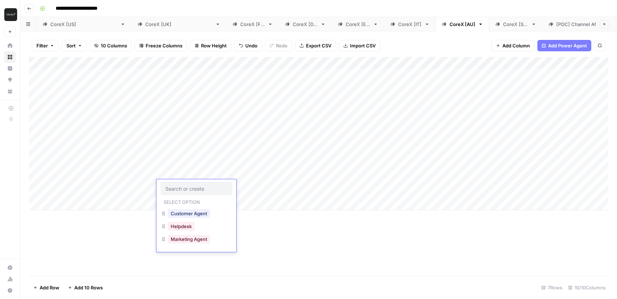
click at [190, 231] on div "Helpdesk" at bounding box center [181, 227] width 30 height 10
click at [184, 229] on button "Helpdesk" at bounding box center [181, 226] width 27 height 9
click at [241, 196] on div "Add Column" at bounding box center [318, 133] width 579 height 153
click at [241, 192] on div "Add Column" at bounding box center [318, 133] width 579 height 153
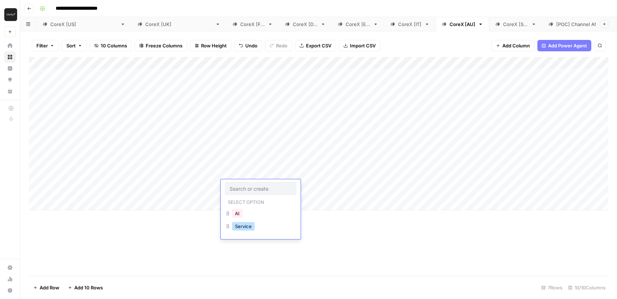
click at [238, 225] on button "Service" at bounding box center [243, 226] width 22 height 9
click at [440, 187] on div "Add Column" at bounding box center [318, 133] width 579 height 153
click at [503, 25] on div "CoreX [SG]" at bounding box center [515, 24] width 25 height 7
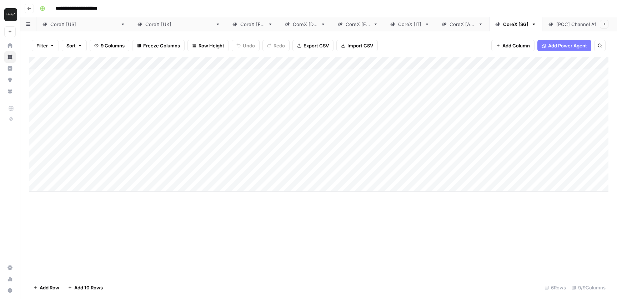
click at [332, 184] on div "Add Column" at bounding box center [318, 124] width 579 height 135
type input "**********"
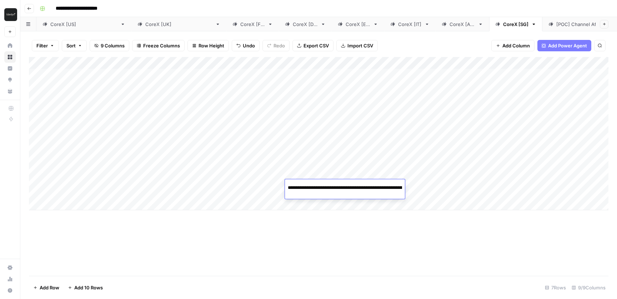
scroll to position [0, 123]
click at [92, 197] on div "Add Column" at bounding box center [318, 133] width 579 height 153
click at [92, 192] on div "Add Column" at bounding box center [318, 133] width 579 height 153
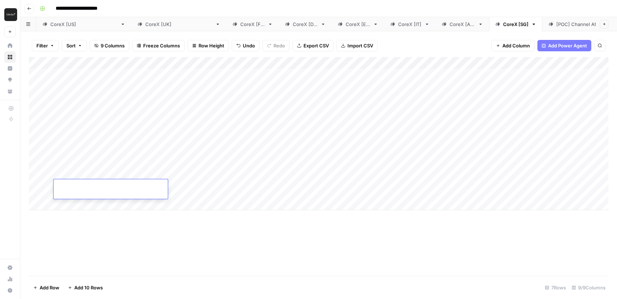
click at [92, 192] on div at bounding box center [111, 190] width 114 height 20
click at [92, 189] on textarea at bounding box center [111, 187] width 114 height 10
type textarea "**********"
click at [190, 196] on div "Add Column" at bounding box center [318, 133] width 579 height 153
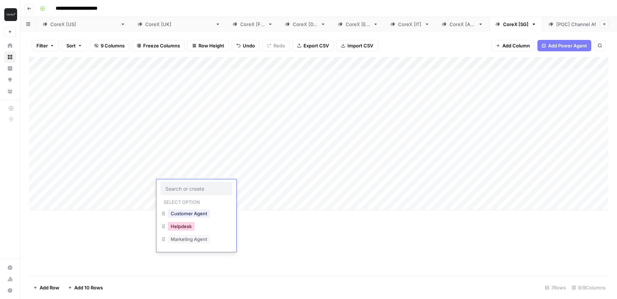
click at [182, 227] on button "Helpdesk" at bounding box center [181, 226] width 27 height 9
click at [239, 191] on div "Add Column" at bounding box center [318, 133] width 579 height 153
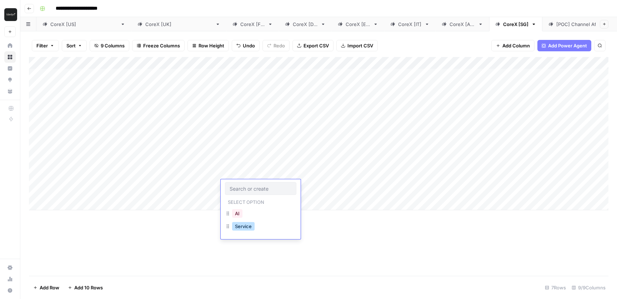
click at [243, 227] on button "Service" at bounding box center [243, 226] width 22 height 9
click at [459, 186] on div "Add Column" at bounding box center [318, 133] width 579 height 153
click at [145, 26] on div "CoreX [[GEOGRAPHIC_DATA]]" at bounding box center [178, 24] width 67 height 7
click at [469, 216] on div "Add Column" at bounding box center [318, 166] width 579 height 219
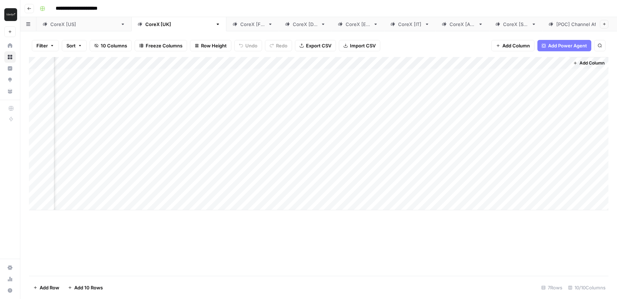
click at [543, 75] on div "Add Column" at bounding box center [318, 133] width 579 height 153
click at [562, 73] on div "Add Column" at bounding box center [318, 133] width 579 height 153
click at [562, 96] on div "Add Column" at bounding box center [318, 133] width 579 height 153
click at [562, 114] on div "Add Column" at bounding box center [318, 133] width 579 height 153
click at [562, 130] on div "Add Column" at bounding box center [318, 133] width 579 height 153
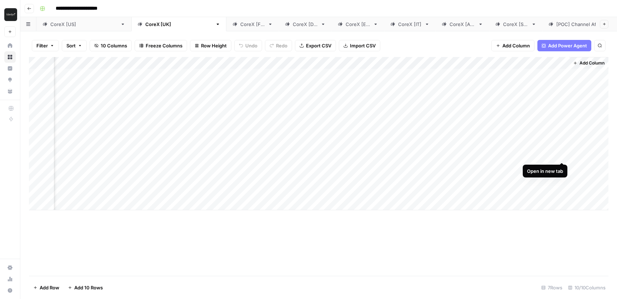
click at [562, 149] on div "Add Column" at bounding box center [318, 133] width 579 height 153
click at [562, 167] on div "Add Column" at bounding box center [318, 133] width 579 height 153
click at [562, 187] on div "Add Column" at bounding box center [318, 133] width 579 height 153
click at [240, 23] on div "CoreX [FR]" at bounding box center [252, 24] width 25 height 7
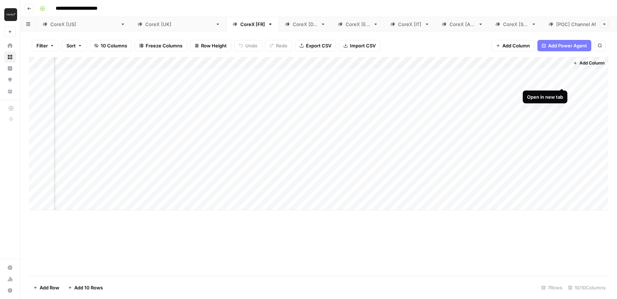
click at [562, 75] on div "Add Column" at bounding box center [318, 133] width 579 height 153
click at [563, 93] on div "Add Column" at bounding box center [318, 133] width 579 height 153
click at [563, 110] on div "Add Column" at bounding box center [318, 133] width 579 height 153
click at [561, 131] on div "Add Column" at bounding box center [318, 133] width 579 height 153
click at [562, 148] on div "Add Column" at bounding box center [318, 133] width 579 height 153
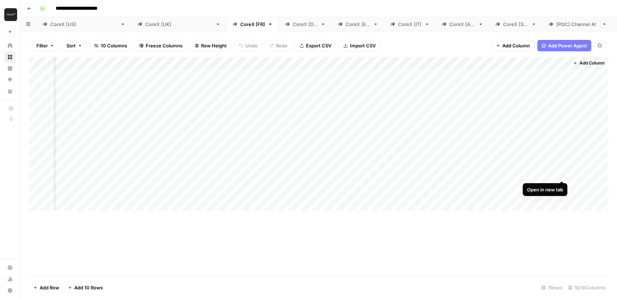
click at [562, 167] on div "Add Column" at bounding box center [318, 133] width 579 height 153
click at [562, 185] on div "Add Column" at bounding box center [318, 133] width 579 height 153
click at [293, 26] on div "CoreX [DE]" at bounding box center [305, 24] width 25 height 7
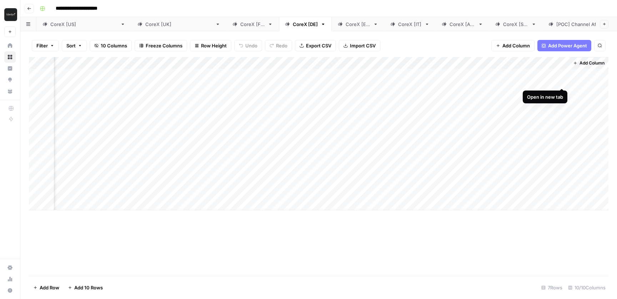
click at [561, 74] on div "Add Column" at bounding box center [318, 133] width 579 height 153
click at [561, 92] on div "Add Column" at bounding box center [318, 133] width 579 height 153
click at [561, 111] on div "Add Column" at bounding box center [318, 133] width 579 height 153
click at [561, 131] on div "Add Column" at bounding box center [318, 133] width 579 height 153
click at [562, 148] on div "Add Column" at bounding box center [318, 133] width 579 height 153
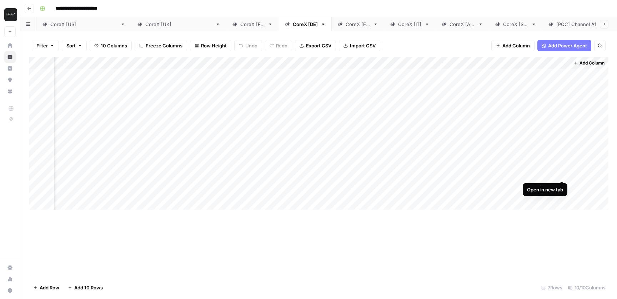
click at [561, 164] on div "Add Column" at bounding box center [318, 133] width 579 height 153
click at [561, 186] on div "Add Column" at bounding box center [318, 133] width 579 height 153
click at [346, 26] on div "CoreX [ES]" at bounding box center [358, 24] width 25 height 7
click at [561, 75] on div "Add Column" at bounding box center [318, 133] width 579 height 153
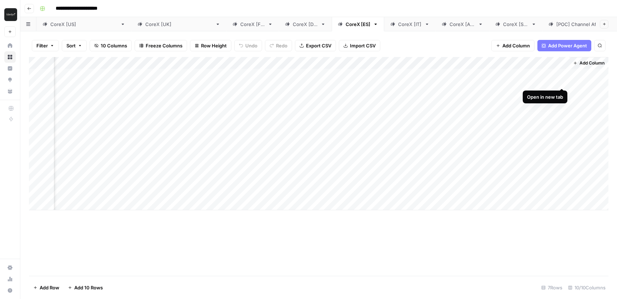
click at [560, 95] on div "Add Column" at bounding box center [318, 133] width 579 height 153
click at [560, 111] on div "Add Column" at bounding box center [318, 133] width 579 height 153
click at [561, 131] on div "Add Column" at bounding box center [318, 133] width 579 height 153
click at [561, 147] on div "Add Column" at bounding box center [318, 133] width 579 height 153
click at [561, 167] on div "Add Column" at bounding box center [318, 133] width 579 height 153
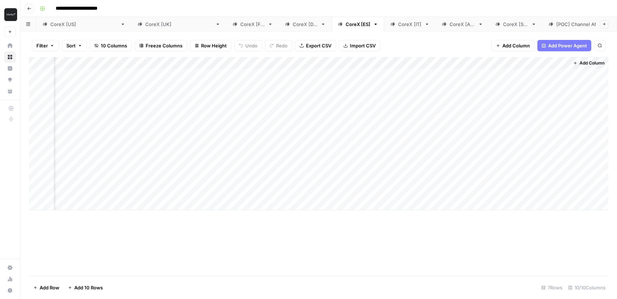
click at [561, 186] on div "Add Column" at bounding box center [318, 133] width 579 height 153
click at [398, 25] on div "CoreX [IT]" at bounding box center [410, 24] width 24 height 7
click at [515, 130] on div "Add Column" at bounding box center [318, 133] width 579 height 153
click at [449, 23] on div "CoreX [AU]" at bounding box center [462, 24] width 26 height 7
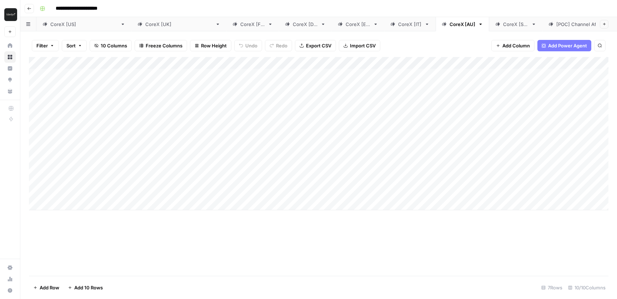
scroll to position [0, 253]
click at [562, 74] on div "Add Column" at bounding box center [318, 133] width 579 height 153
click at [562, 93] on div "Add Column" at bounding box center [318, 133] width 579 height 153
click at [562, 113] on div "Add Column" at bounding box center [318, 133] width 579 height 153
click at [562, 131] on div "Add Column" at bounding box center [318, 133] width 579 height 153
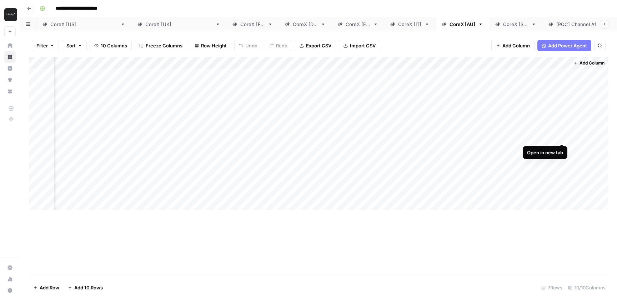
click at [562, 146] on div "Add Column" at bounding box center [318, 133] width 579 height 153
click at [562, 166] on div "Add Column" at bounding box center [318, 133] width 579 height 153
click at [563, 187] on div "Add Column" at bounding box center [318, 133] width 579 height 153
click at [503, 25] on div "CoreX [SG]" at bounding box center [515, 24] width 25 height 7
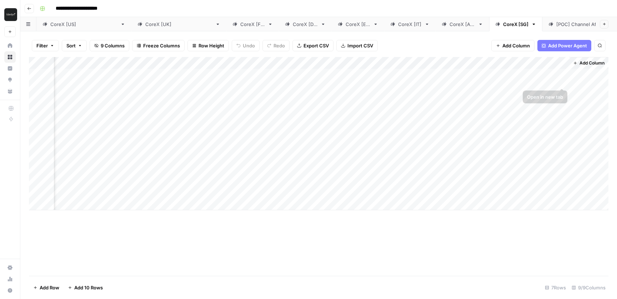
click at [564, 74] on div "Add Column" at bounding box center [318, 133] width 579 height 153
click at [563, 94] on div "Add Column" at bounding box center [318, 133] width 579 height 153
click at [562, 109] on div "Add Column" at bounding box center [318, 133] width 579 height 153
click at [561, 134] on div "Add Column" at bounding box center [318, 133] width 579 height 153
click at [563, 131] on div "Add Column" at bounding box center [318, 133] width 579 height 153
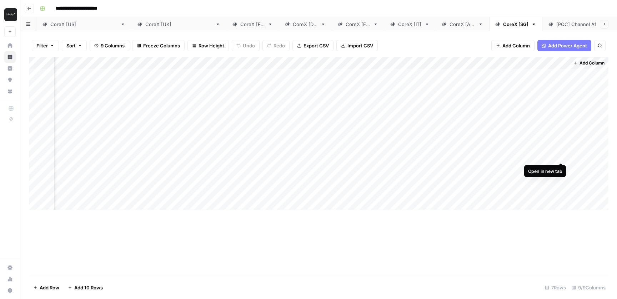
click at [561, 151] on div "Add Column" at bounding box center [318, 133] width 579 height 153
click at [562, 165] on div "Add Column" at bounding box center [318, 133] width 579 height 153
click at [561, 185] on div "Add Column" at bounding box center [318, 133] width 579 height 153
click at [398, 27] on div "CoreX [IT]" at bounding box center [410, 24] width 24 height 7
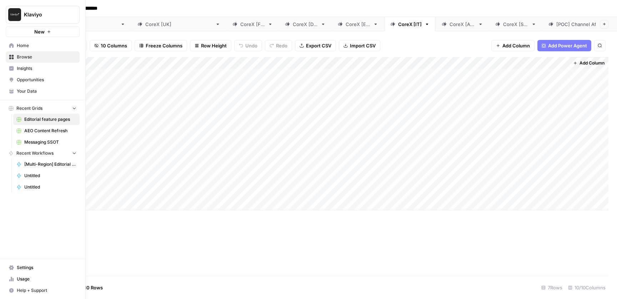
click at [28, 57] on span "Browse" at bounding box center [47, 57] width 60 height 6
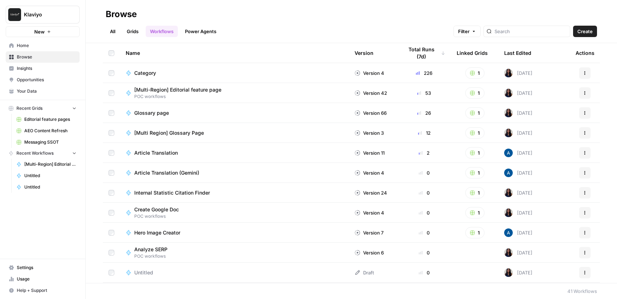
click at [130, 32] on link "Grids" at bounding box center [132, 31] width 20 height 11
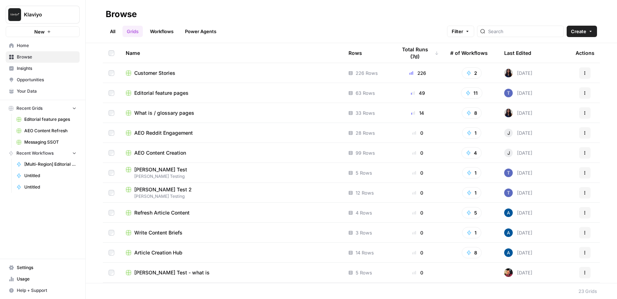
click at [180, 114] on span "What is / glossary pages" at bounding box center [164, 113] width 60 height 7
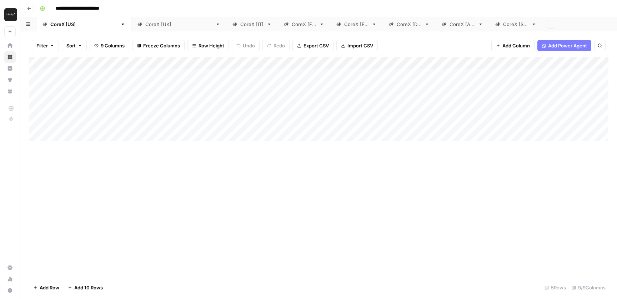
click at [145, 23] on div "CoreX [[GEOGRAPHIC_DATA]]" at bounding box center [178, 24] width 67 height 7
click at [226, 29] on link "CoreX [IT]" at bounding box center [251, 24] width 51 height 14
click at [145, 25] on div "CoreX [[GEOGRAPHIC_DATA]]" at bounding box center [178, 24] width 67 height 7
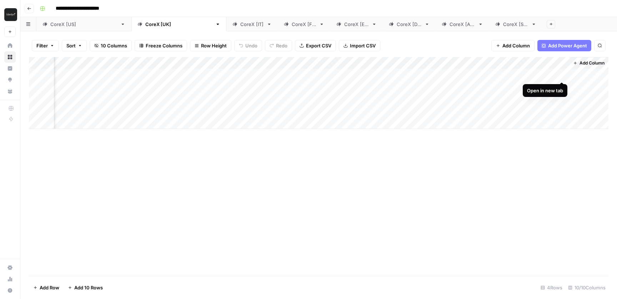
click at [559, 72] on div "Add Column" at bounding box center [318, 93] width 579 height 72
click at [562, 87] on div "Add Column" at bounding box center [318, 93] width 579 height 72
click at [561, 100] on div "Add Column" at bounding box center [318, 93] width 579 height 72
click at [562, 109] on div "Add Column" at bounding box center [318, 93] width 579 height 72
click at [240, 26] on div "CoreX [IT]" at bounding box center [252, 24] width 24 height 7
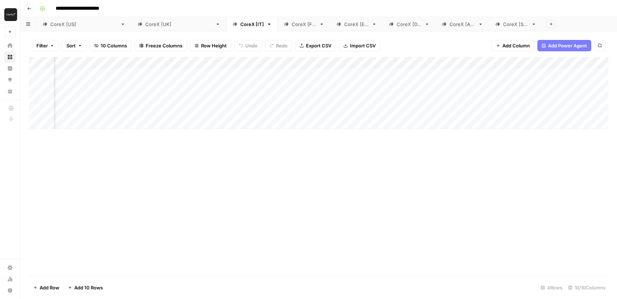
scroll to position [0, 198]
drag, startPoint x: 223, startPoint y: 25, endPoint x: 174, endPoint y: 25, distance: 48.5
click at [174, 25] on div "CoreX [US] CoreX [UK] CoreX [IT] CoreX [FR] CoreX [ES] CoreX [DE] CoreX [AU] Co…" at bounding box center [318, 24] width 596 height 14
click at [240, 24] on div "CoreX [FR]" at bounding box center [252, 24] width 25 height 7
click at [404, 74] on div "Add Column" at bounding box center [318, 93] width 579 height 72
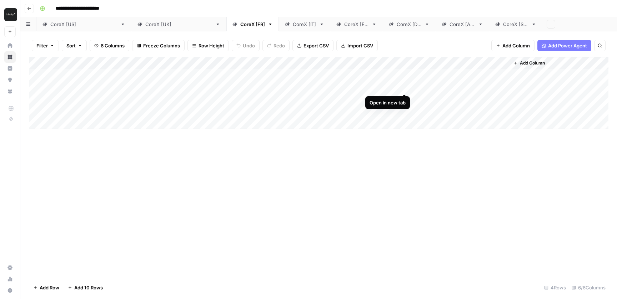
click at [406, 86] on div "Add Column" at bounding box center [318, 93] width 579 height 72
click at [404, 98] on div "Add Column" at bounding box center [318, 93] width 579 height 72
click at [405, 111] on div "Add Column" at bounding box center [318, 93] width 579 height 72
click at [223, 158] on div "Add Column" at bounding box center [318, 166] width 579 height 219
click at [145, 25] on div "CoreX [[GEOGRAPHIC_DATA]]" at bounding box center [178, 24] width 67 height 7
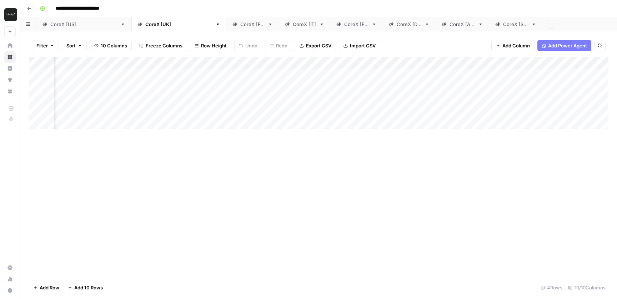
scroll to position [0, 198]
click at [240, 27] on div "CoreX [FR]" at bounding box center [252, 24] width 25 height 7
click at [293, 24] on div "CoreX [IT]" at bounding box center [305, 24] width 24 height 7
drag, startPoint x: 220, startPoint y: 25, endPoint x: 170, endPoint y: 25, distance: 49.3
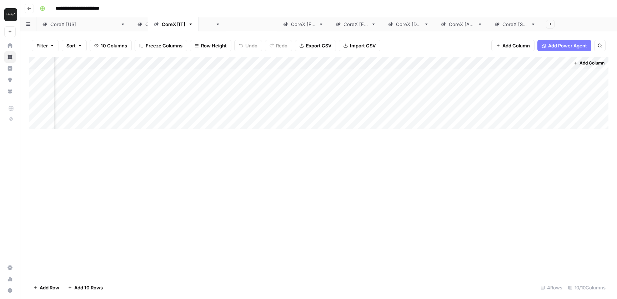
click at [170, 25] on div "CoreX [US] CoreX [UK] CoreX [FR] CoreX [IT] CoreX [ES] CoreX [DE] CoreX [AU] Co…" at bounding box center [318, 24] width 596 height 14
click at [434, 74] on div "Add Column" at bounding box center [318, 93] width 579 height 72
click at [433, 84] on div "Add Column" at bounding box center [318, 93] width 579 height 72
click at [434, 97] on div "Add Column" at bounding box center [318, 93] width 579 height 72
click at [434, 111] on div "Add Column" at bounding box center [318, 93] width 579 height 72
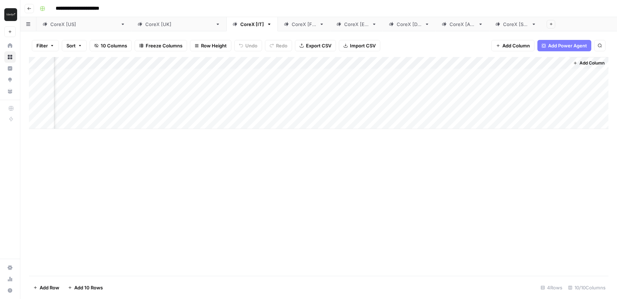
click at [292, 25] on div "CoreX [FR]" at bounding box center [304, 24] width 25 height 7
click at [330, 27] on link "CoreX [ES]" at bounding box center [356, 24] width 52 height 14
click at [397, 24] on div "CoreX [DE]" at bounding box center [409, 24] width 25 height 7
click at [449, 27] on div "CoreX [AU]" at bounding box center [462, 24] width 26 height 7
click at [503, 25] on div "CoreX [SG]" at bounding box center [515, 24] width 25 height 7
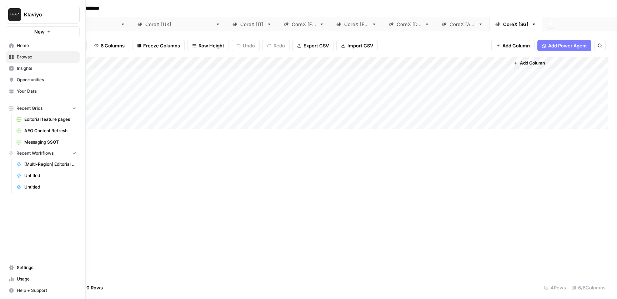
click at [13, 46] on icon at bounding box center [11, 45] width 5 height 5
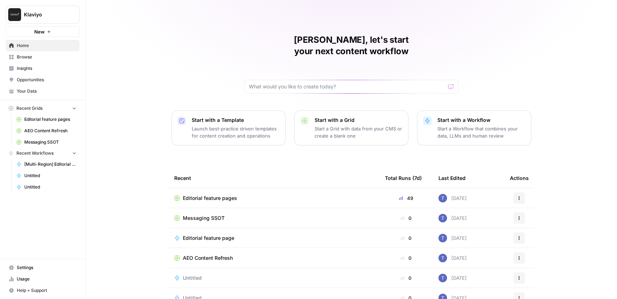
click at [48, 121] on span "Editorial feature pages" at bounding box center [50, 119] width 52 height 6
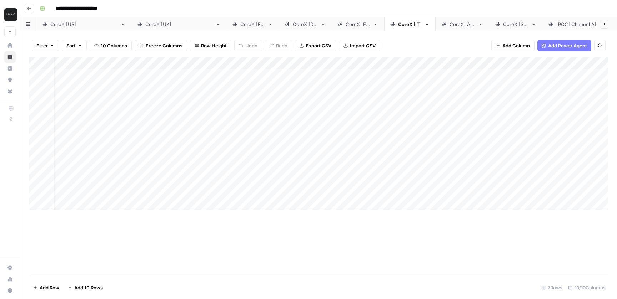
scroll to position [0, 248]
click at [562, 75] on div "Add Column" at bounding box center [318, 133] width 579 height 153
click at [563, 90] on div "Add Column" at bounding box center [318, 133] width 579 height 153
click at [561, 111] on div "Add Column" at bounding box center [318, 133] width 579 height 153
click at [562, 129] on div "Add Column" at bounding box center [318, 133] width 579 height 153
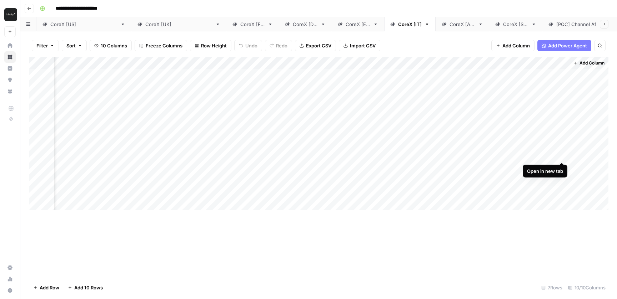
click at [562, 151] on div "Add Column" at bounding box center [318, 133] width 579 height 153
click at [562, 165] on div "Add Column" at bounding box center [318, 133] width 579 height 153
click at [561, 187] on div "Add Column" at bounding box center [318, 133] width 579 height 153
